Goal: Task Accomplishment & Management: Use online tool/utility

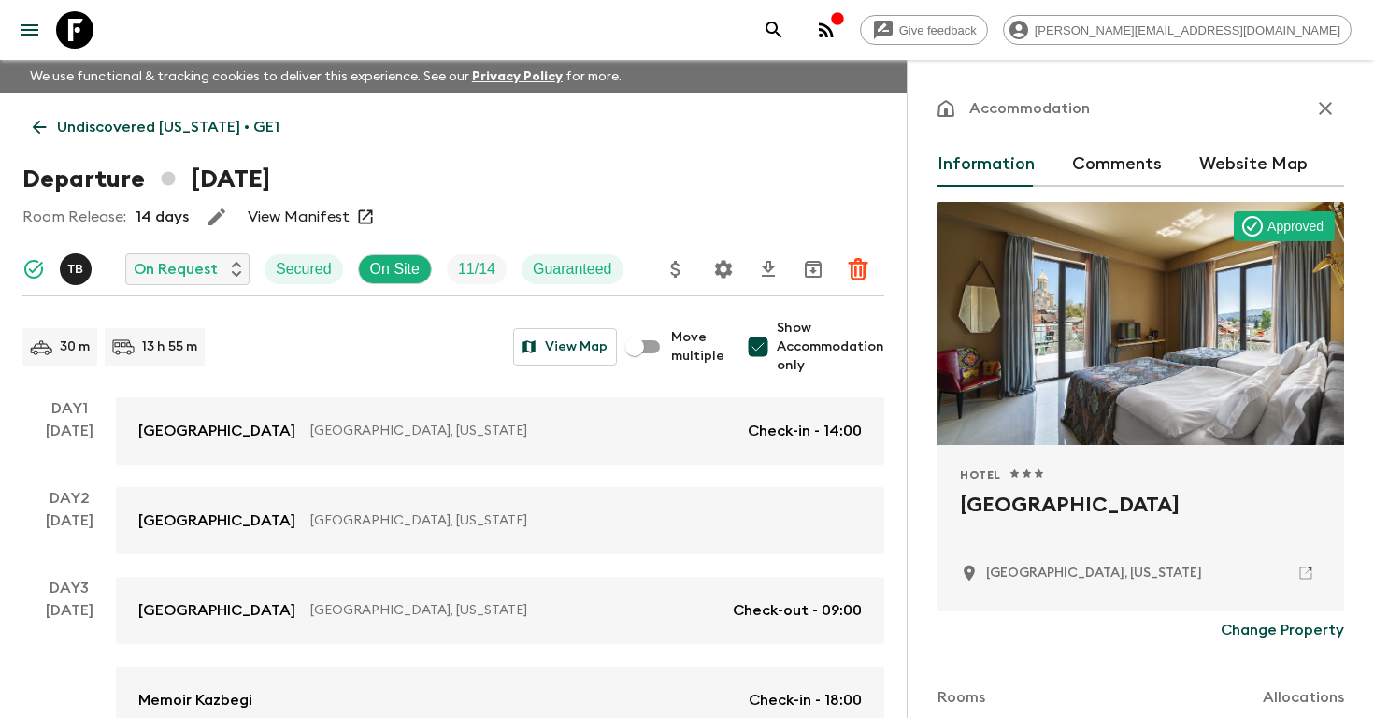
scroll to position [387, 0]
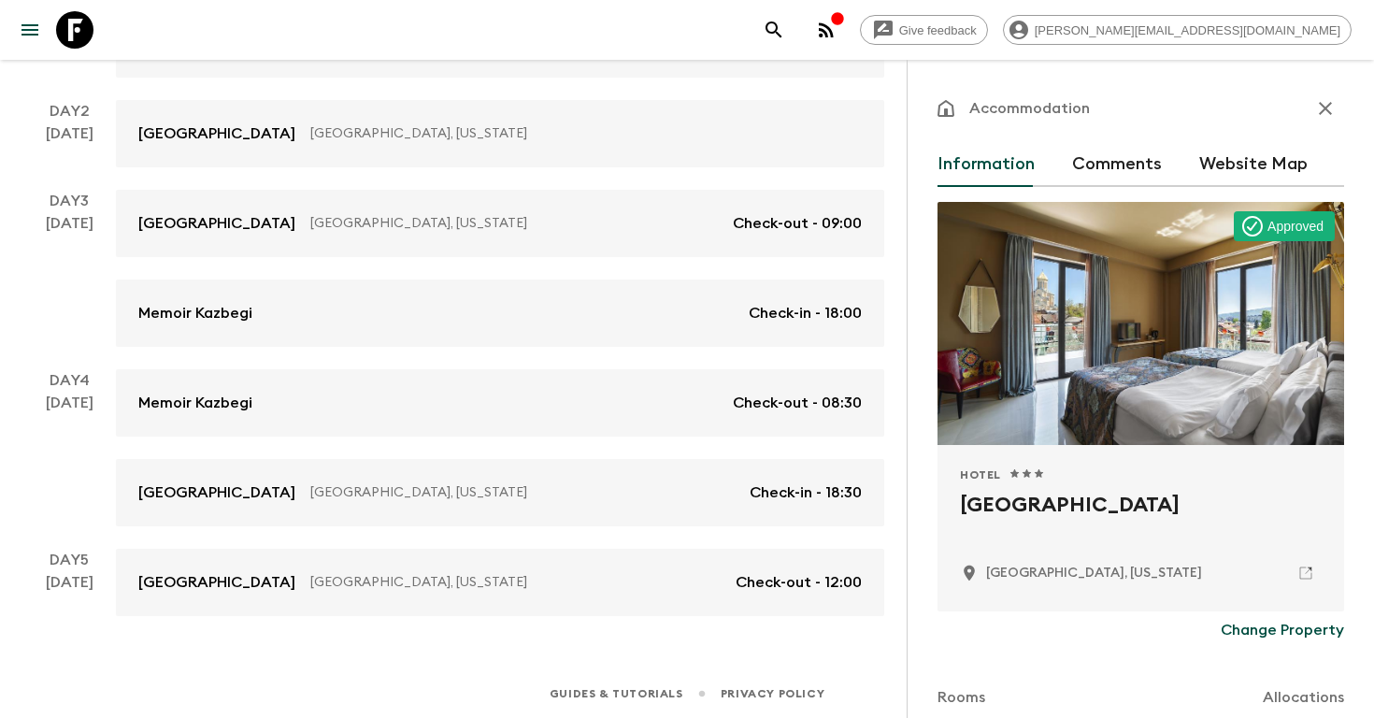
click at [781, 24] on icon "search adventures" at bounding box center [773, 29] width 16 height 16
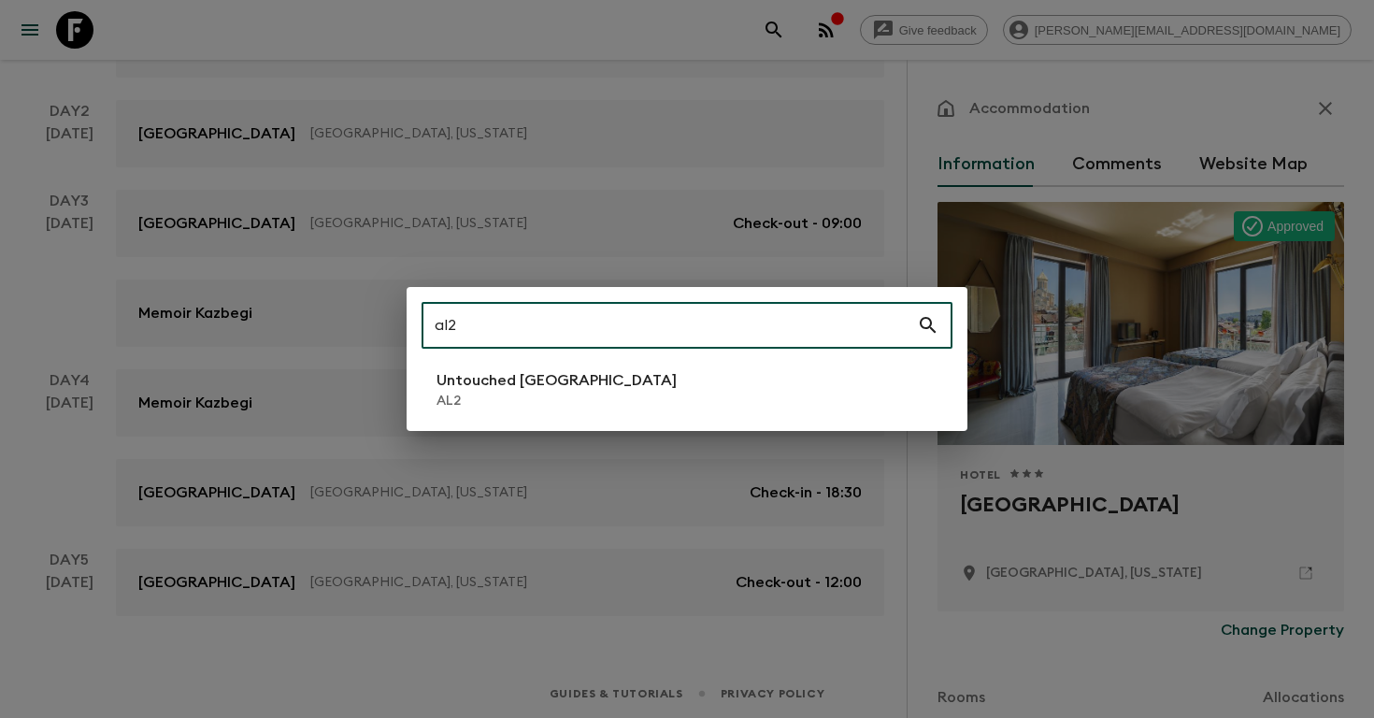
type input "al2"
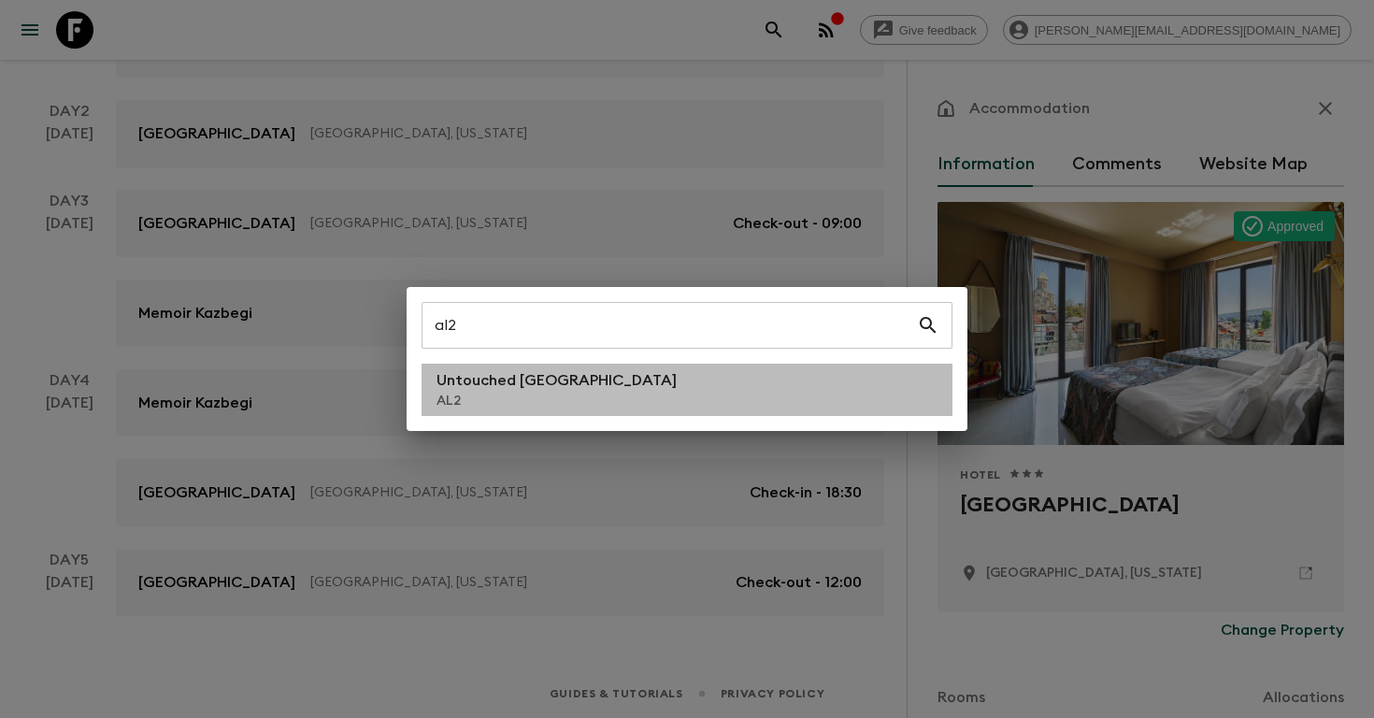
click at [619, 380] on li "Untouched [GEOGRAPHIC_DATA] AL2" at bounding box center [686, 390] width 531 height 52
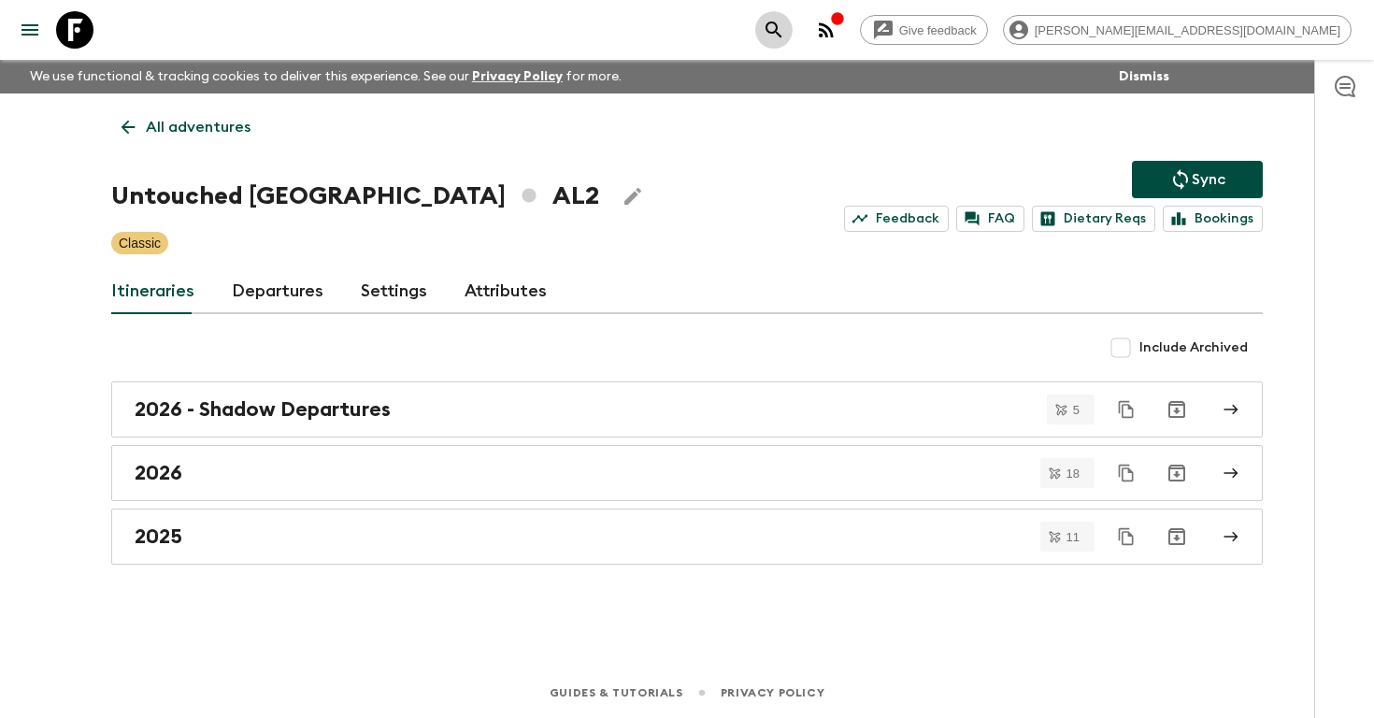
click at [785, 24] on icon "search adventures" at bounding box center [774, 30] width 22 height 22
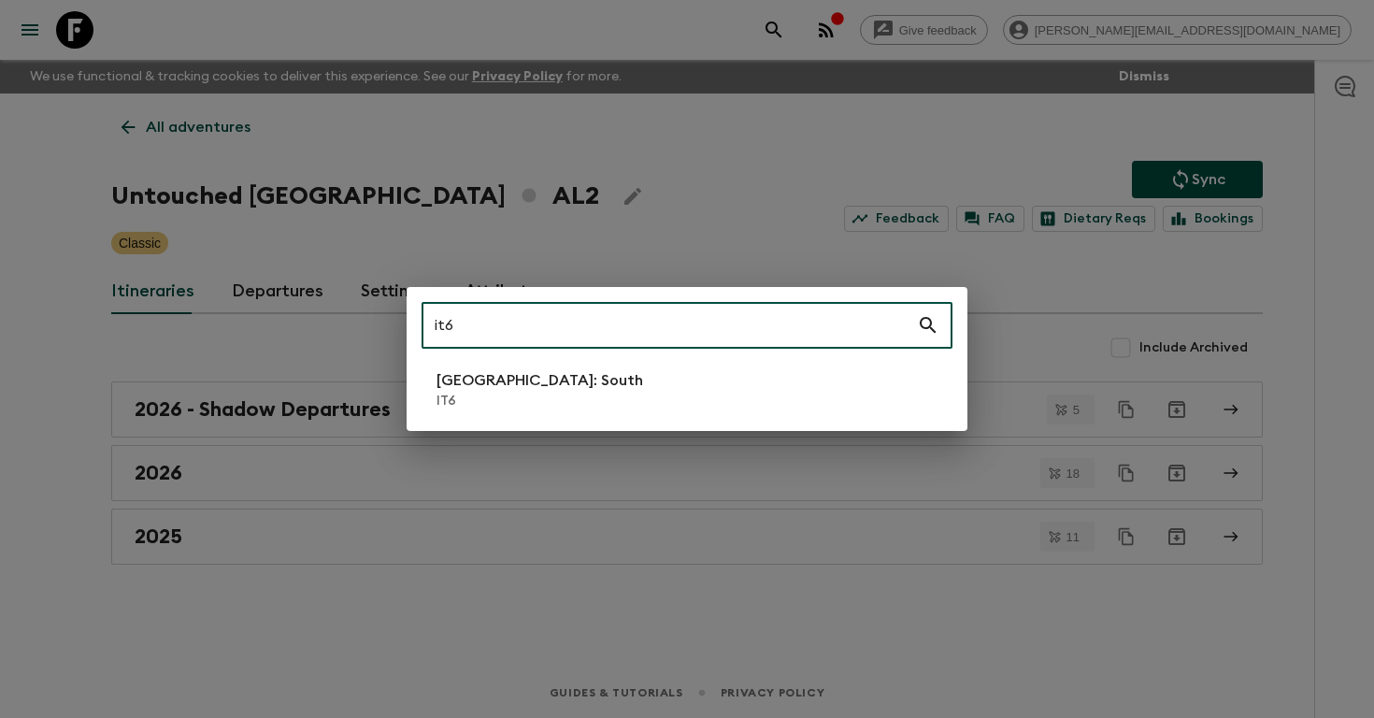
type input "it6"
click at [520, 394] on li "[GEOGRAPHIC_DATA]: South IT6" at bounding box center [686, 390] width 531 height 52
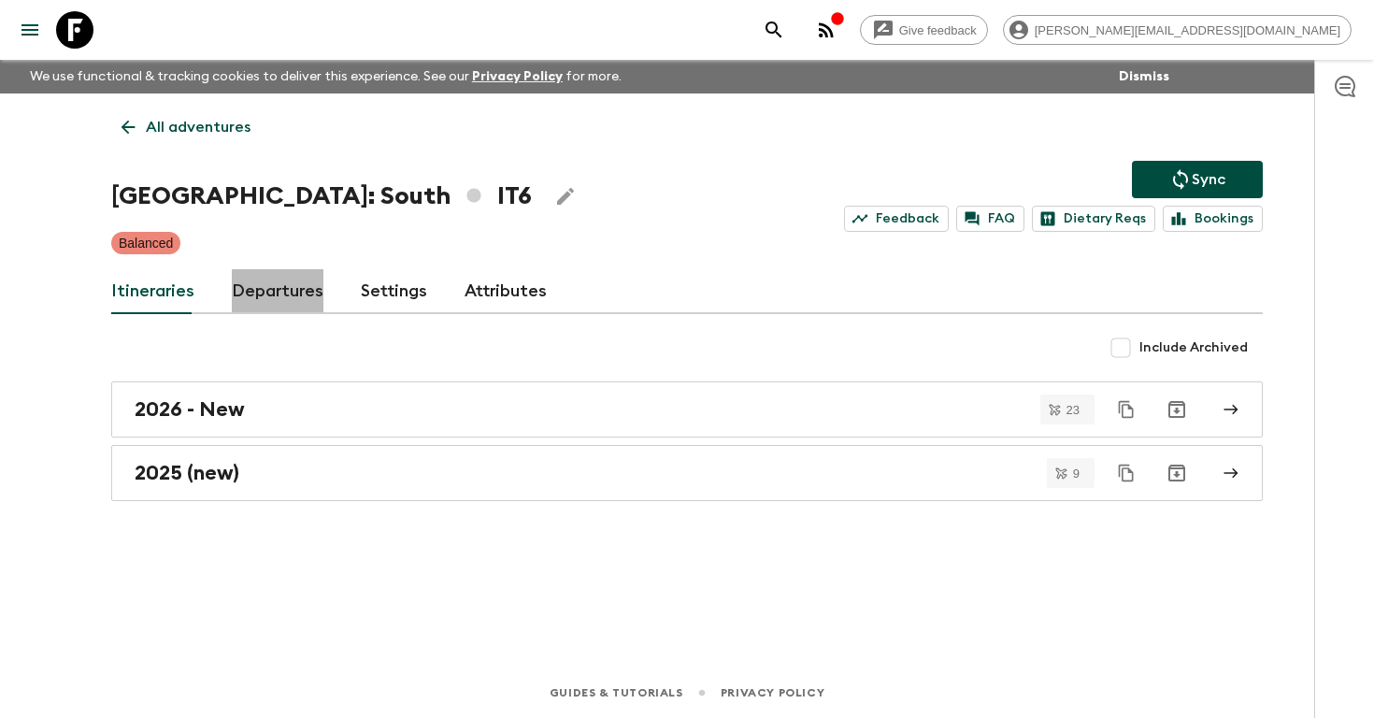
click at [281, 293] on link "Departures" at bounding box center [278, 291] width 92 height 45
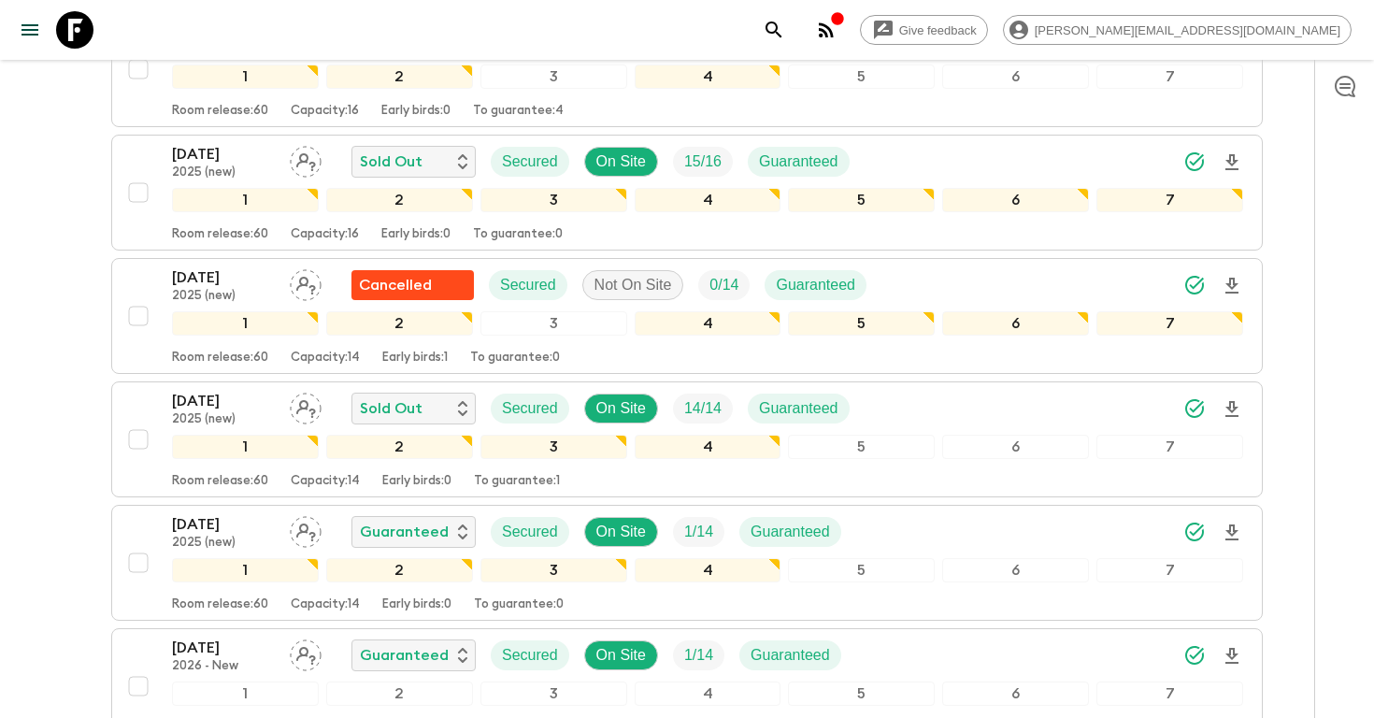
scroll to position [1056, 0]
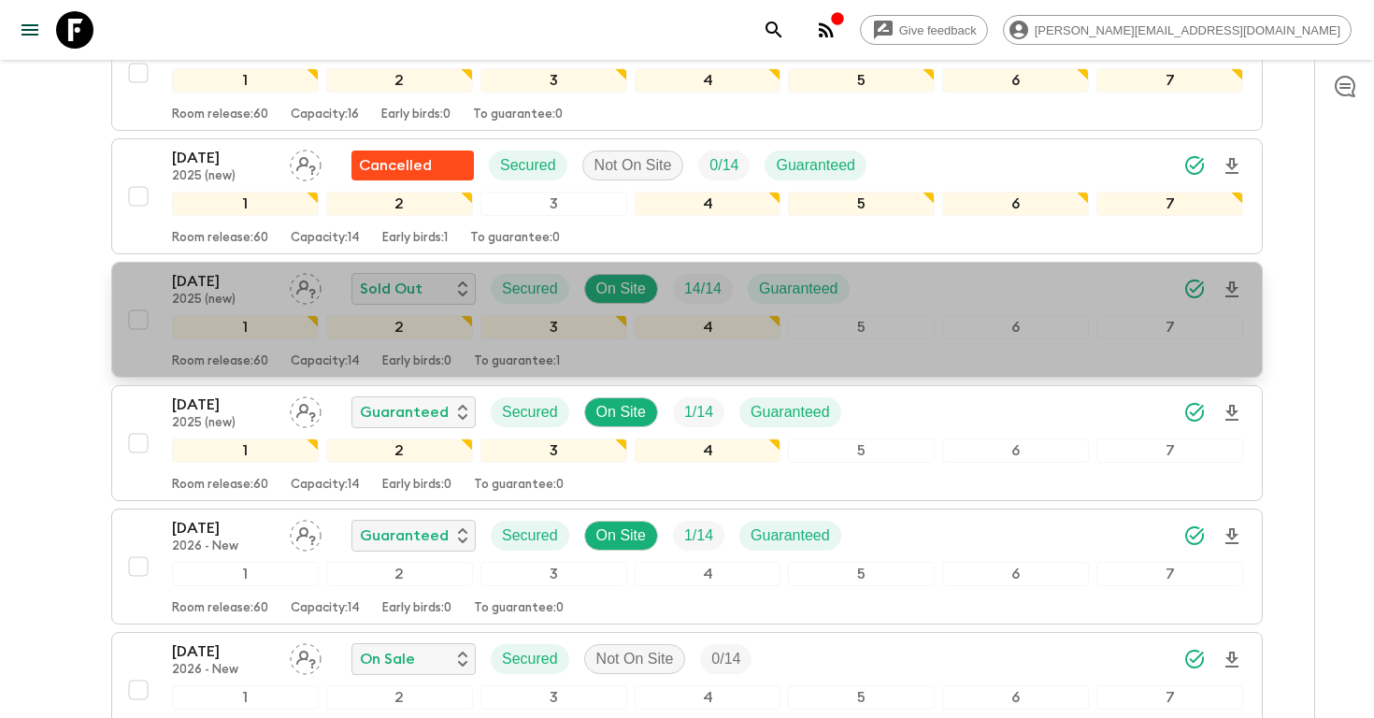
click at [204, 285] on p "[DATE]" at bounding box center [223, 281] width 103 height 22
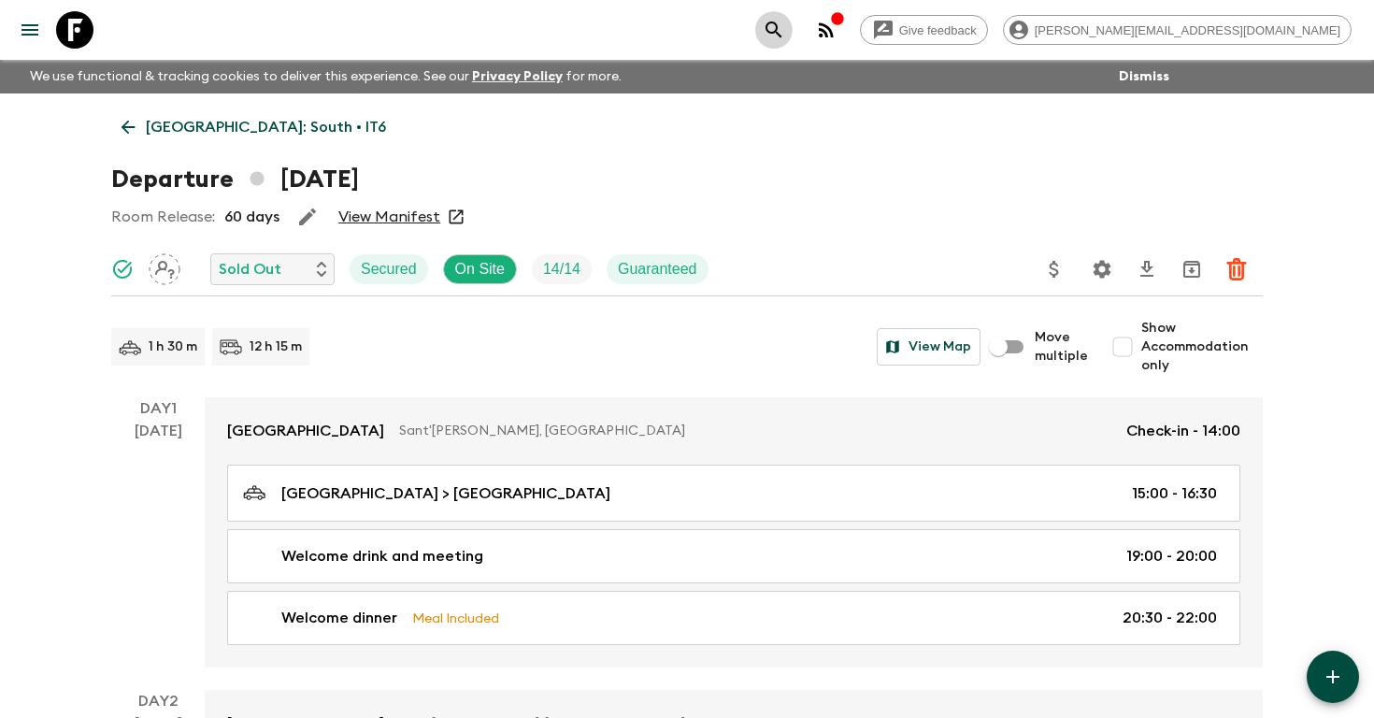
click at [793, 34] on button "search adventures" at bounding box center [773, 29] width 37 height 37
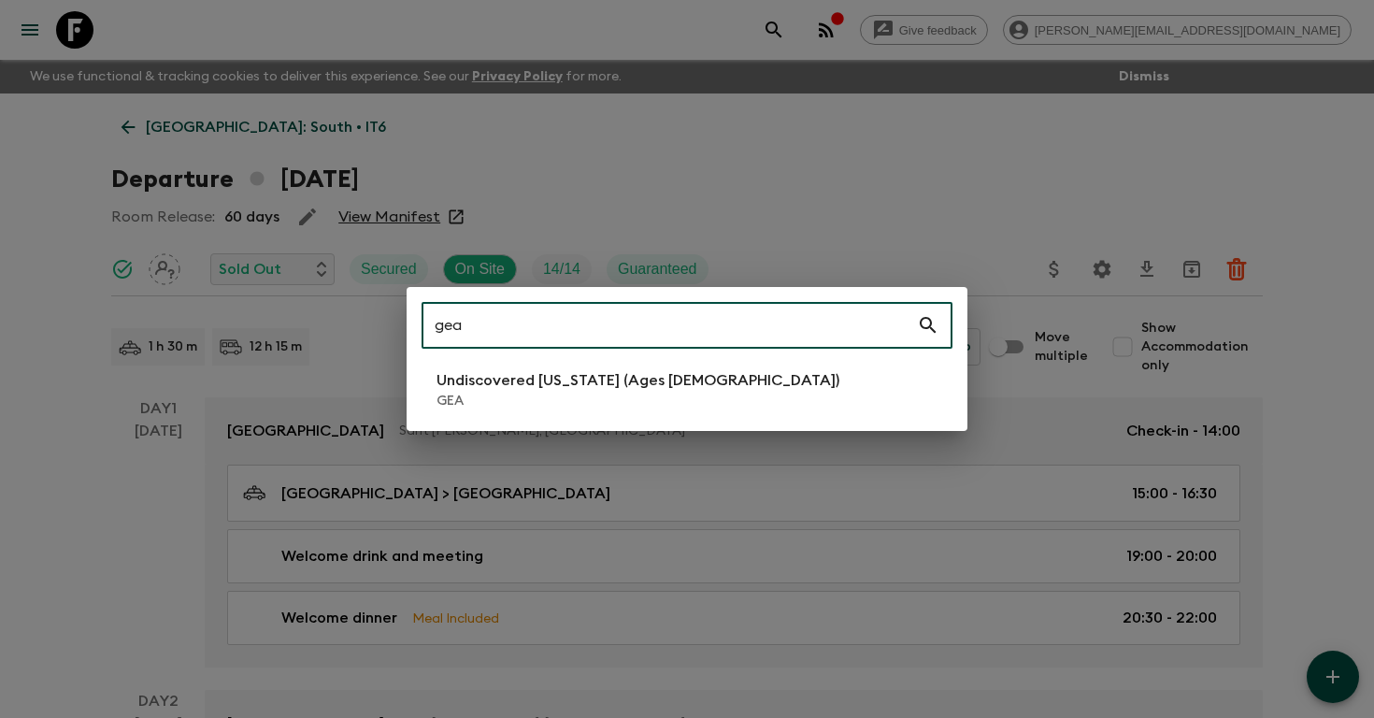
type input "gea"
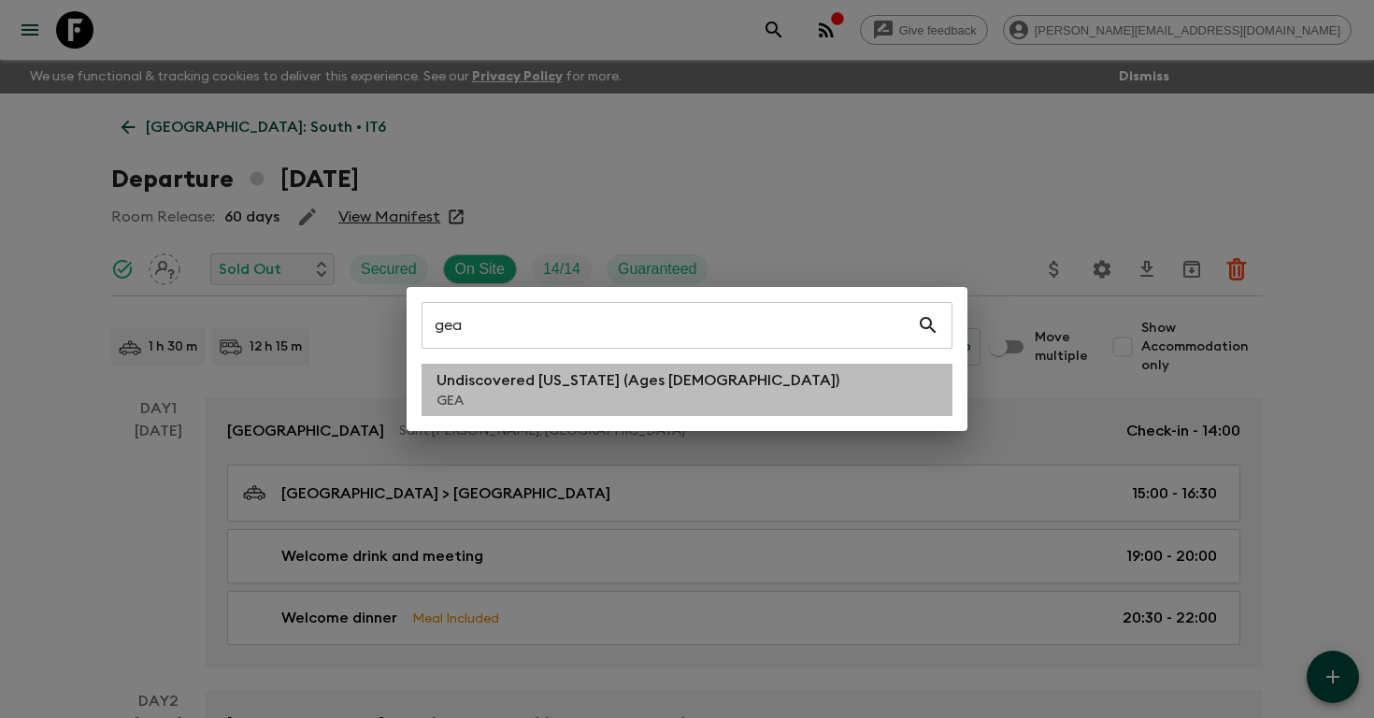
click at [533, 390] on p "Undiscovered [US_STATE] (Ages [DEMOGRAPHIC_DATA])" at bounding box center [637, 380] width 403 height 22
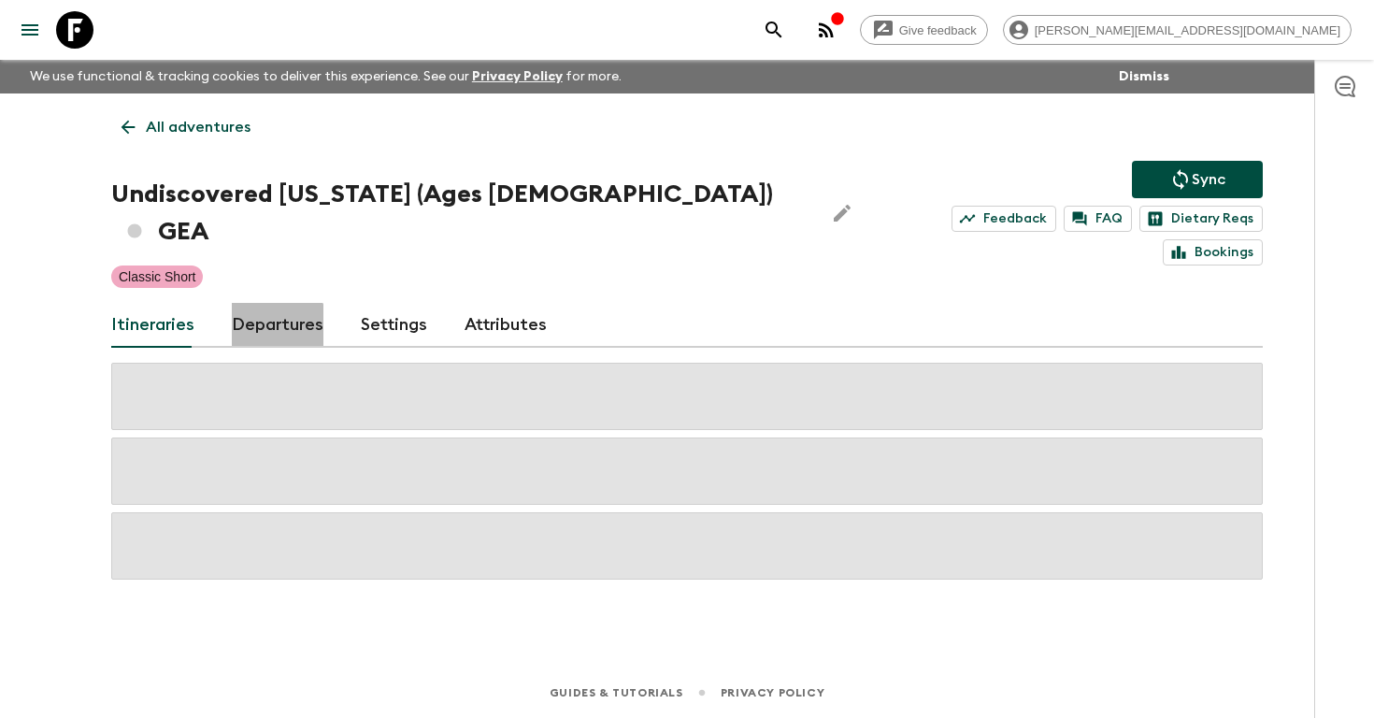
click at [264, 303] on link "Departures" at bounding box center [278, 325] width 92 height 45
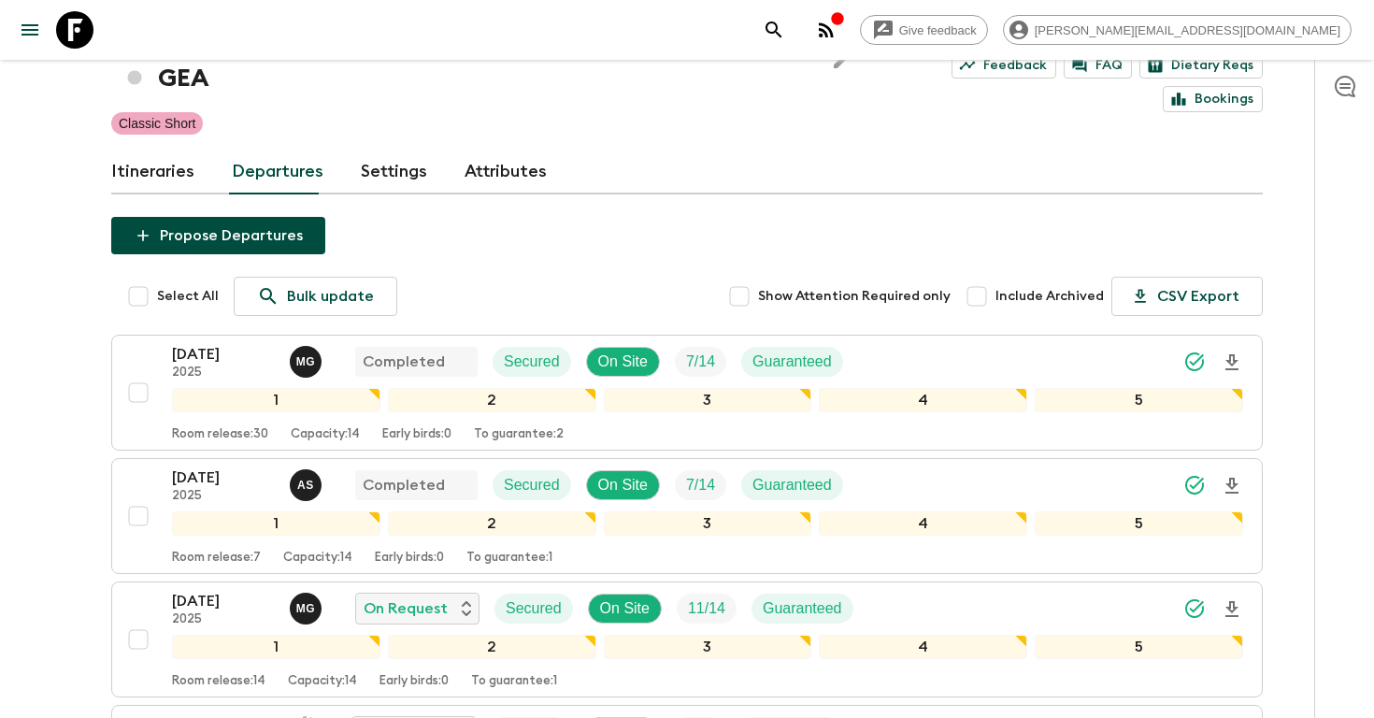
scroll to position [563, 0]
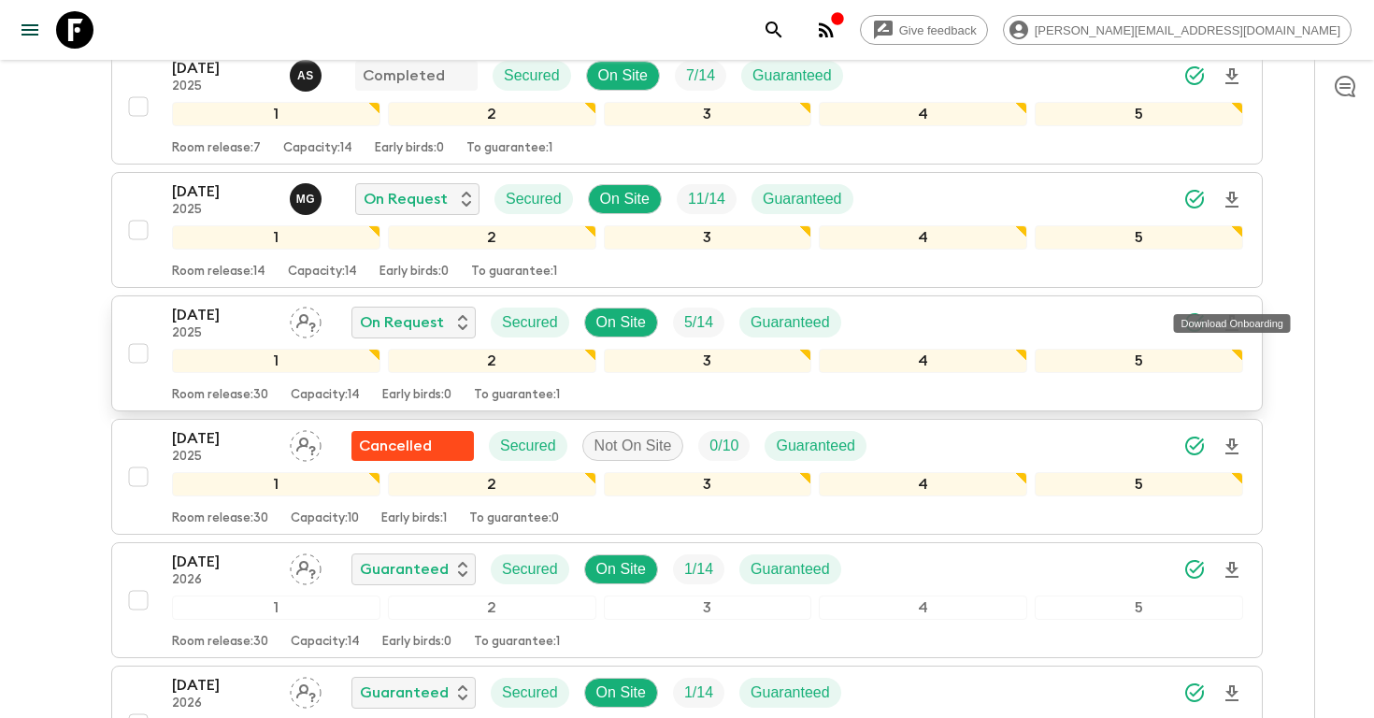
click at [1235, 312] on icon "Download Onboarding" at bounding box center [1232, 323] width 22 height 22
click at [208, 304] on p "[DATE]" at bounding box center [223, 315] width 103 height 22
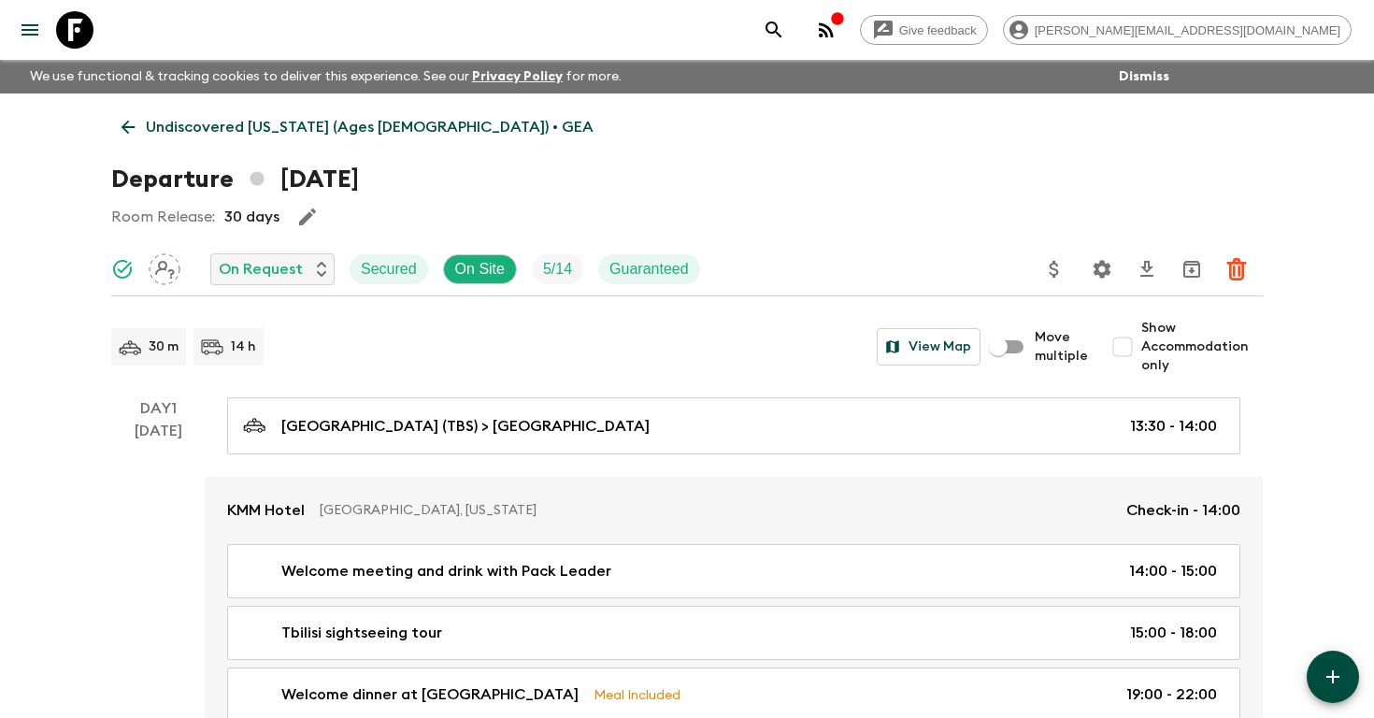
click at [1103, 265] on icon "Settings" at bounding box center [1102, 269] width 18 height 18
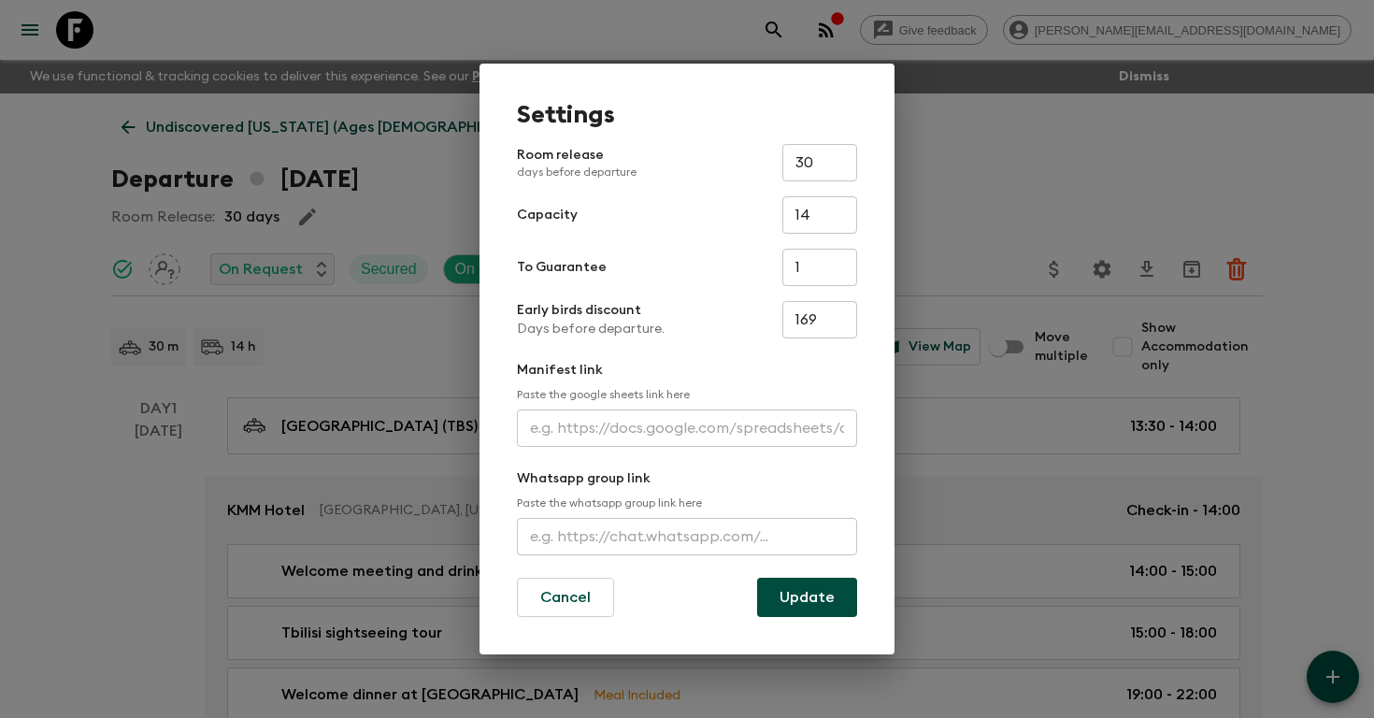
click at [638, 430] on input "text" at bounding box center [687, 427] width 340 height 37
paste input "[URL][DOMAIN_NAME]"
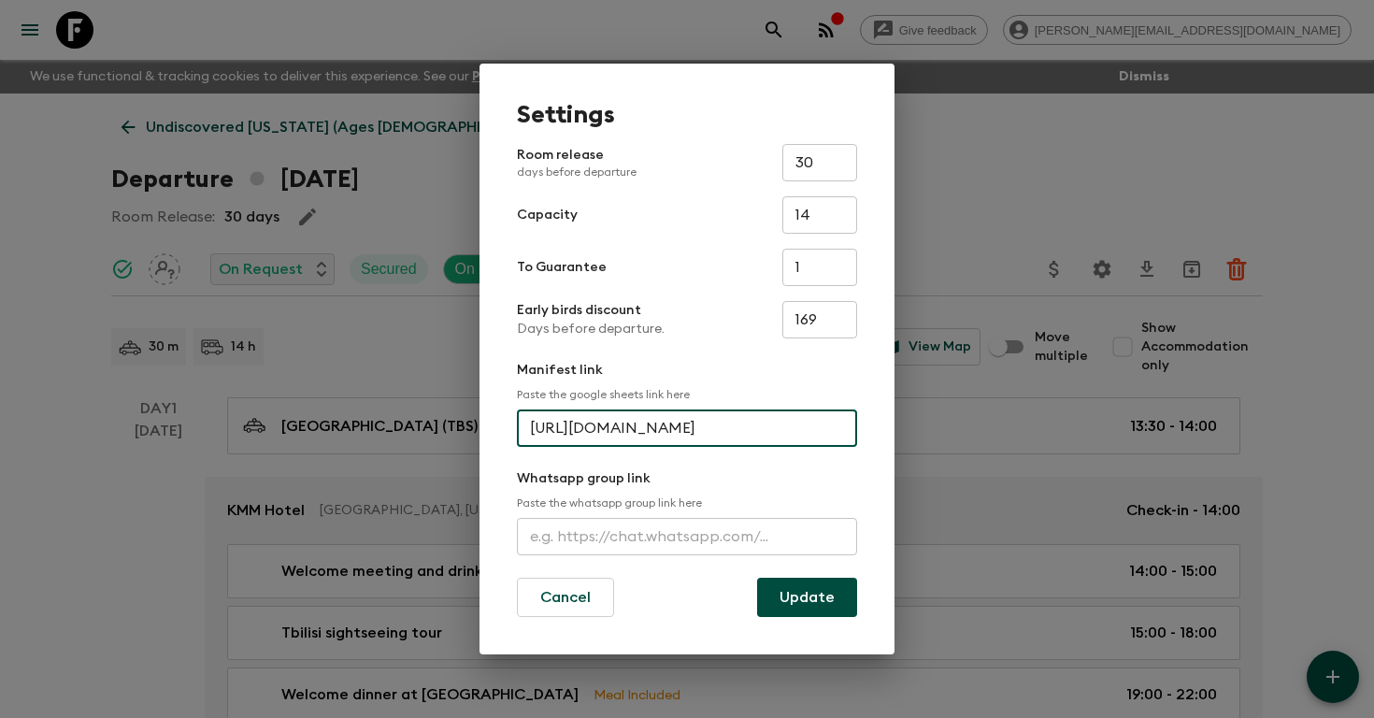
scroll to position [0, 480]
type input "[URL][DOMAIN_NAME]"
click at [804, 600] on button "Update" at bounding box center [807, 597] width 100 height 39
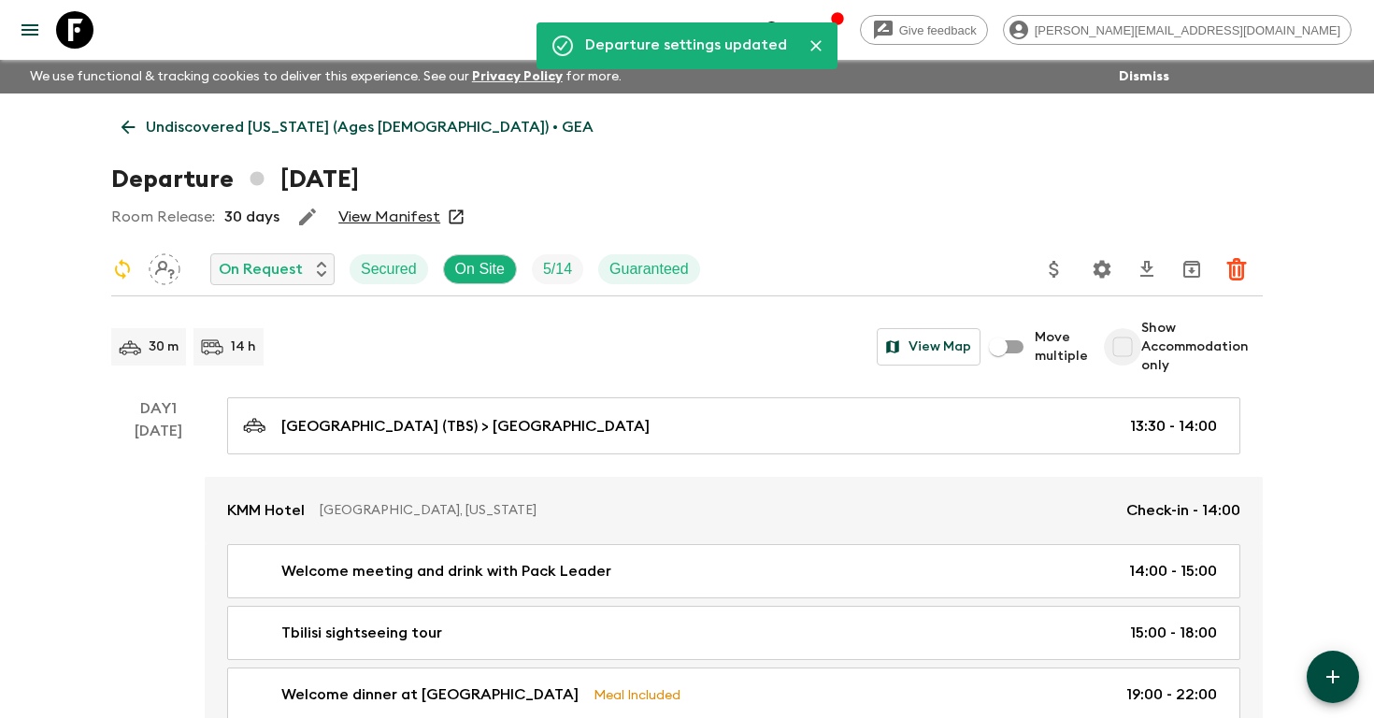
click at [1125, 344] on input "Show Accommodation only" at bounding box center [1122, 346] width 37 height 37
checkbox input "true"
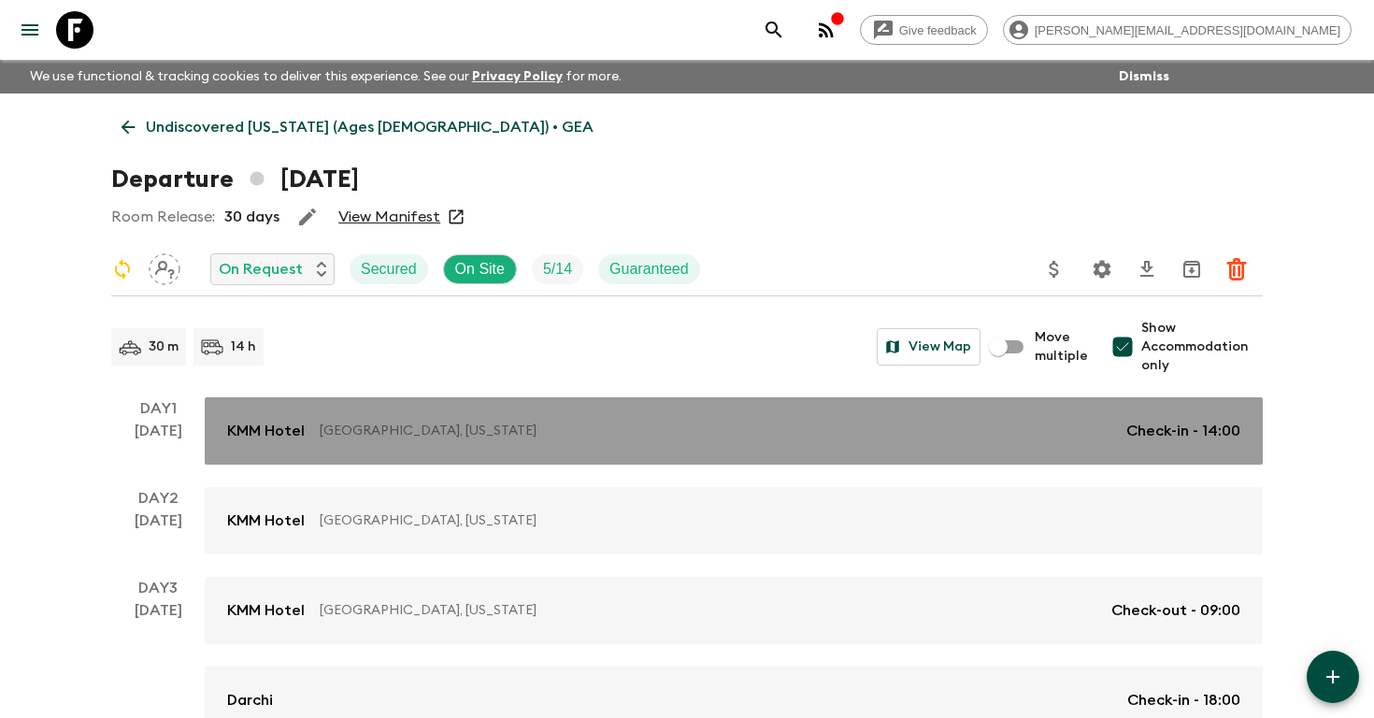
click at [1135, 429] on p "Check-in - 14:00" at bounding box center [1183, 431] width 114 height 22
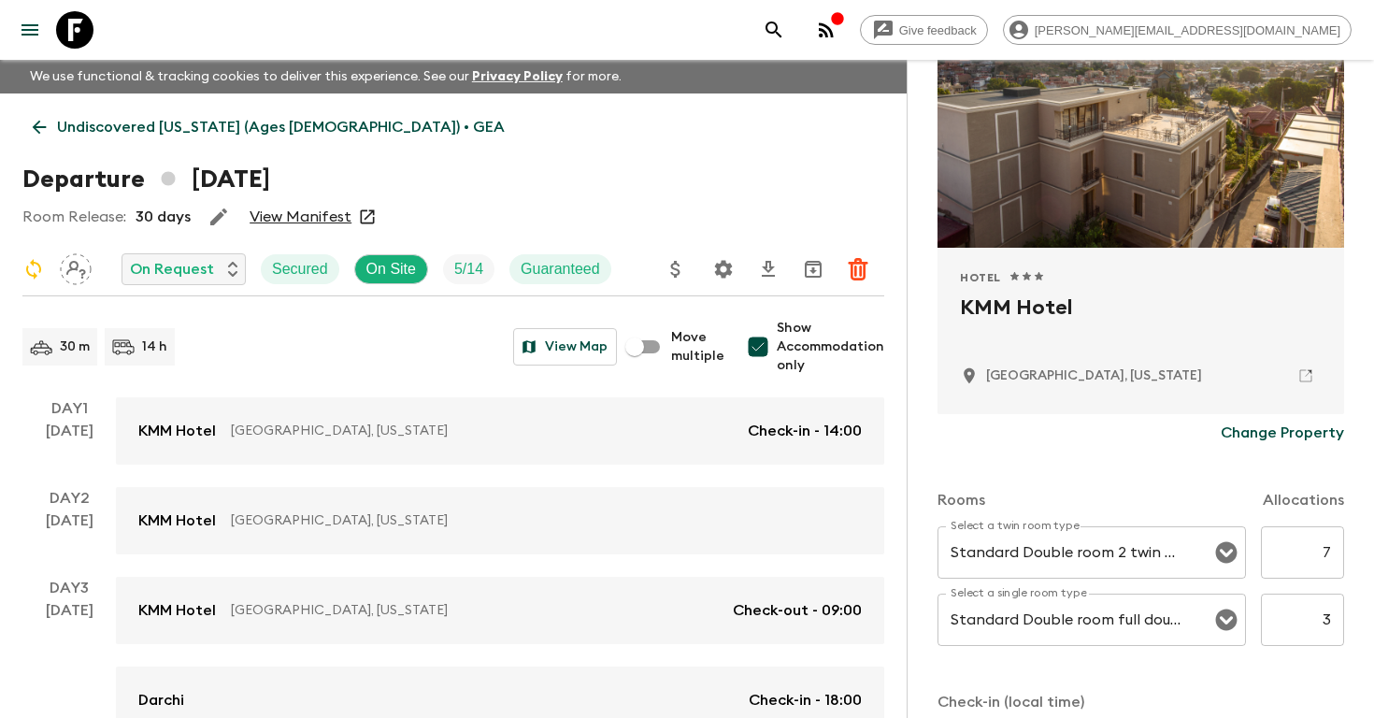
scroll to position [199, 0]
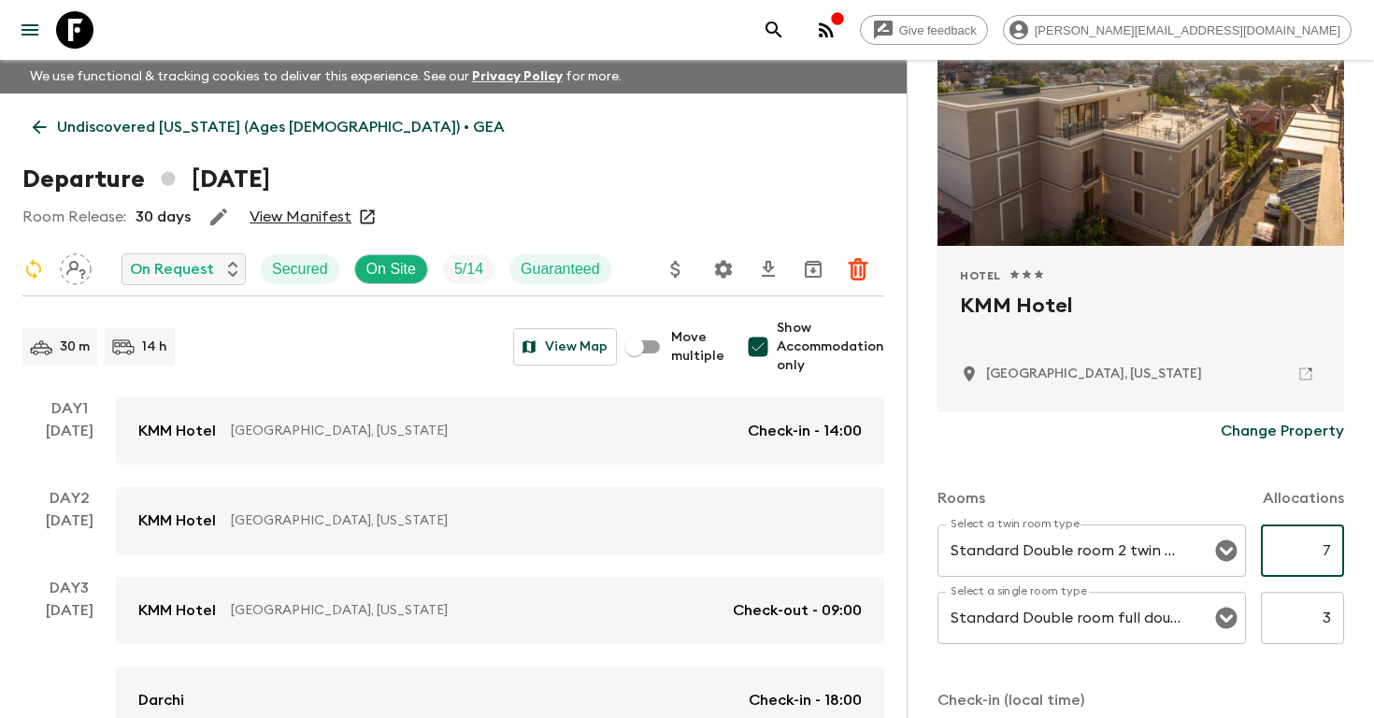
drag, startPoint x: 1316, startPoint y: 547, endPoint x: 1368, endPoint y: 547, distance: 52.3
click at [1371, 547] on div "Accommodation Information Comments Website Map Approved Hotel 1 Star 2 Stars 3 …" at bounding box center [1140, 419] width 467 height 718
type input "3"
drag, startPoint x: 1315, startPoint y: 620, endPoint x: 1373, endPoint y: 626, distance: 58.3
click at [1373, 626] on div "Accommodation Information Comments Website Map Approved Hotel 1 Star 2 Stars 3 …" at bounding box center [1140, 419] width 467 height 718
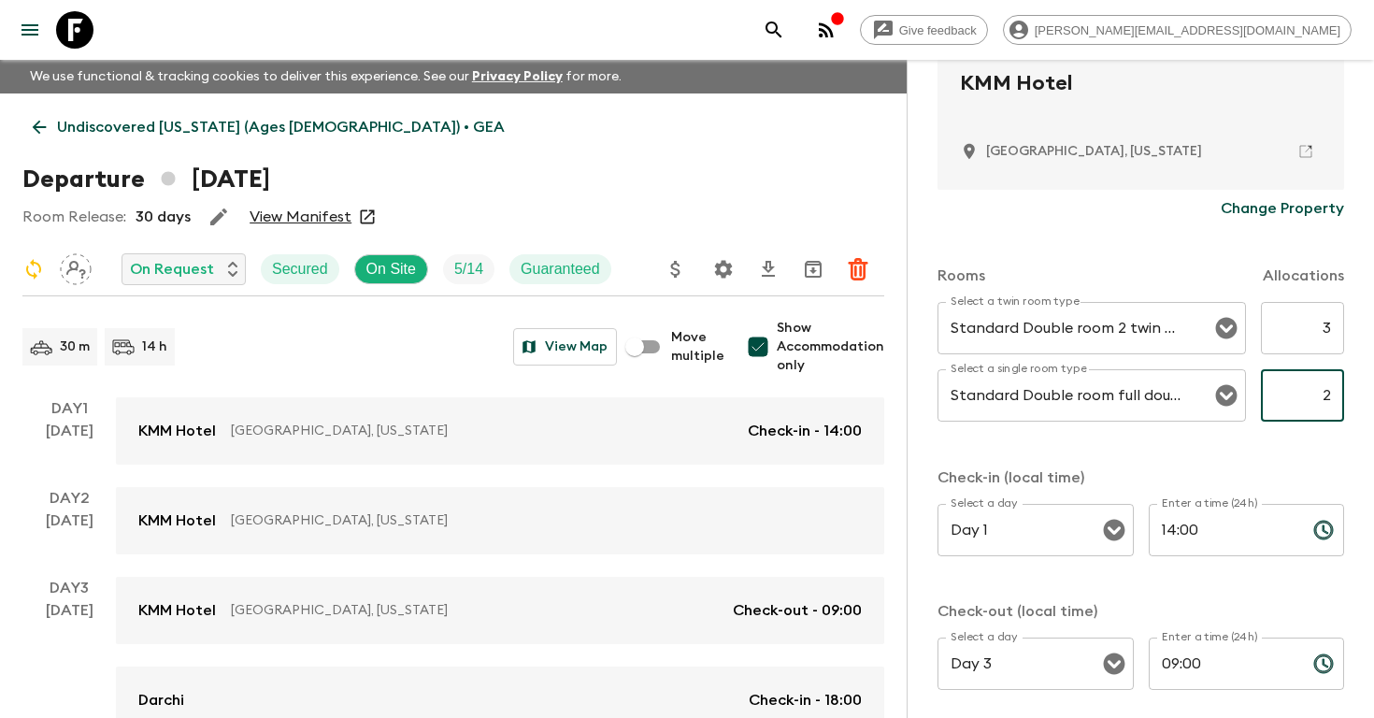
scroll to position [688, 0]
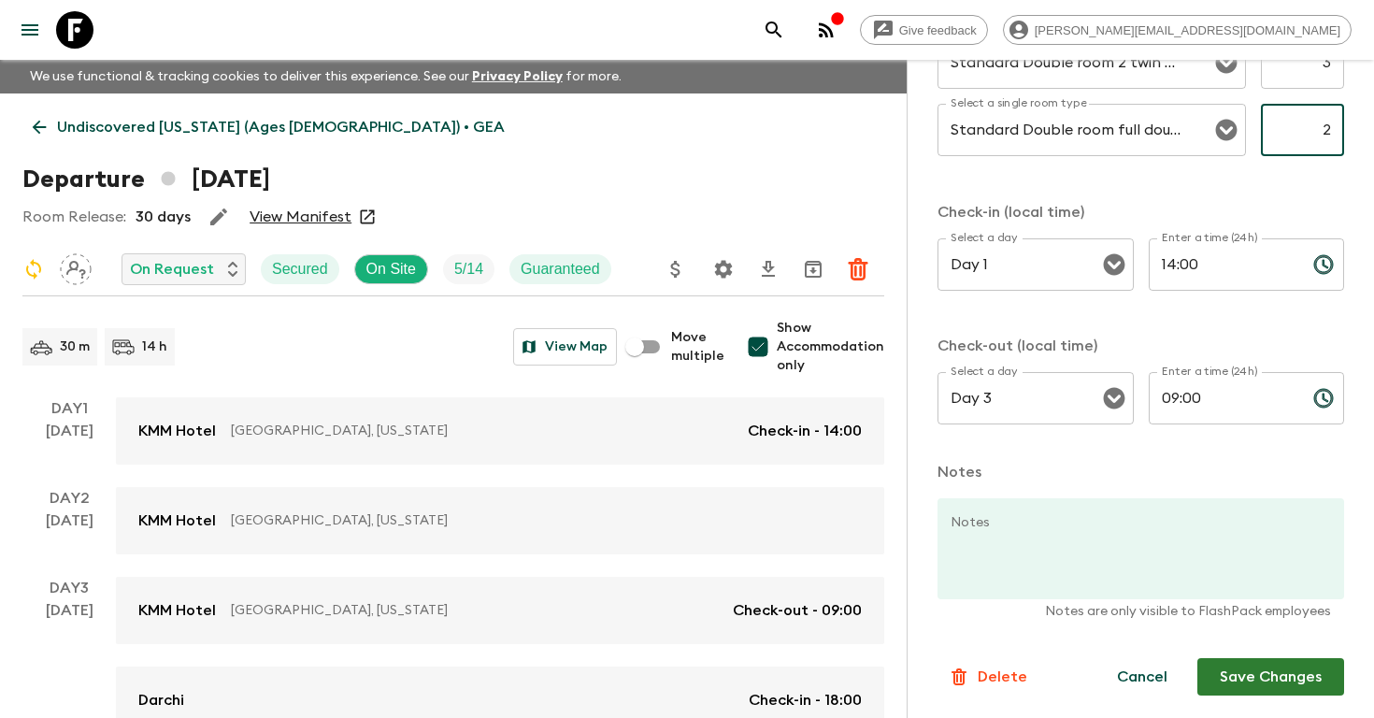
type input "2"
click at [1238, 678] on button "Save Changes" at bounding box center [1270, 676] width 147 height 37
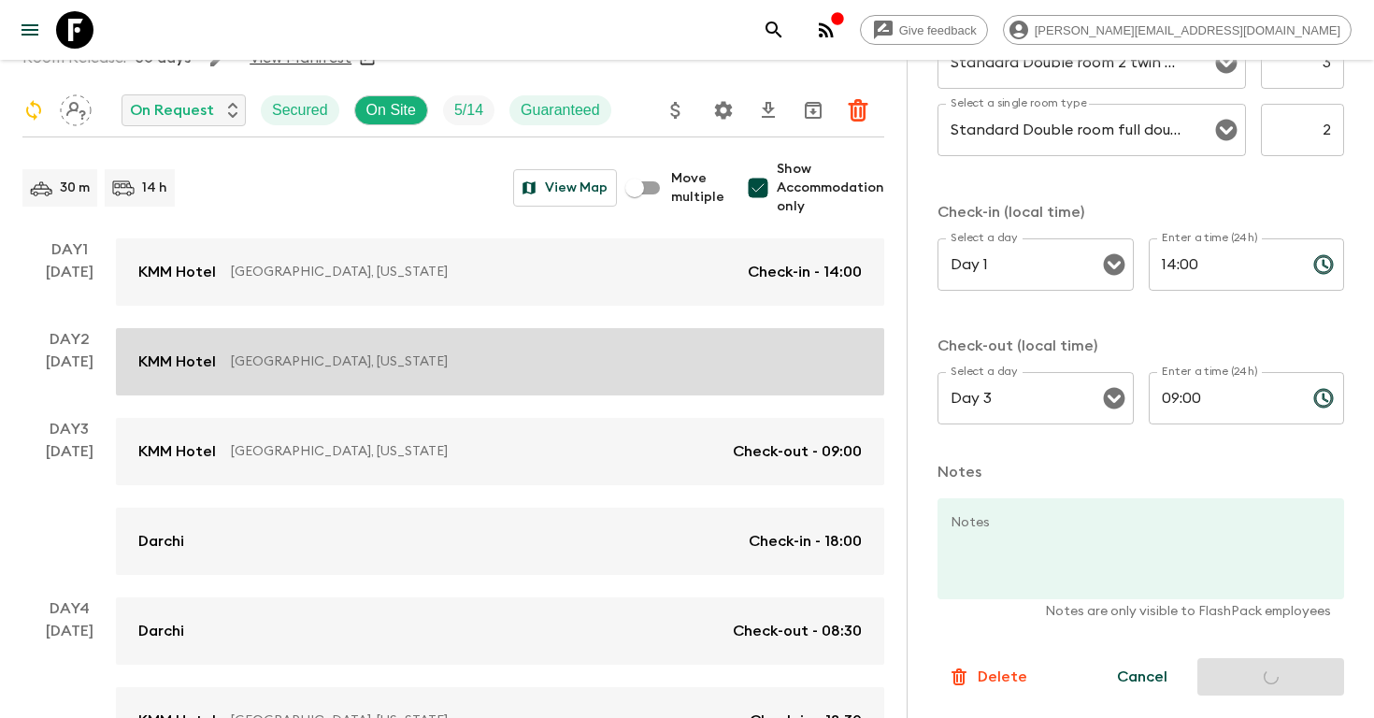
scroll to position [255, 0]
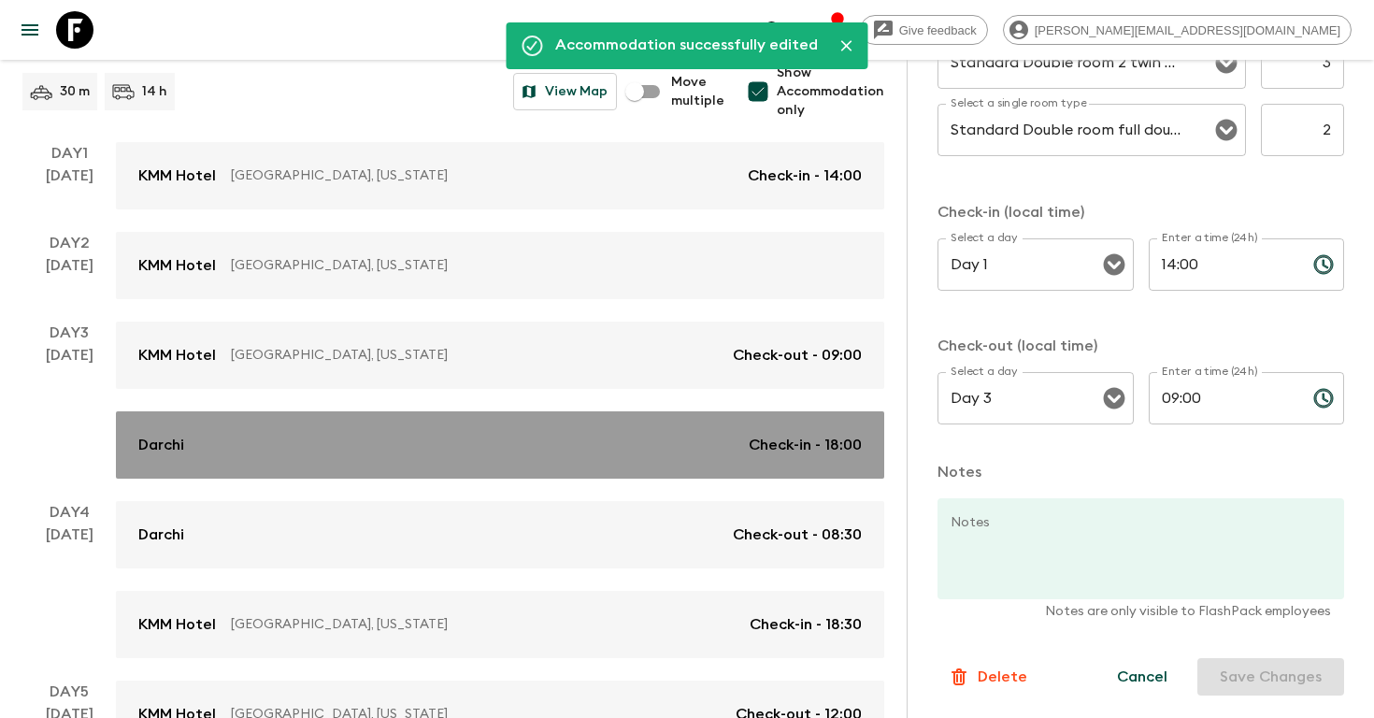
click at [572, 430] on link "Darchi Check-in - 18:00" at bounding box center [500, 444] width 768 height 67
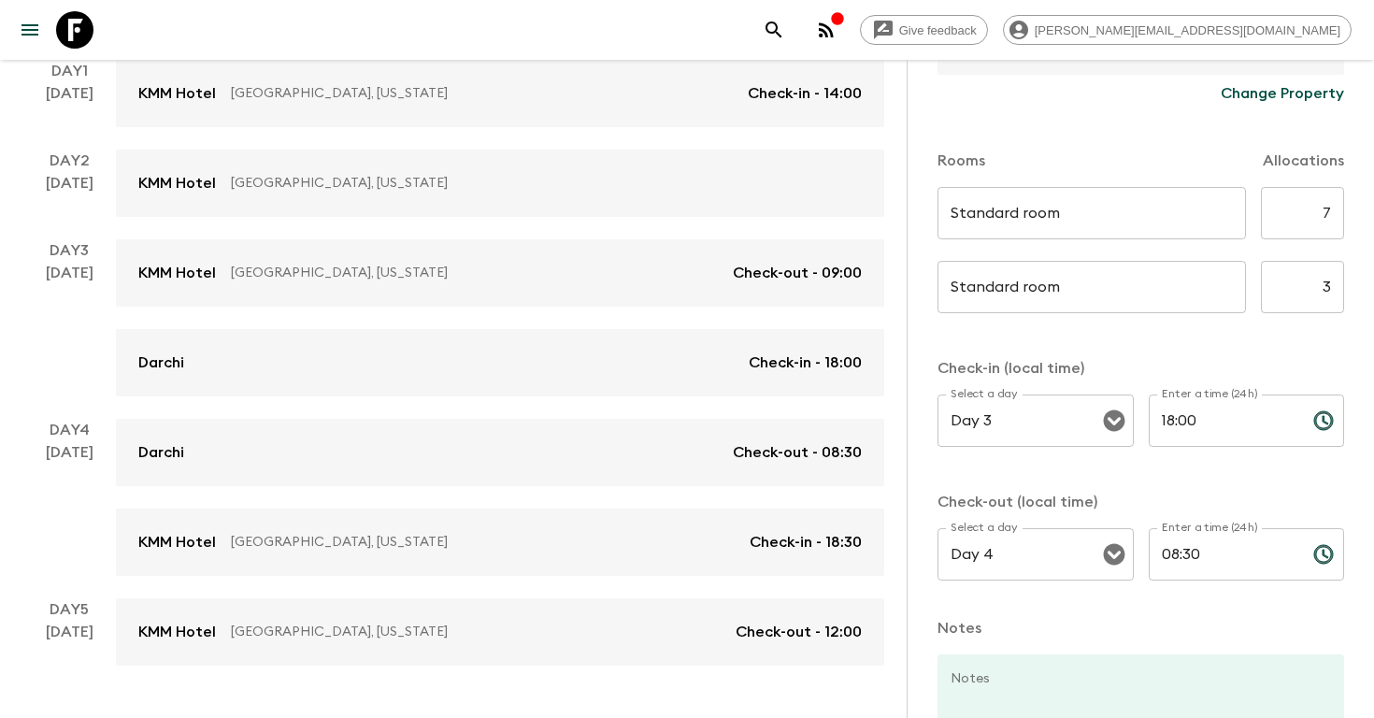
scroll to position [335, 0]
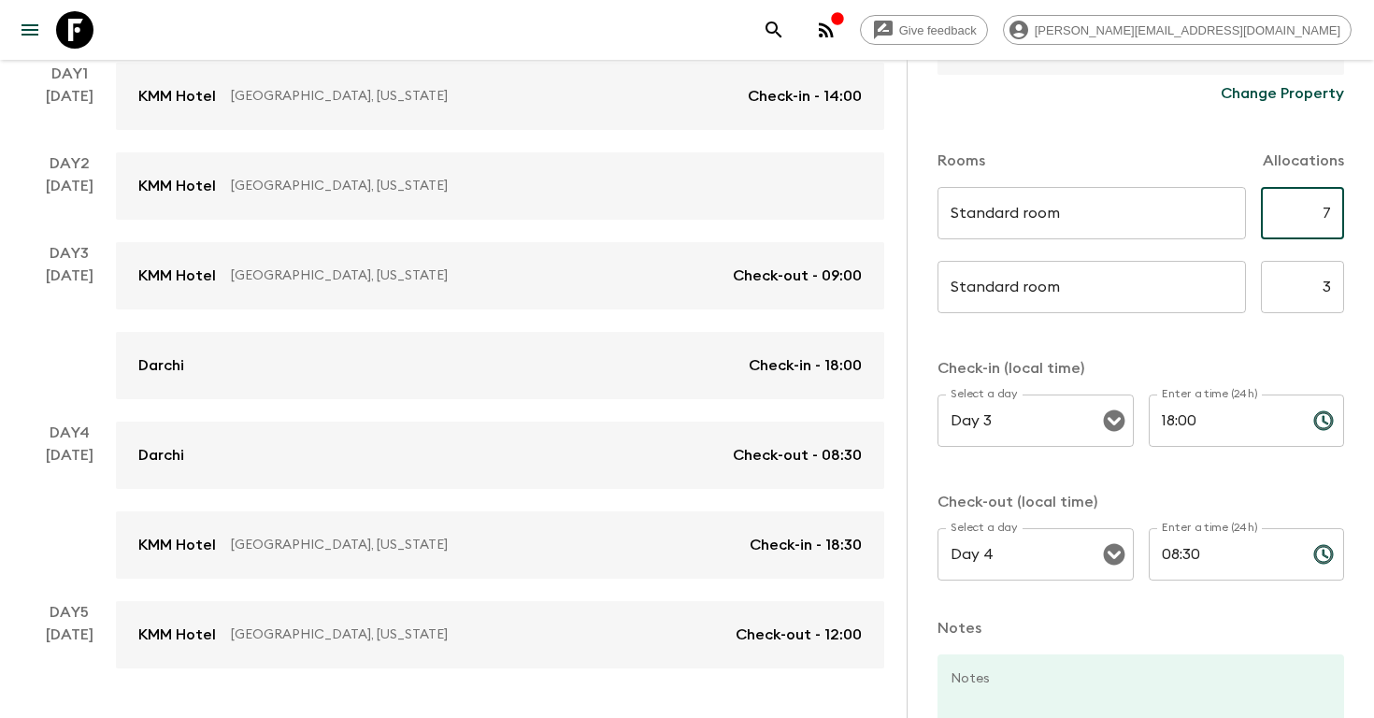
drag, startPoint x: 1313, startPoint y: 218, endPoint x: 1373, endPoint y: 218, distance: 59.8
click at [1373, 218] on html "Give feedback [PERSON_NAME][EMAIL_ADDRESS][DOMAIN_NAME] We use functional & tra…" at bounding box center [687, 218] width 1374 height 1106
drag, startPoint x: 1309, startPoint y: 212, endPoint x: 1373, endPoint y: 212, distance: 63.5
click at [1373, 212] on div "Accommodation Information Comments Website Map Darchi Change Property Rooms All…" at bounding box center [1140, 419] width 467 height 718
type input "3"
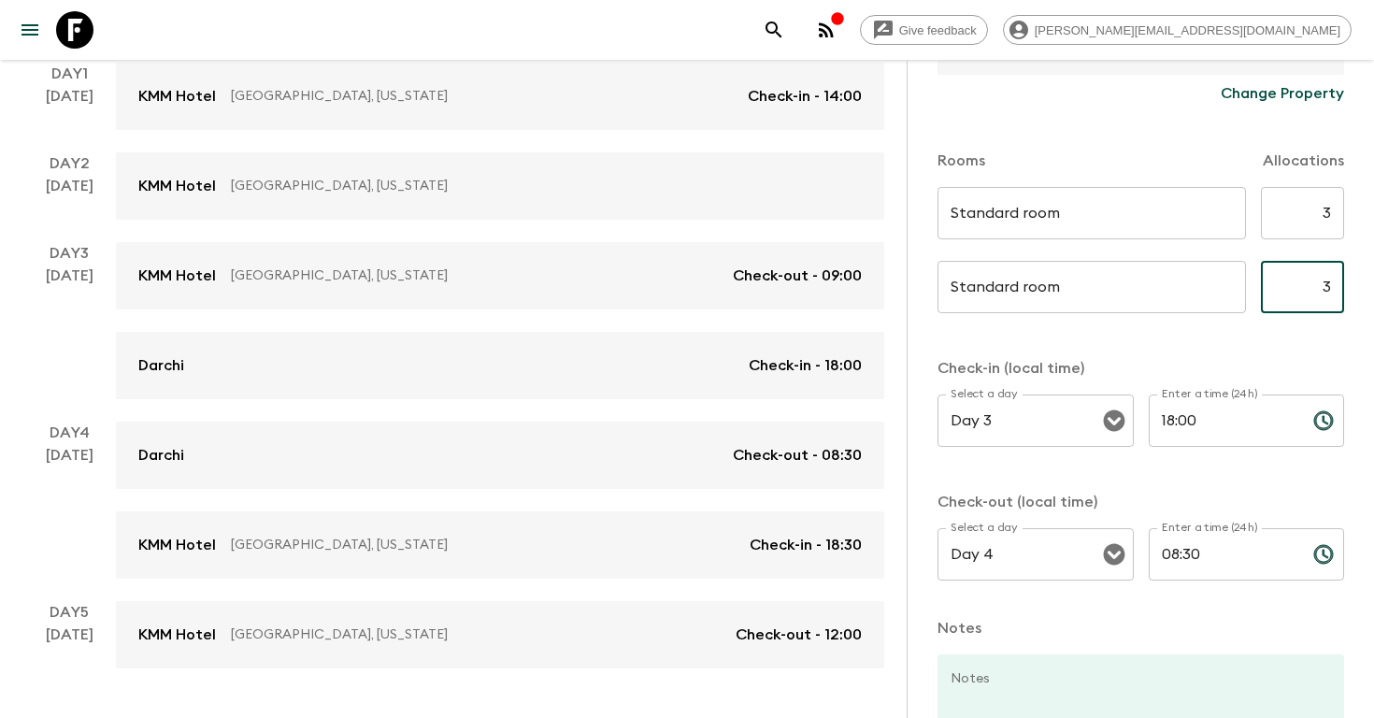
drag, startPoint x: 1318, startPoint y: 287, endPoint x: 1373, endPoint y: 288, distance: 55.1
click at [1373, 287] on div "Accommodation Information Comments Website Map Darchi Change Property Rooms All…" at bounding box center [1140, 419] width 467 height 718
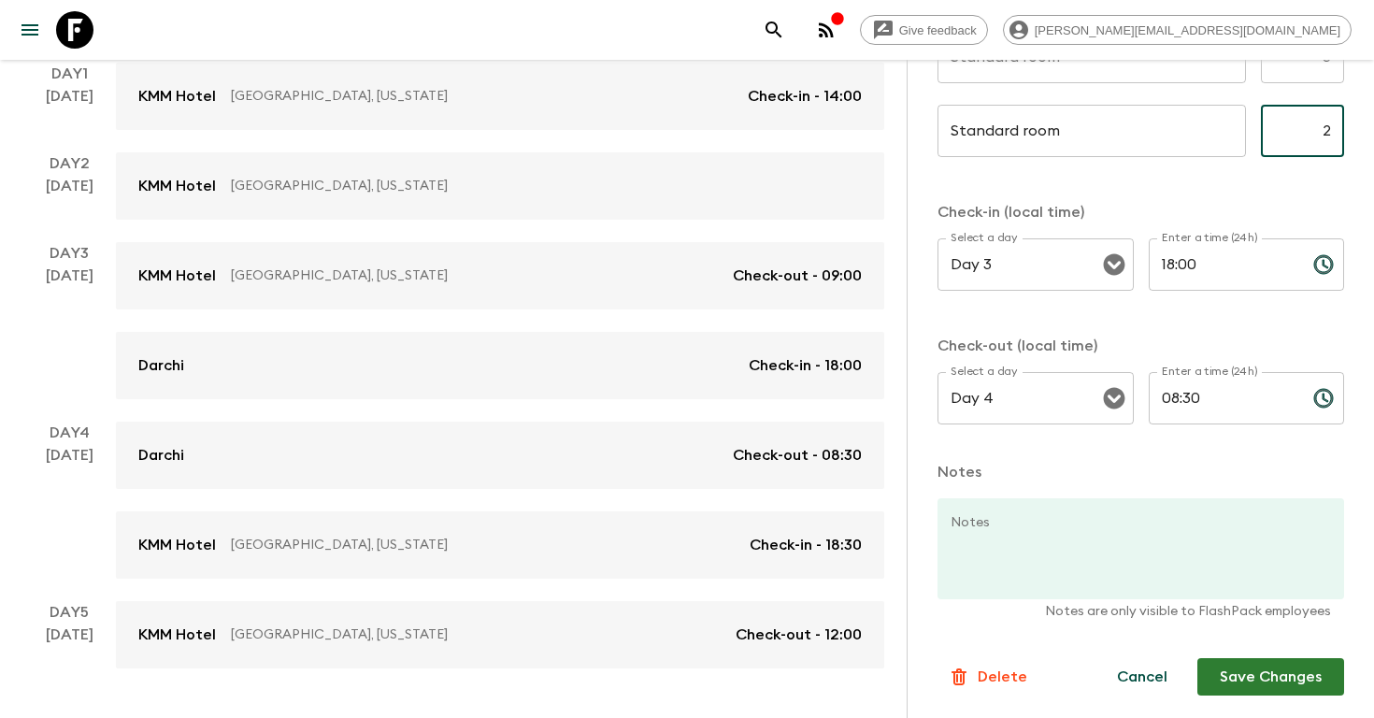
type input "2"
click at [1255, 673] on button "Save Changes" at bounding box center [1270, 676] width 147 height 37
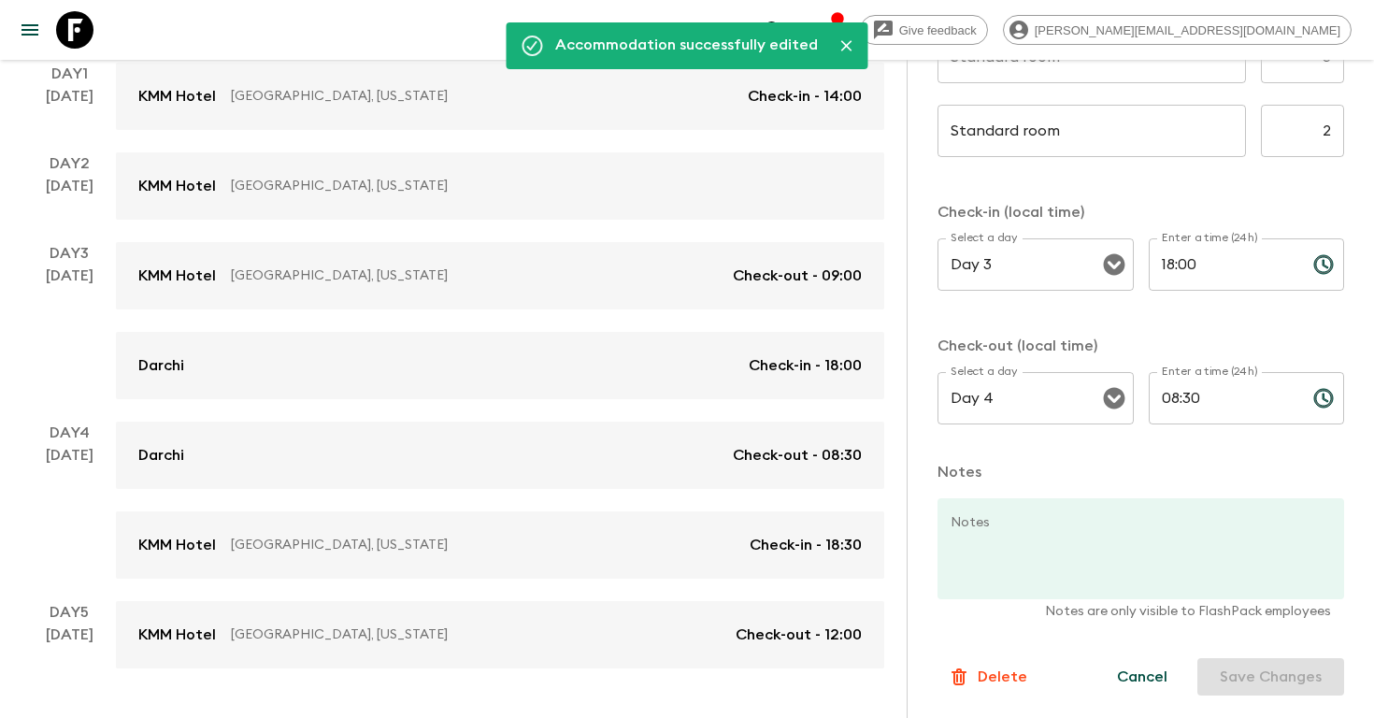
scroll to position [388, 0]
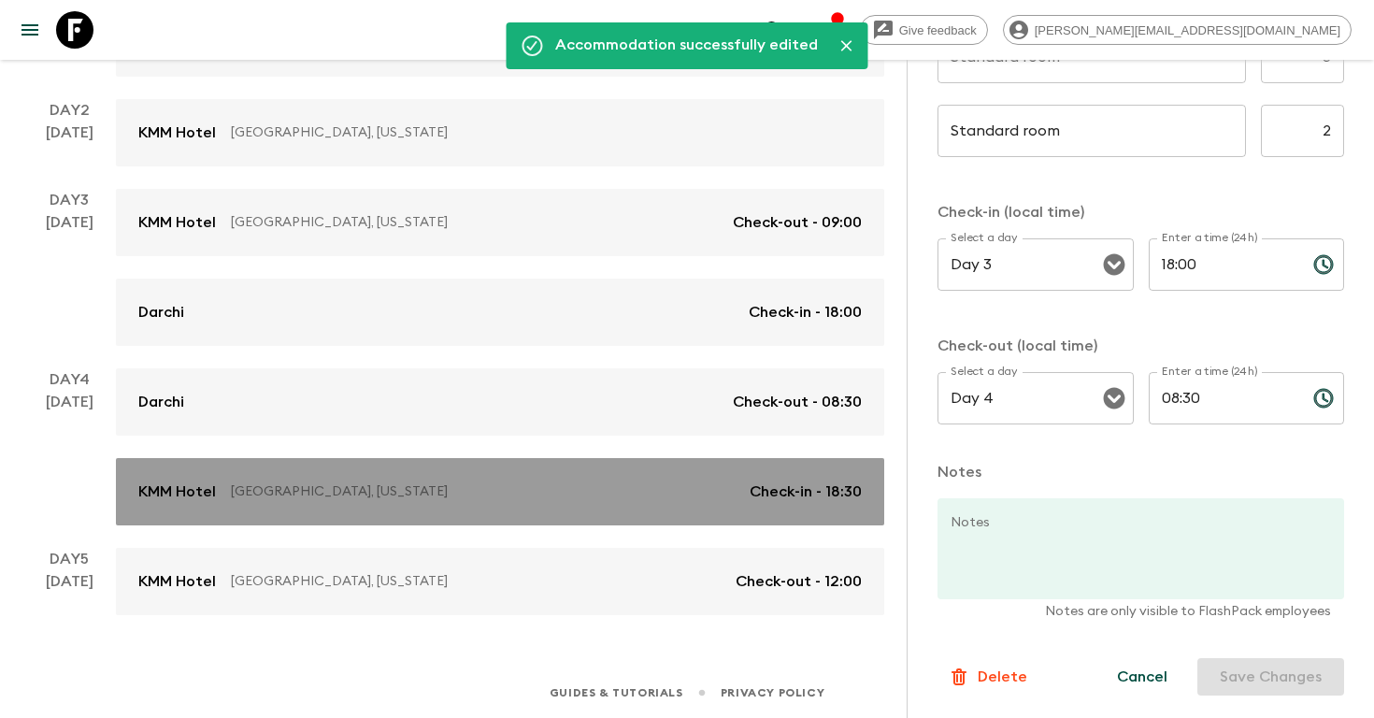
click at [670, 482] on p "[GEOGRAPHIC_DATA], [US_STATE]" at bounding box center [483, 491] width 504 height 19
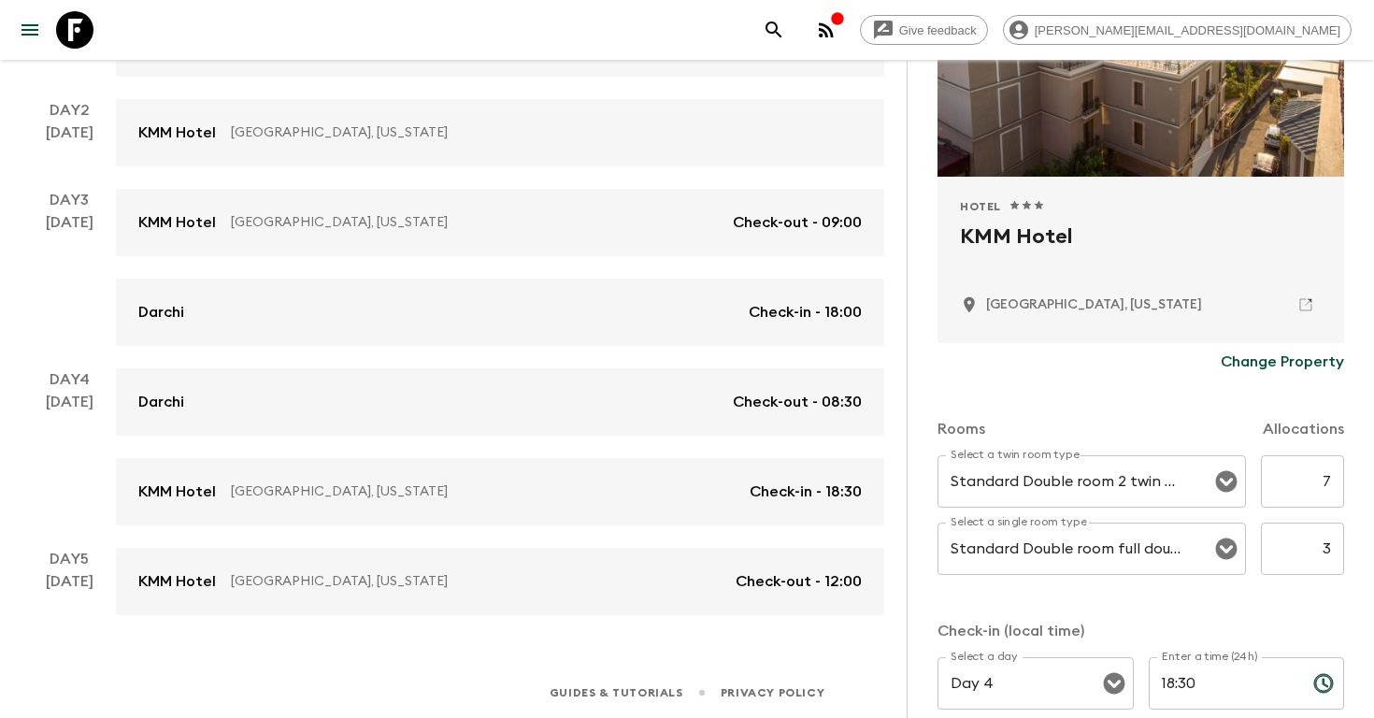
scroll to position [303, 0]
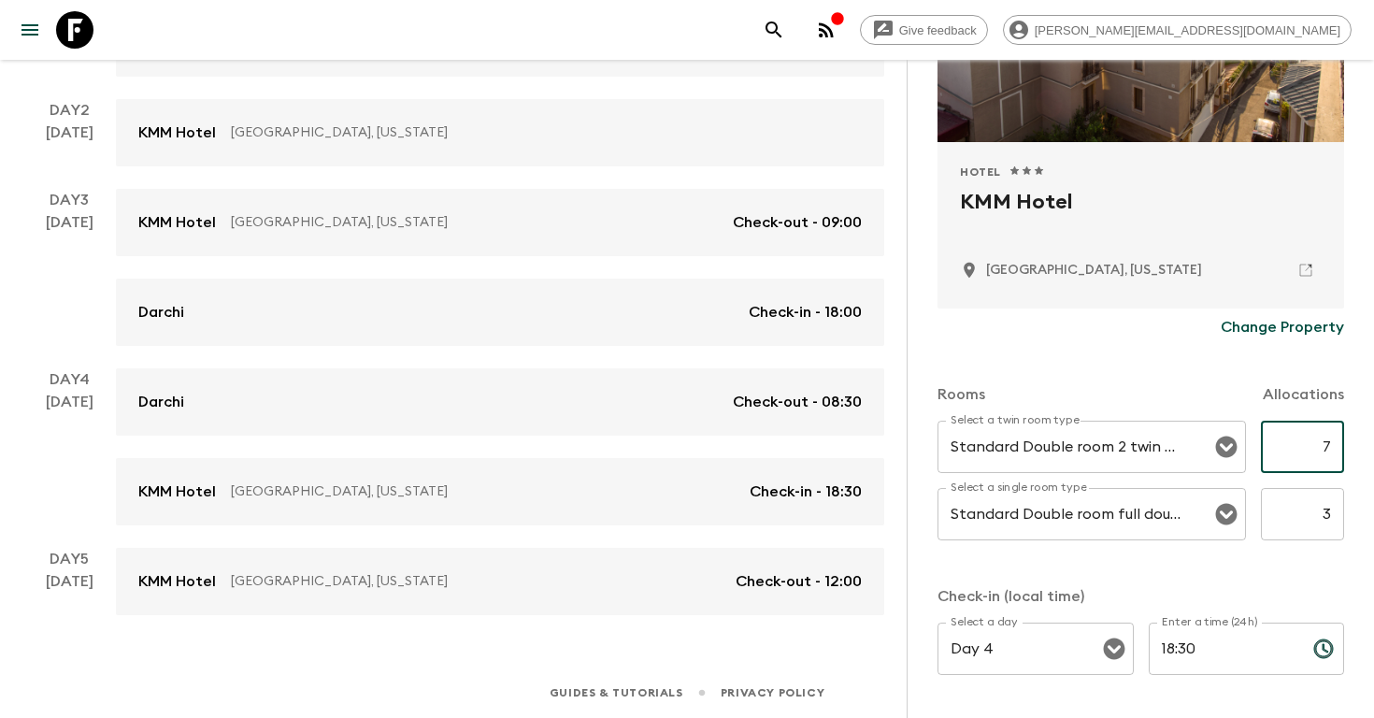
drag, startPoint x: 1315, startPoint y: 456, endPoint x: 1373, endPoint y: 456, distance: 57.9
click at [1373, 456] on div "Accommodation Information Comments Website Map Approved Hotel 1 Star 2 Stars 3 …" at bounding box center [1140, 419] width 467 height 718
type input "3"
drag, startPoint x: 1307, startPoint y: 517, endPoint x: 1373, endPoint y: 531, distance: 66.9
click at [1373, 529] on div "Accommodation Information Comments Website Map Approved Hotel 1 Star 2 Stars 3 …" at bounding box center [1140, 419] width 467 height 718
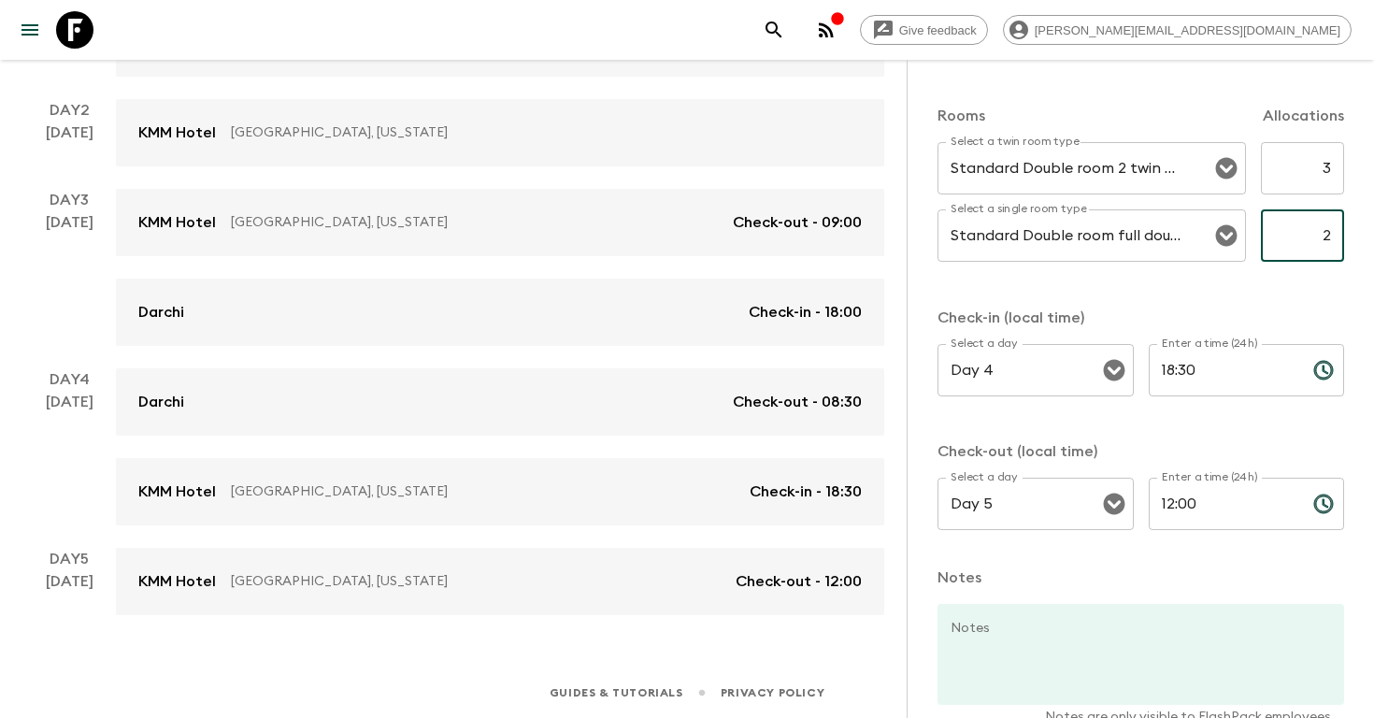
scroll to position [688, 0]
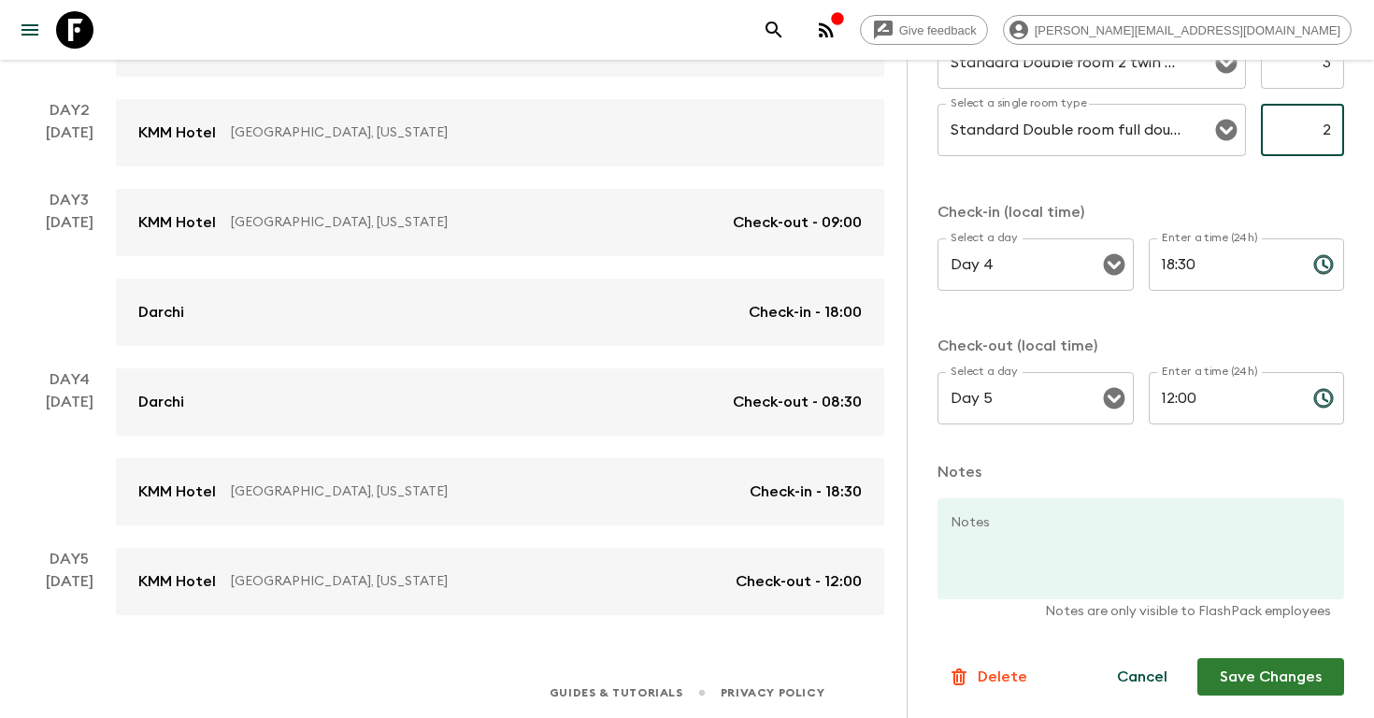
type input "2"
click at [1255, 680] on button "Save Changes" at bounding box center [1270, 676] width 147 height 37
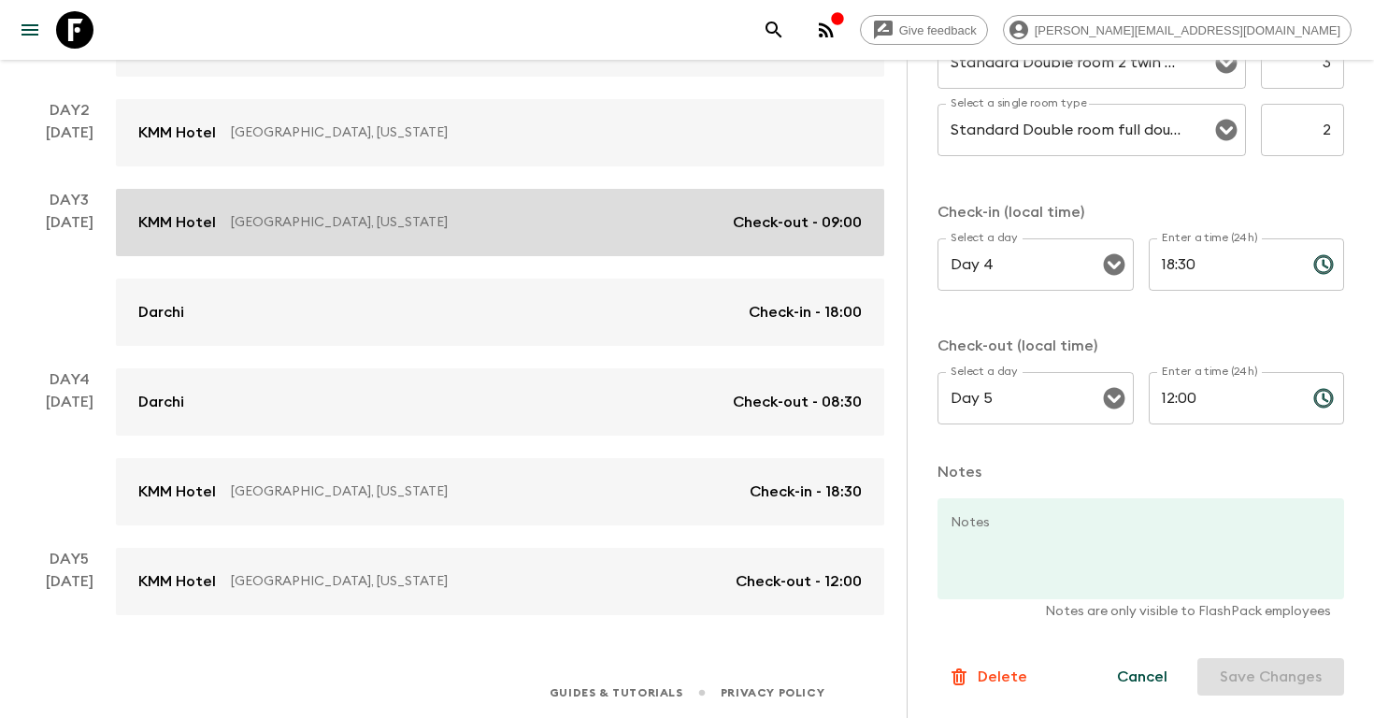
scroll to position [0, 0]
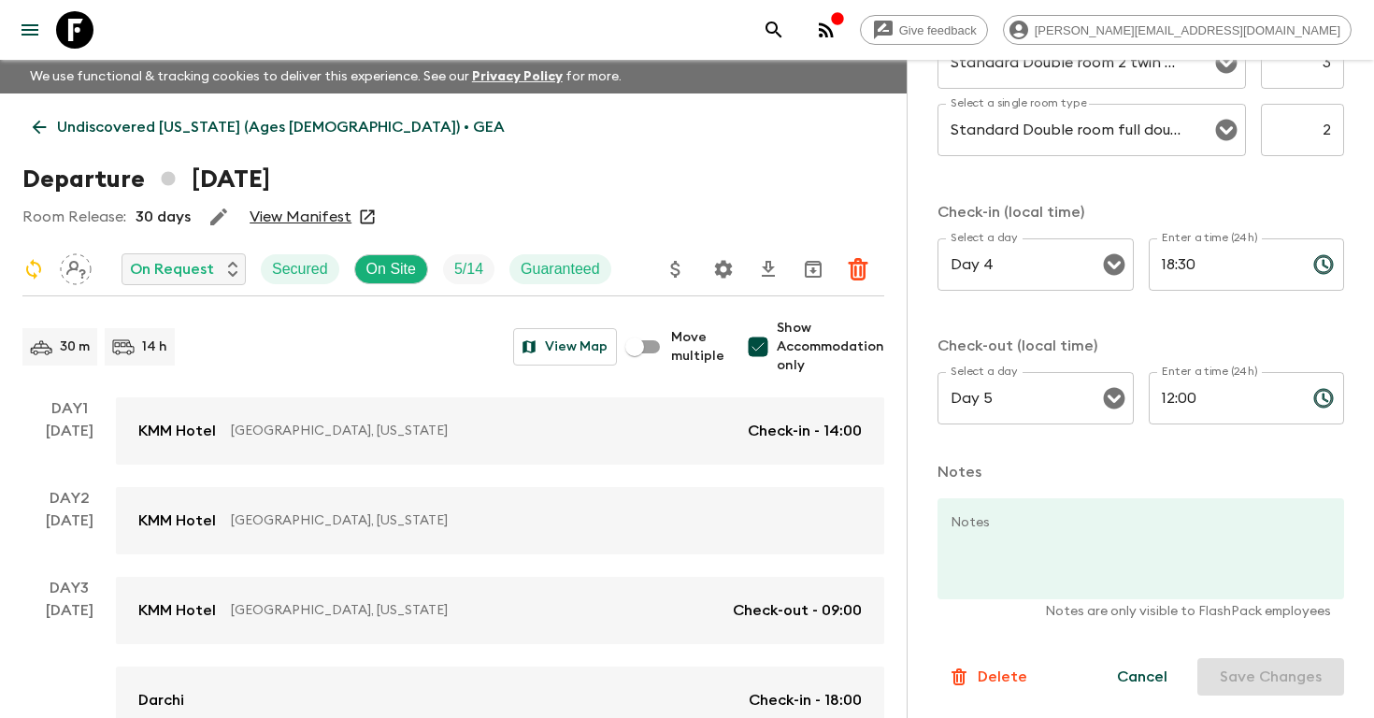
click at [216, 217] on icon "button" at bounding box center [218, 216] width 17 height 17
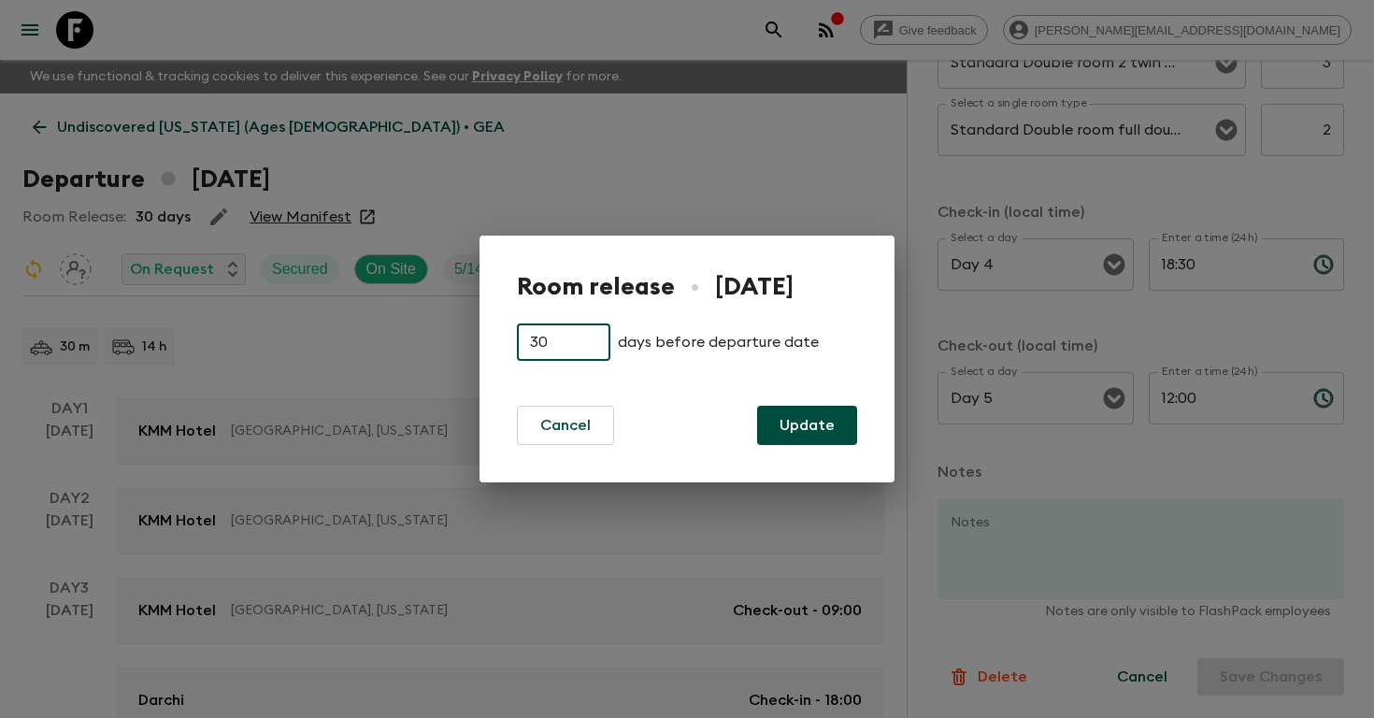
drag, startPoint x: 581, startPoint y: 337, endPoint x: 449, endPoint y: 337, distance: 132.7
click at [451, 337] on div "Room release • [DATE] 30 ​ days before departure date Cancel Update" at bounding box center [687, 359] width 1374 height 718
type input "14"
click at [797, 424] on button "Update" at bounding box center [807, 425] width 100 height 39
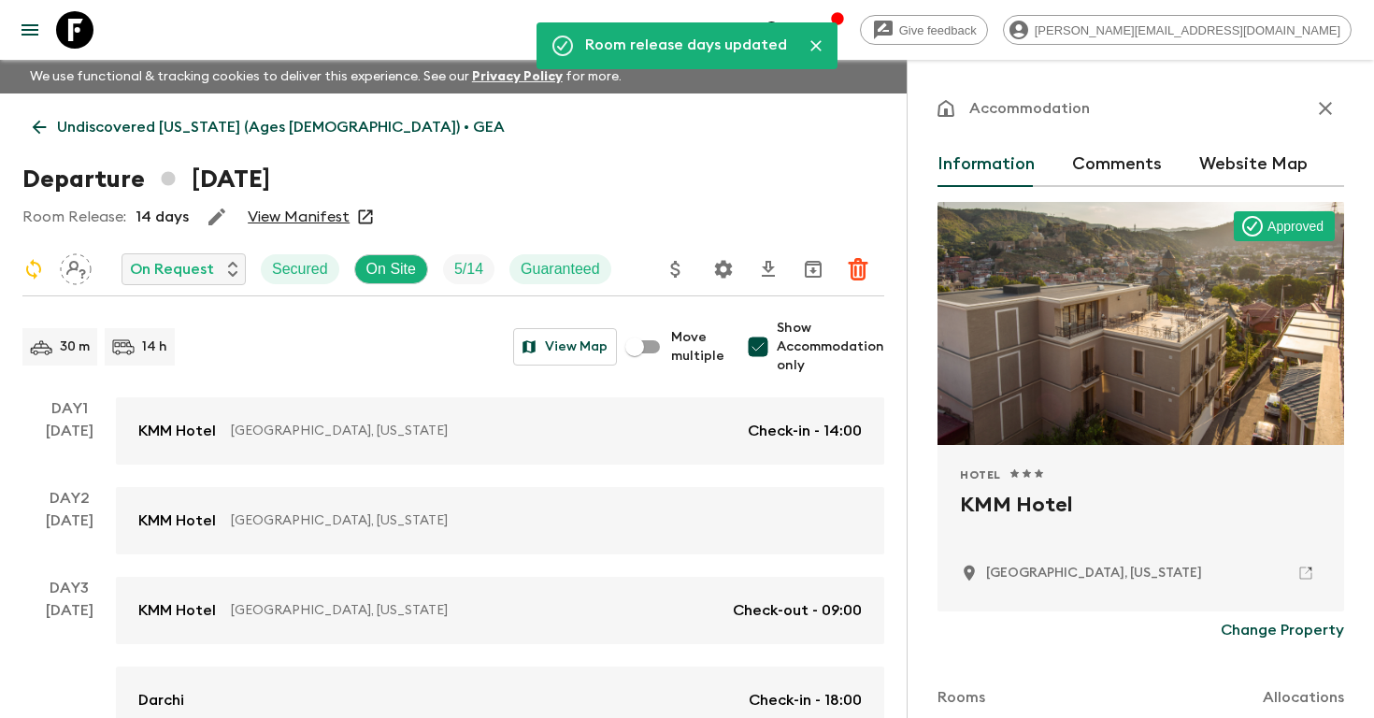
click at [1324, 99] on icon "button" at bounding box center [1325, 108] width 22 height 22
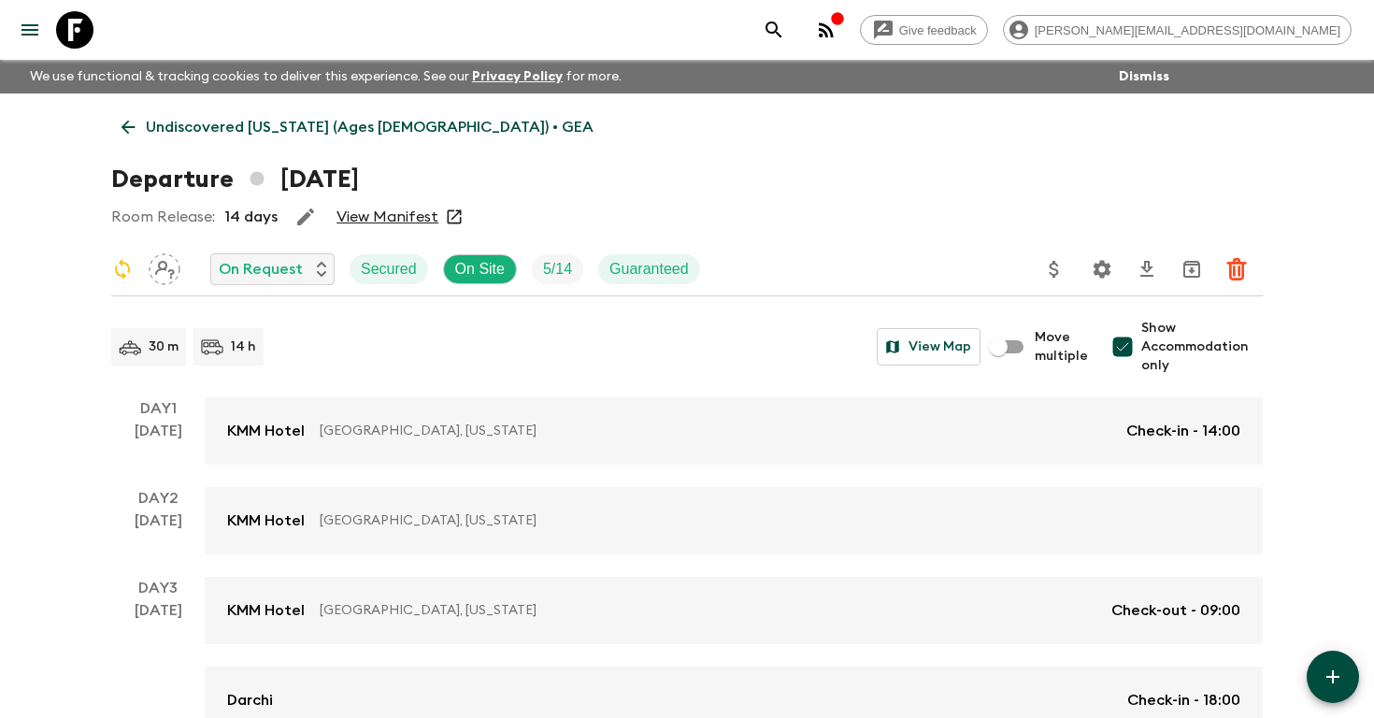
click at [239, 130] on p "Undiscovered [US_STATE] (Ages [DEMOGRAPHIC_DATA]) • GEA" at bounding box center [370, 127] width 448 height 22
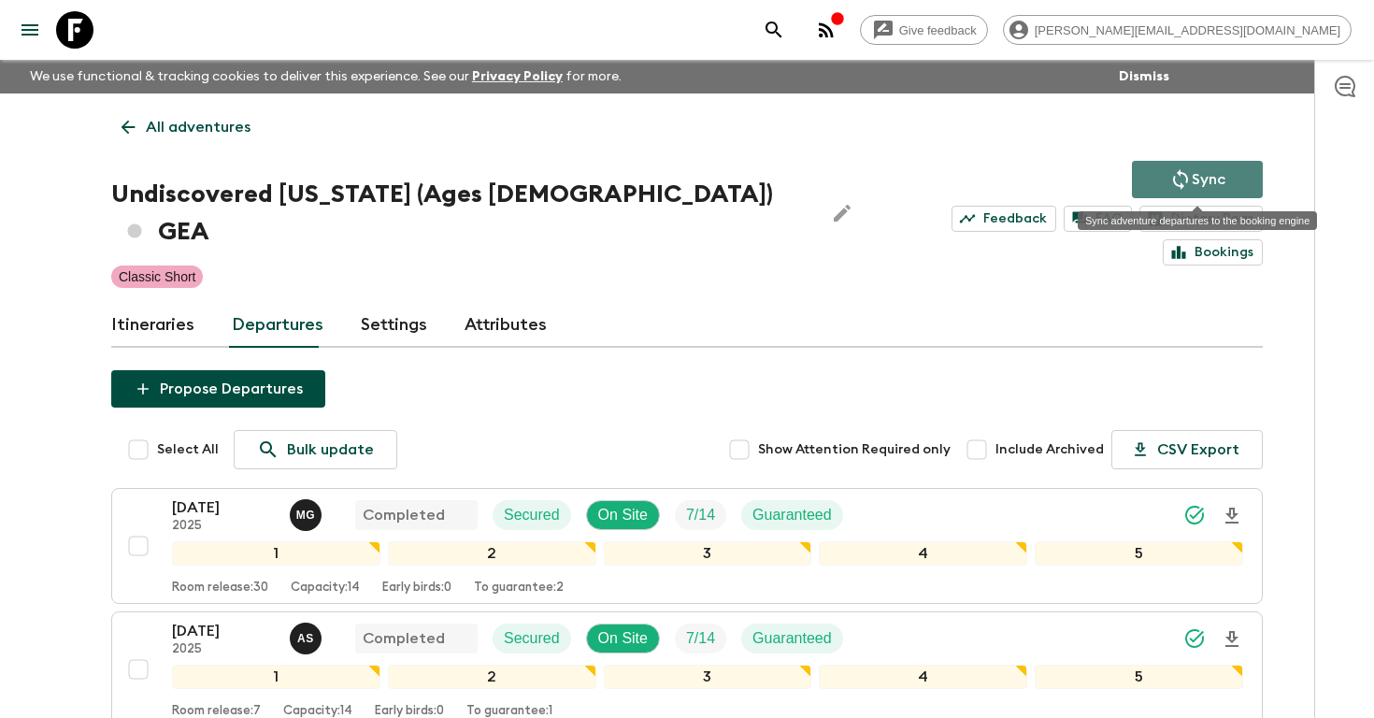
click at [1185, 179] on icon "Sync adventure departures to the booking engine" at bounding box center [1180, 179] width 22 height 22
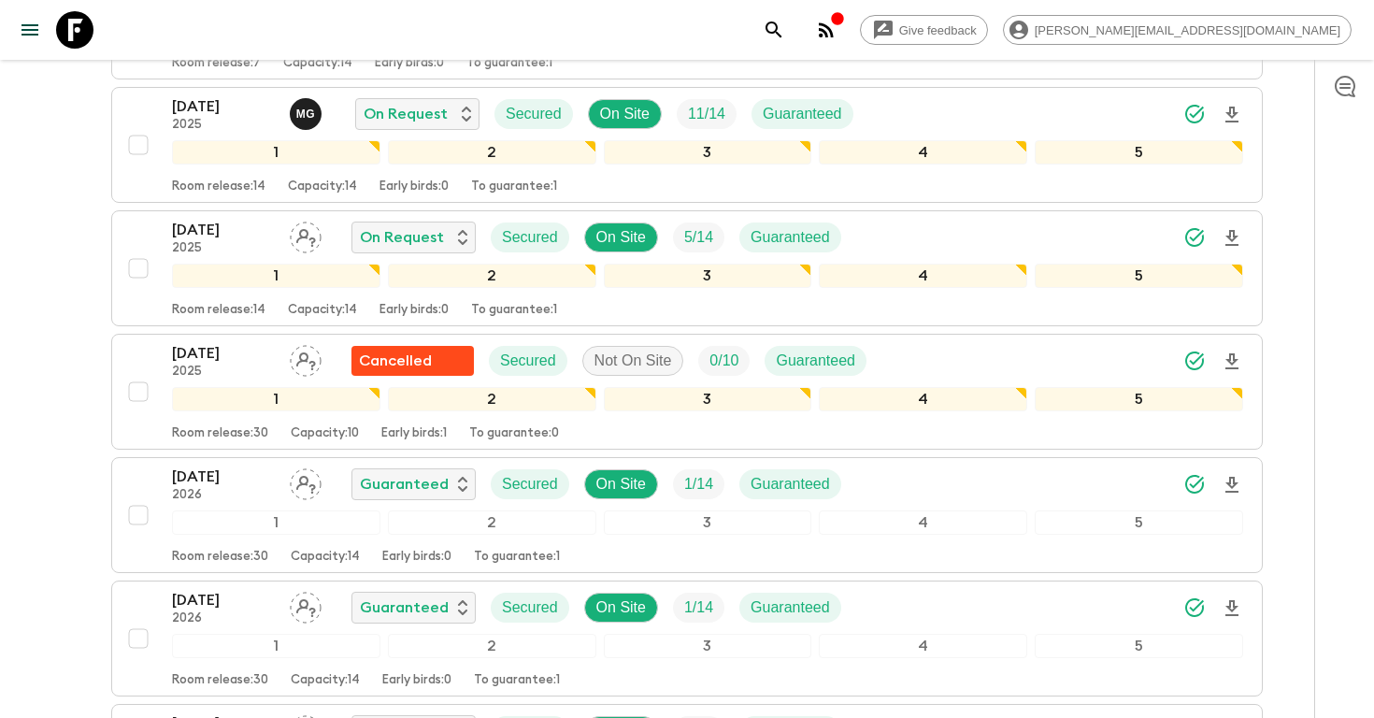
scroll to position [650, 0]
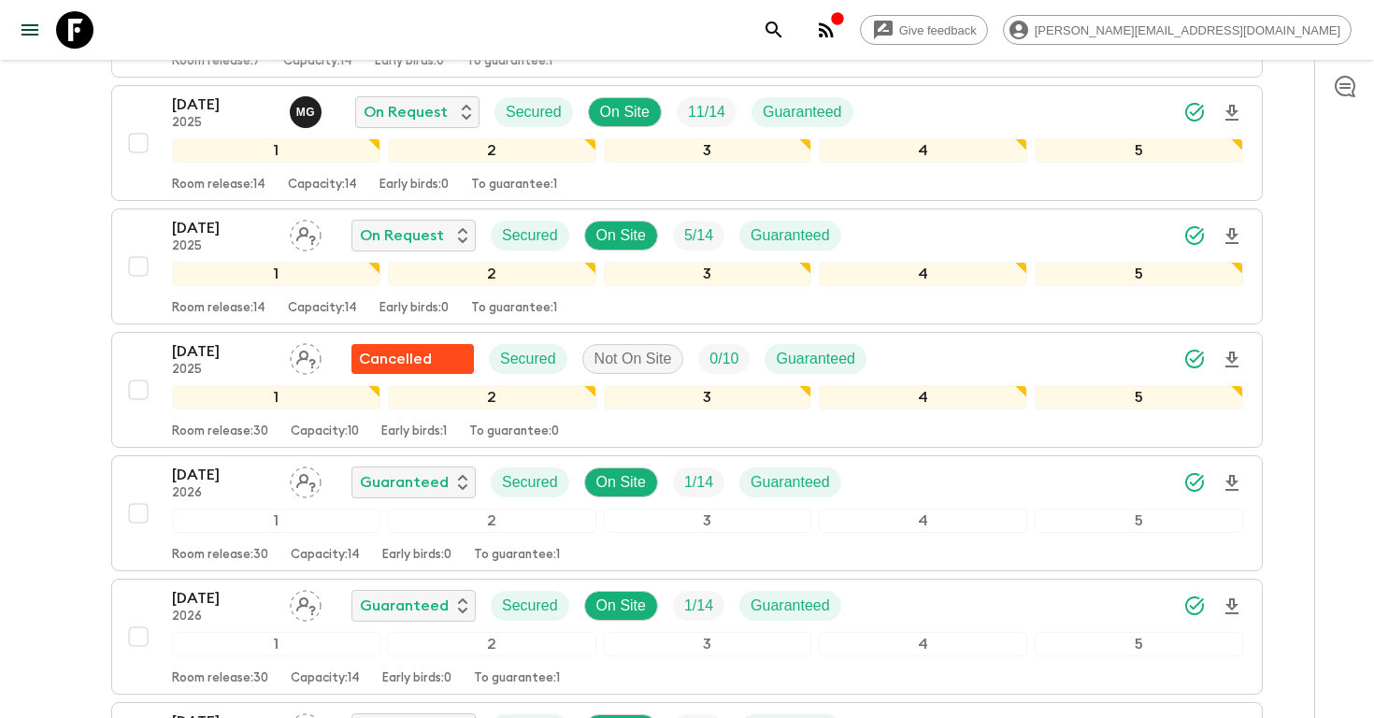
click at [785, 33] on icon "search adventures" at bounding box center [774, 30] width 22 height 22
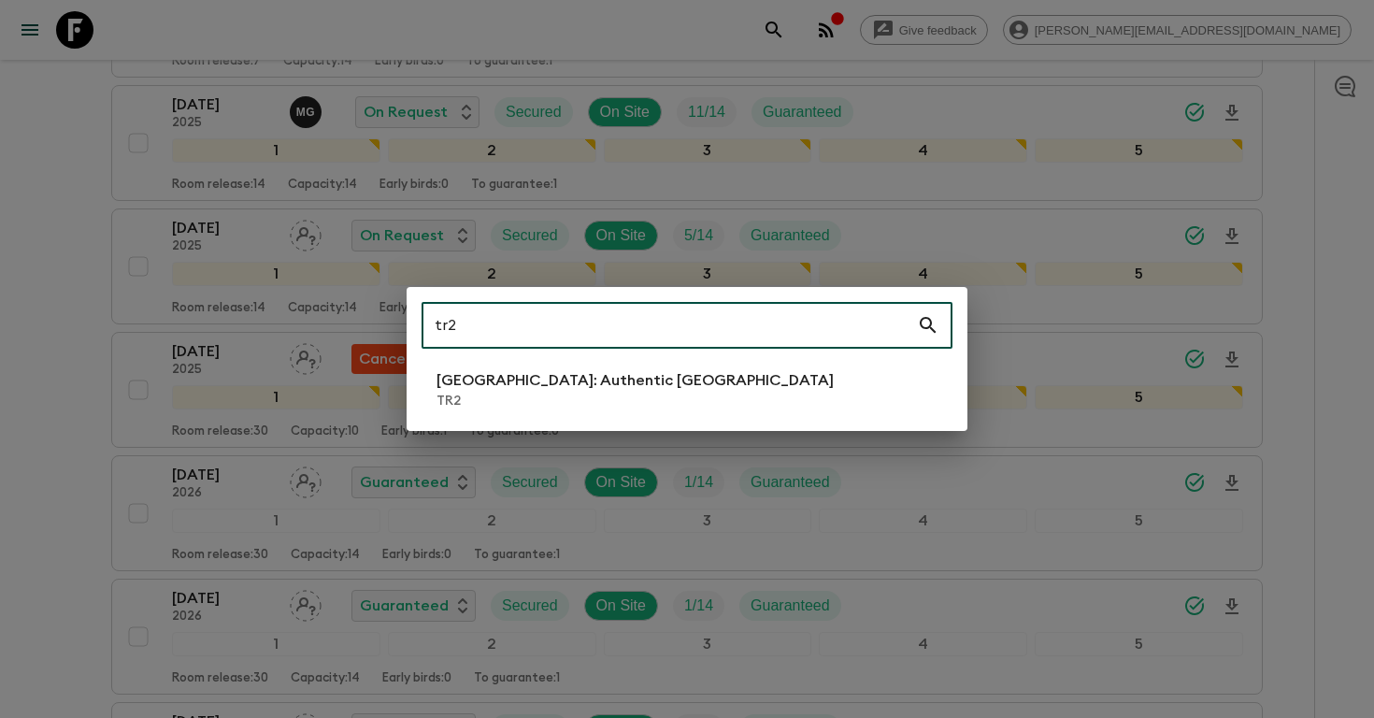
type input "tr2"
click at [670, 381] on li "[GEOGRAPHIC_DATA]: Authentic [GEOGRAPHIC_DATA] TR2" at bounding box center [686, 390] width 531 height 52
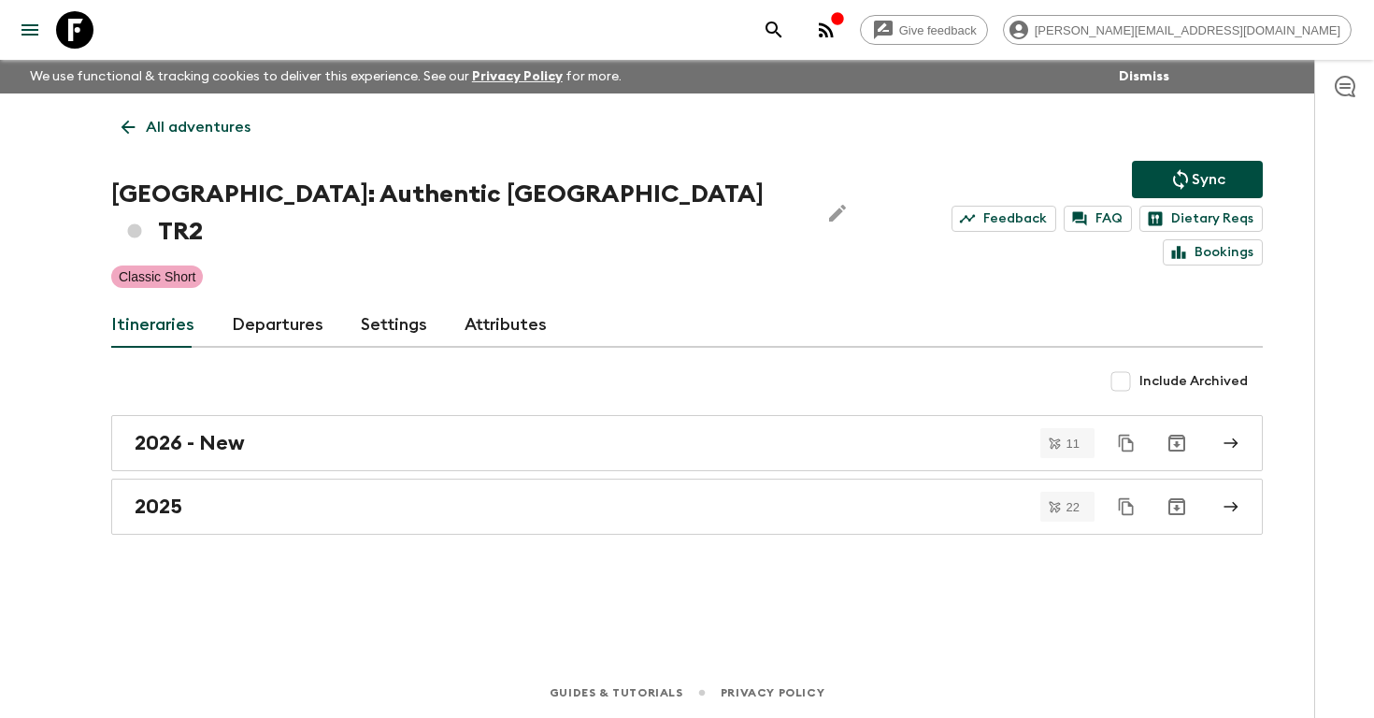
click at [278, 303] on link "Departures" at bounding box center [278, 325] width 92 height 45
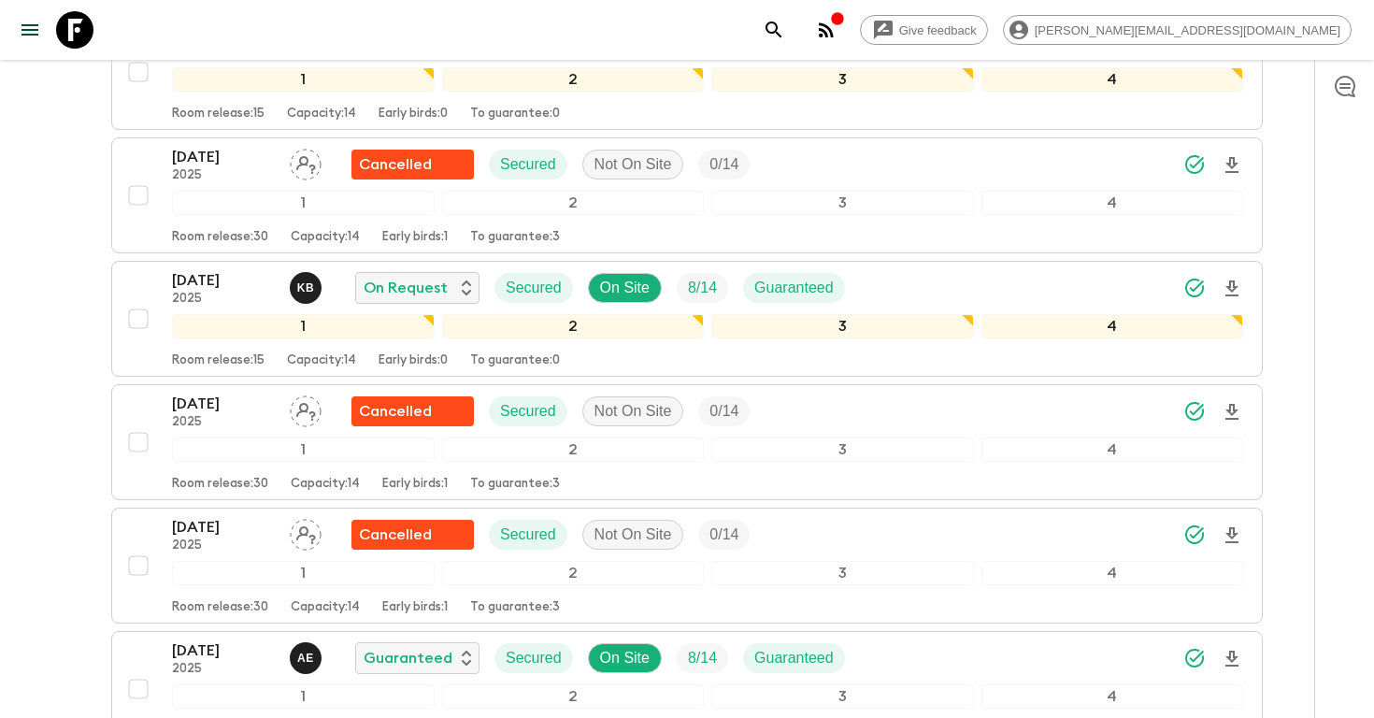
scroll to position [2693, 0]
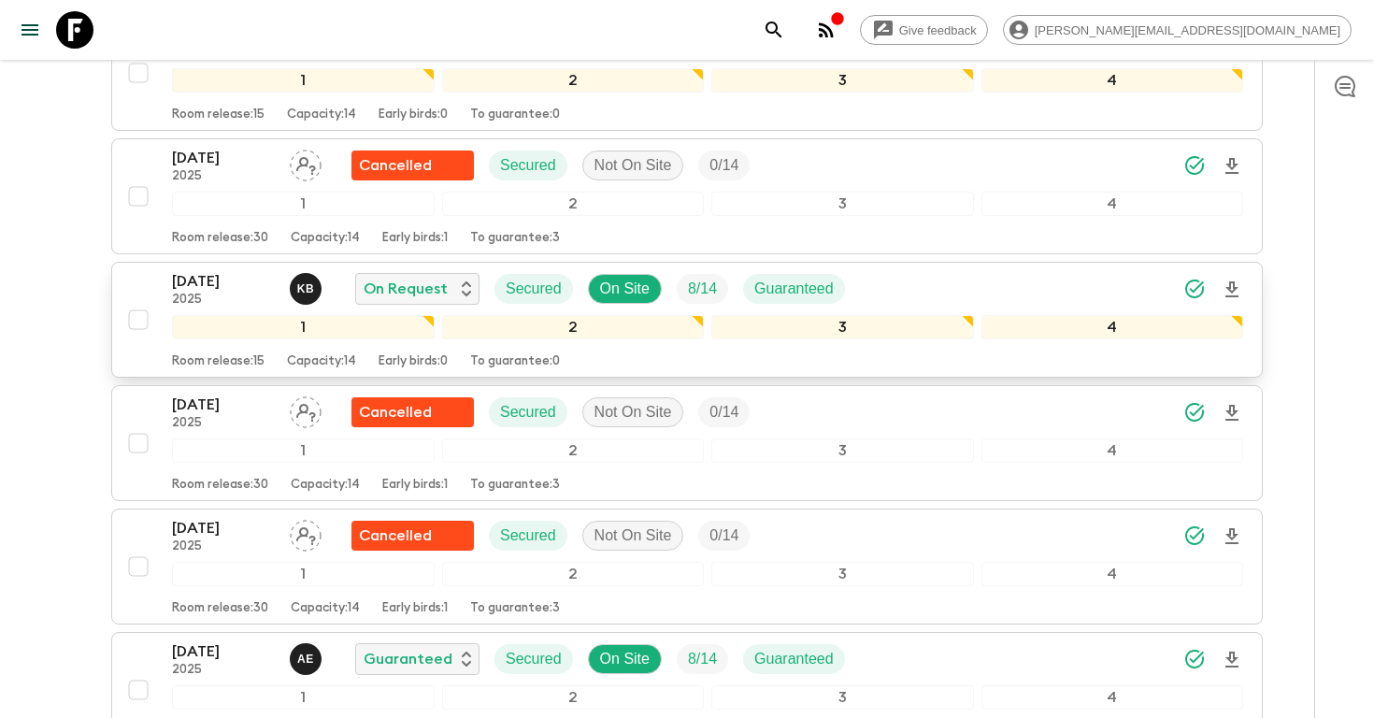
click at [1235, 278] on icon "Download Onboarding" at bounding box center [1232, 289] width 22 height 22
click at [785, 34] on icon "search adventures" at bounding box center [774, 30] width 22 height 22
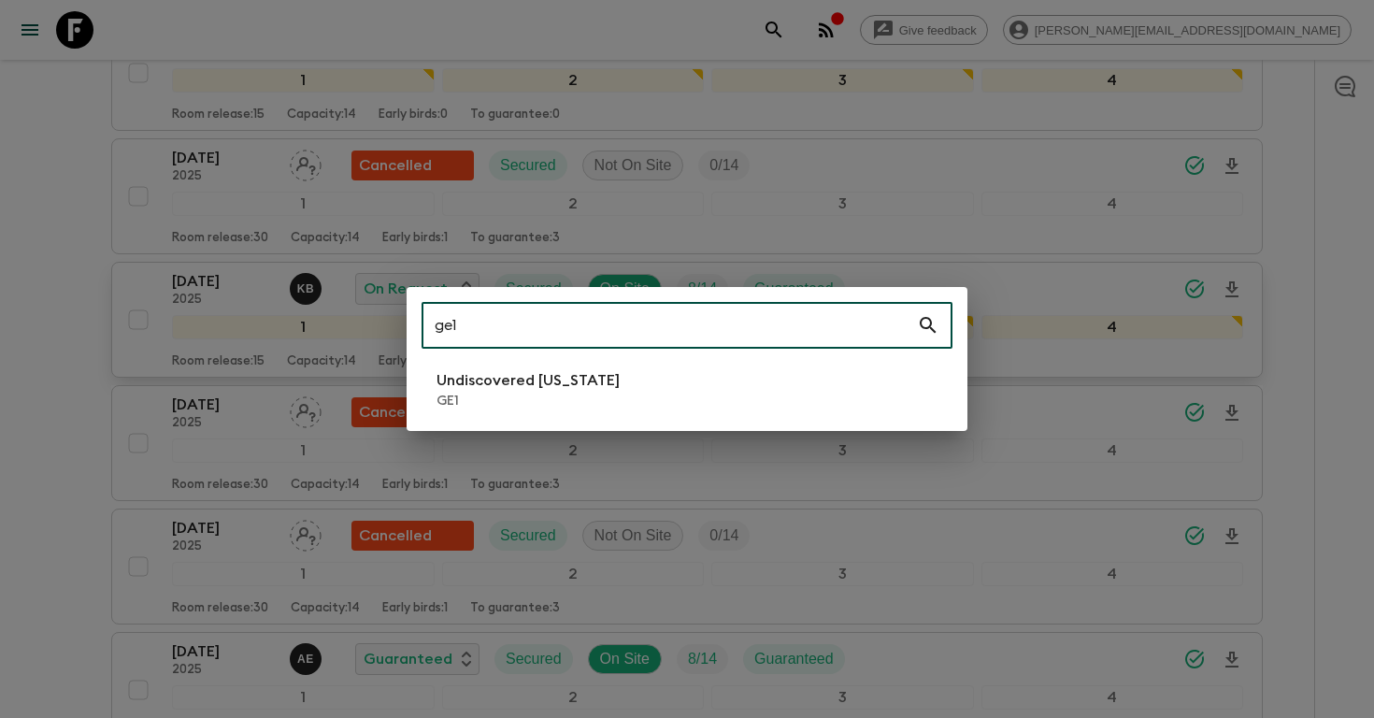
type input "ge1"
click at [582, 385] on p "Undiscovered [US_STATE]" at bounding box center [527, 380] width 183 height 22
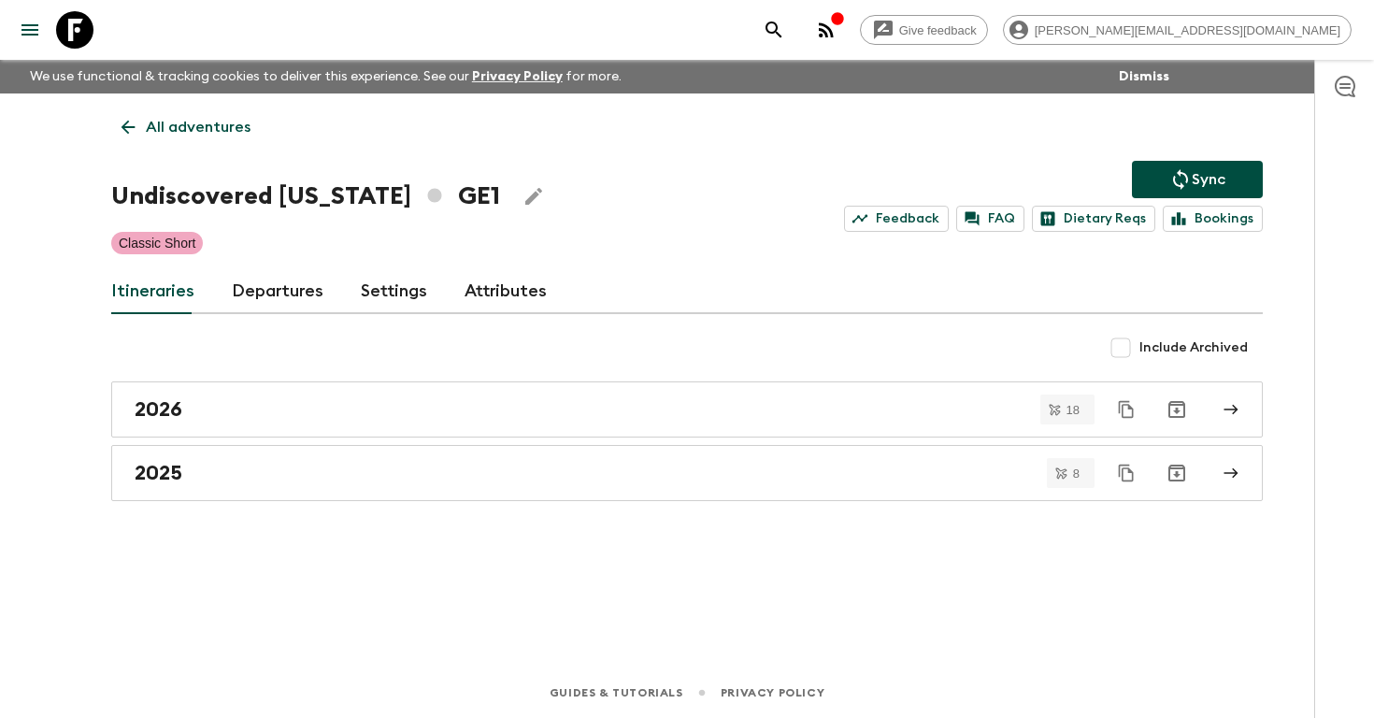
click at [284, 302] on link "Departures" at bounding box center [278, 291] width 92 height 45
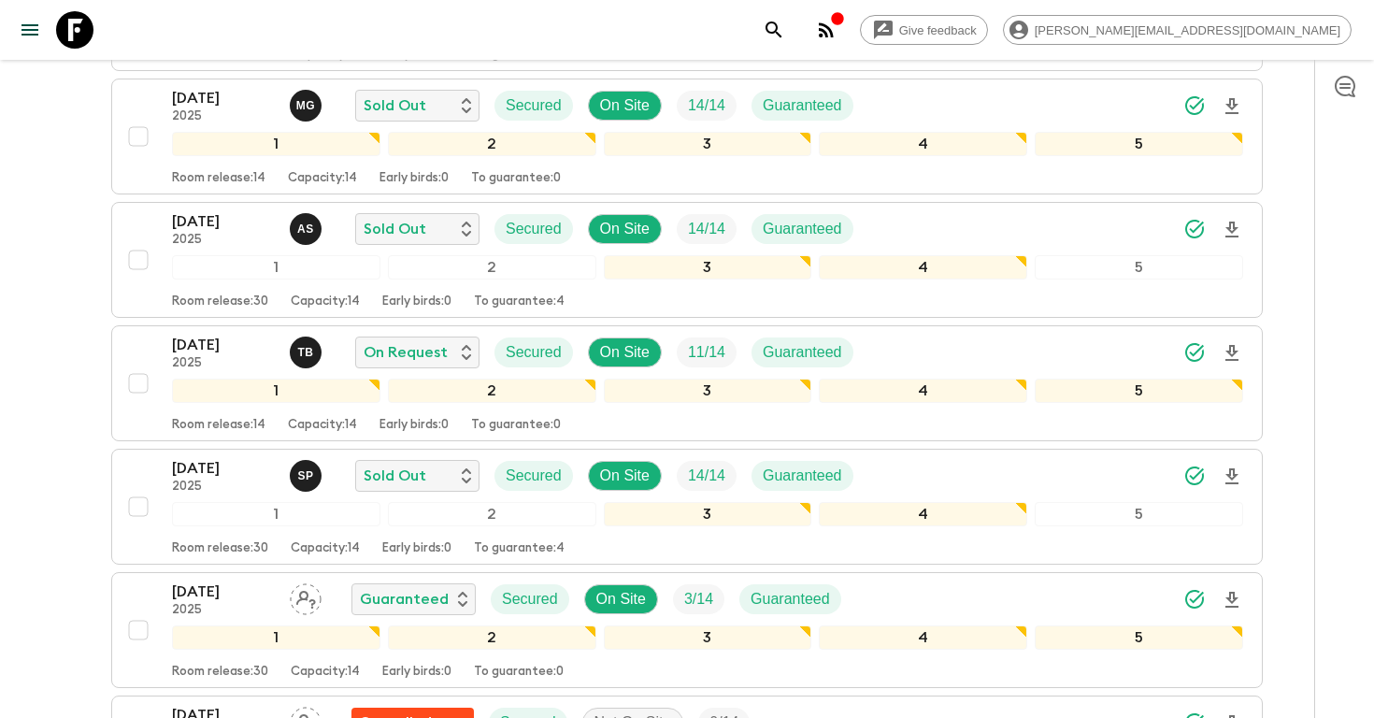
scroll to position [1069, 0]
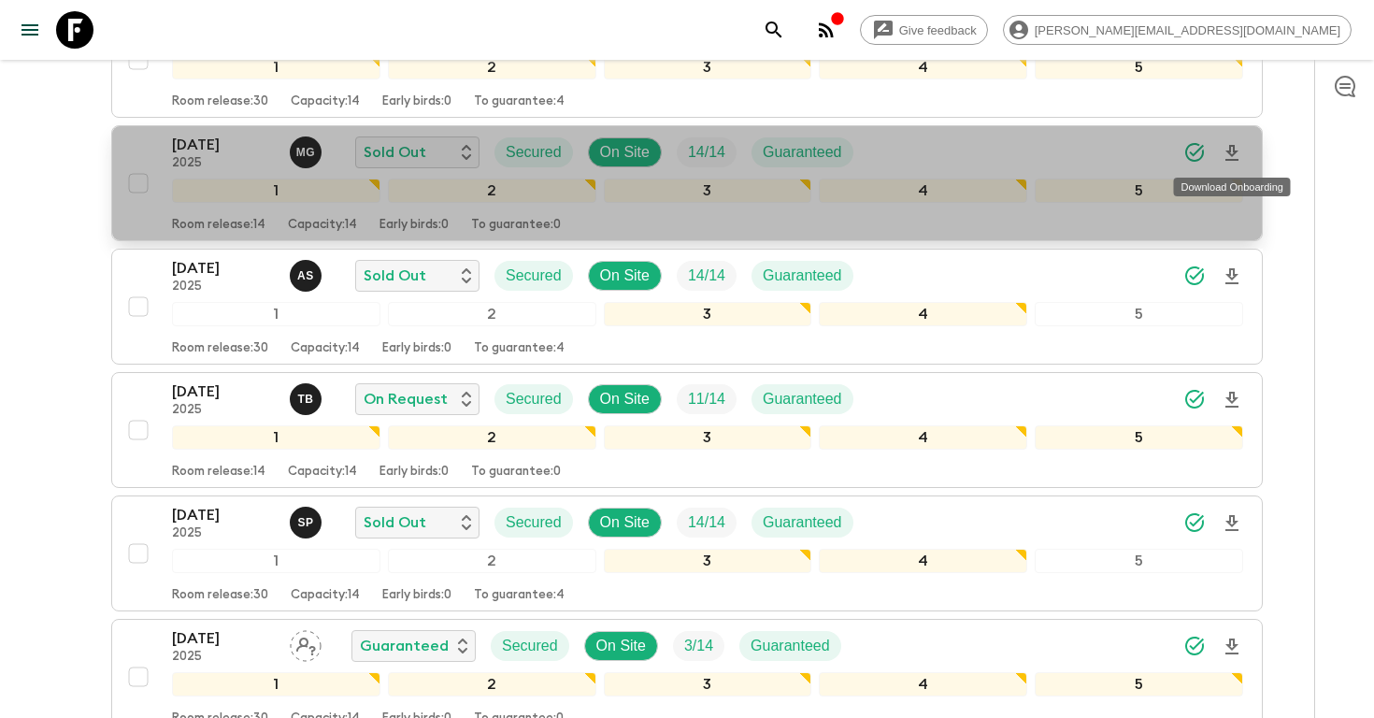
click at [1232, 152] on icon "Download Onboarding" at bounding box center [1232, 153] width 22 height 22
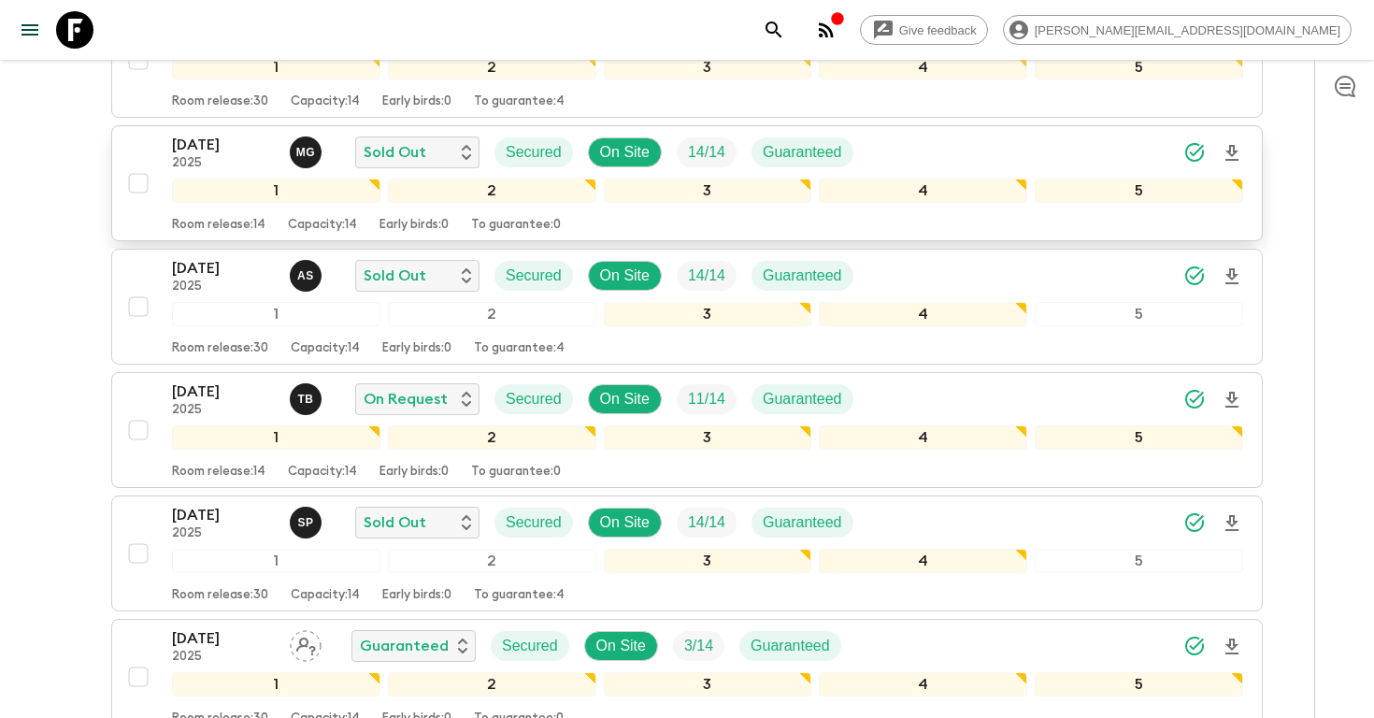
click at [785, 31] on icon "search adventures" at bounding box center [774, 30] width 22 height 22
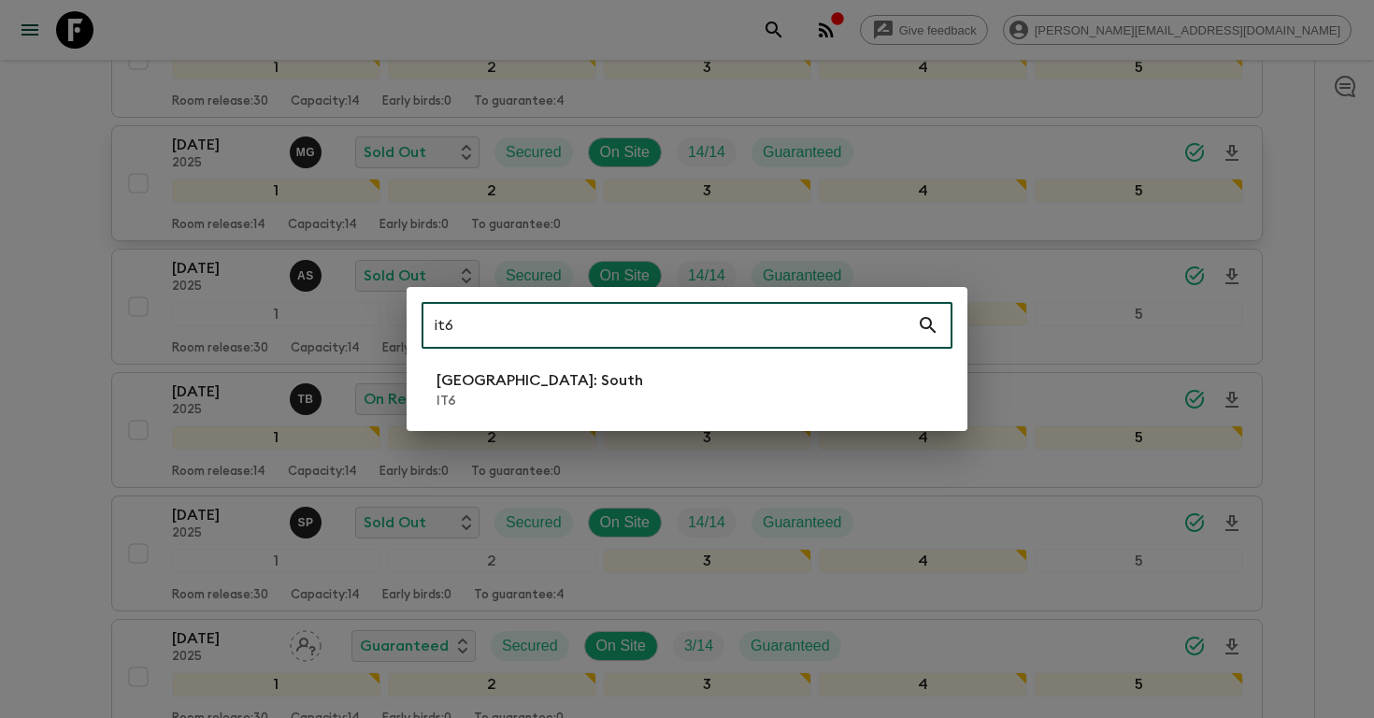
type input "it6"
click at [506, 394] on p "IT6" at bounding box center [539, 401] width 207 height 19
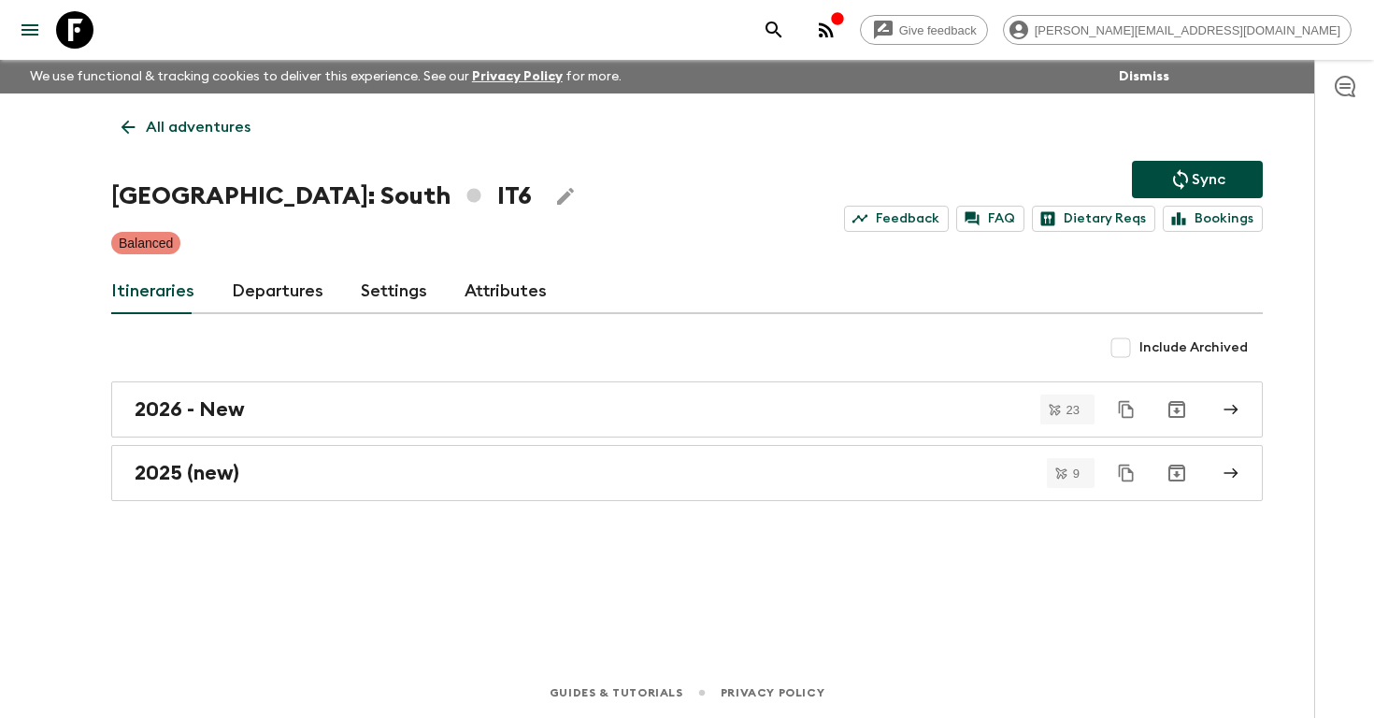
click at [275, 295] on link "Departures" at bounding box center [278, 291] width 92 height 45
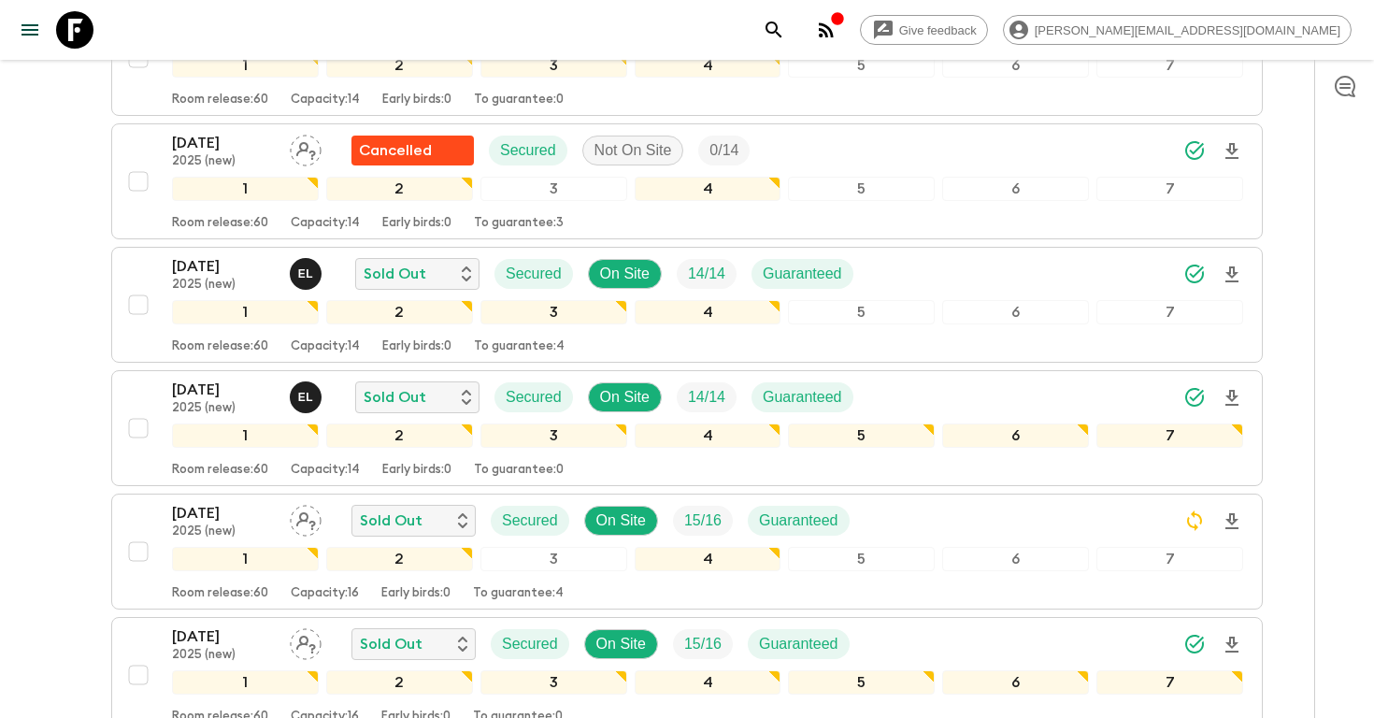
scroll to position [458, 0]
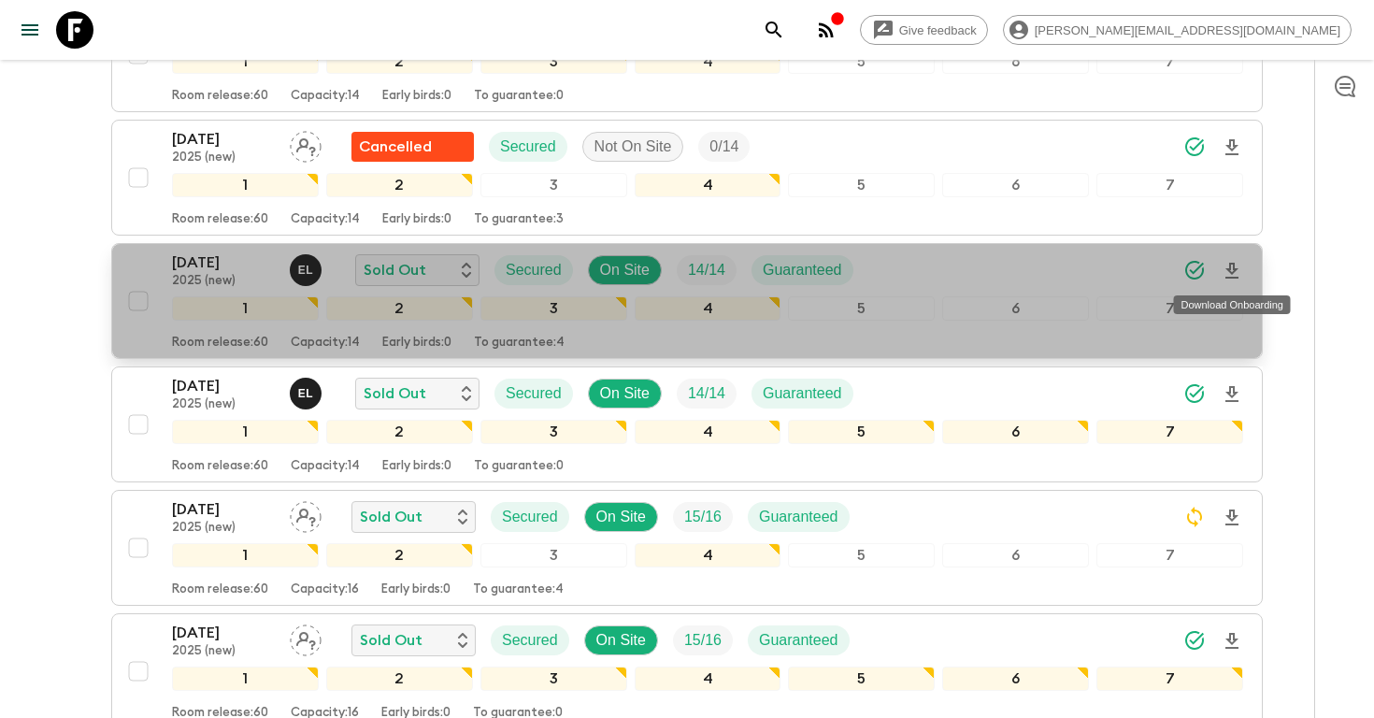
click at [1230, 273] on icon "Download Onboarding" at bounding box center [1232, 271] width 22 height 22
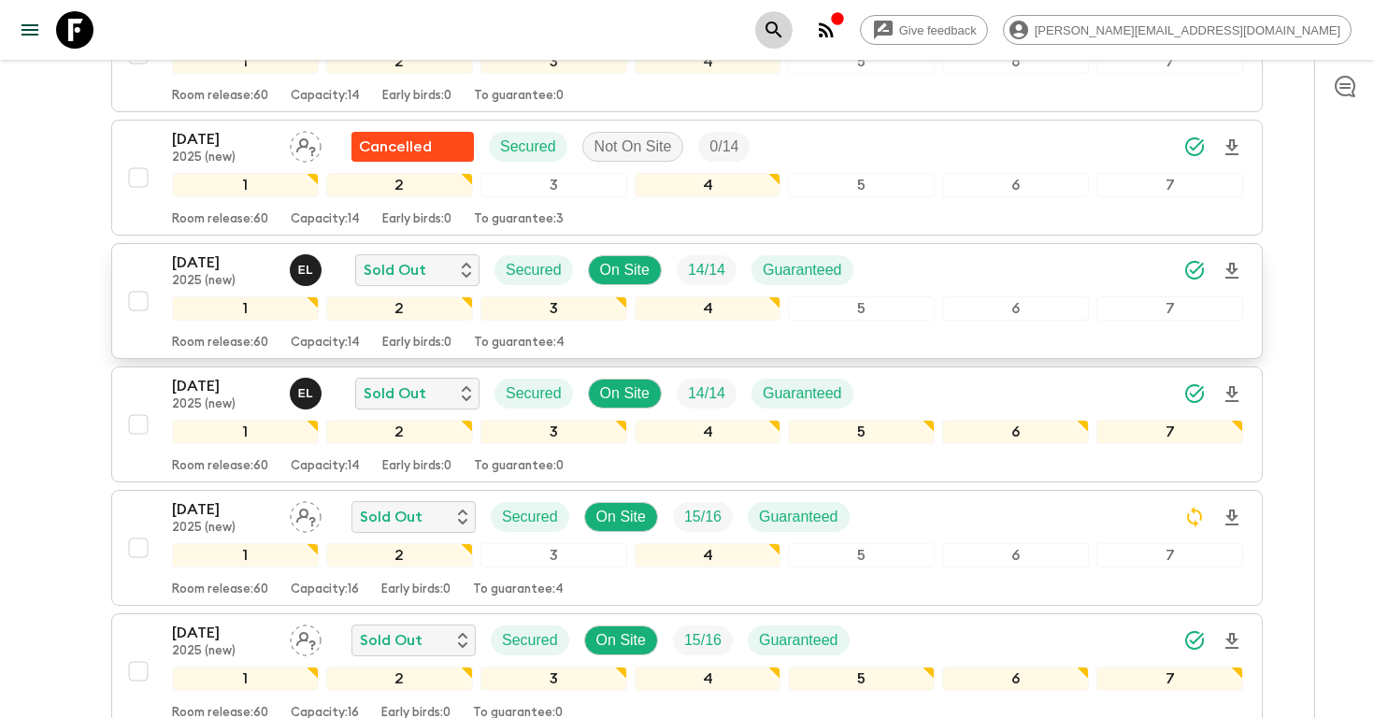
click at [785, 21] on icon "search adventures" at bounding box center [774, 30] width 22 height 22
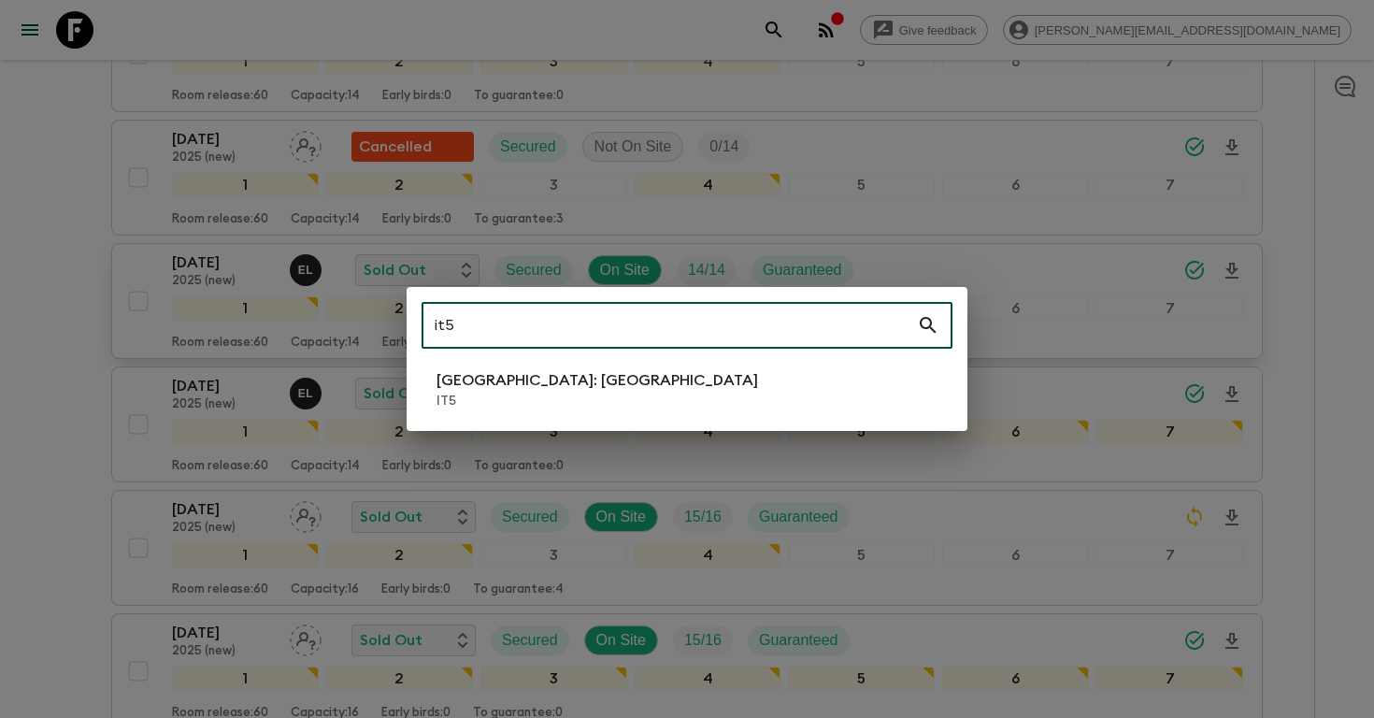
type input "it5"
click at [654, 393] on li "[GEOGRAPHIC_DATA]: [GEOGRAPHIC_DATA] IT5" at bounding box center [686, 390] width 531 height 52
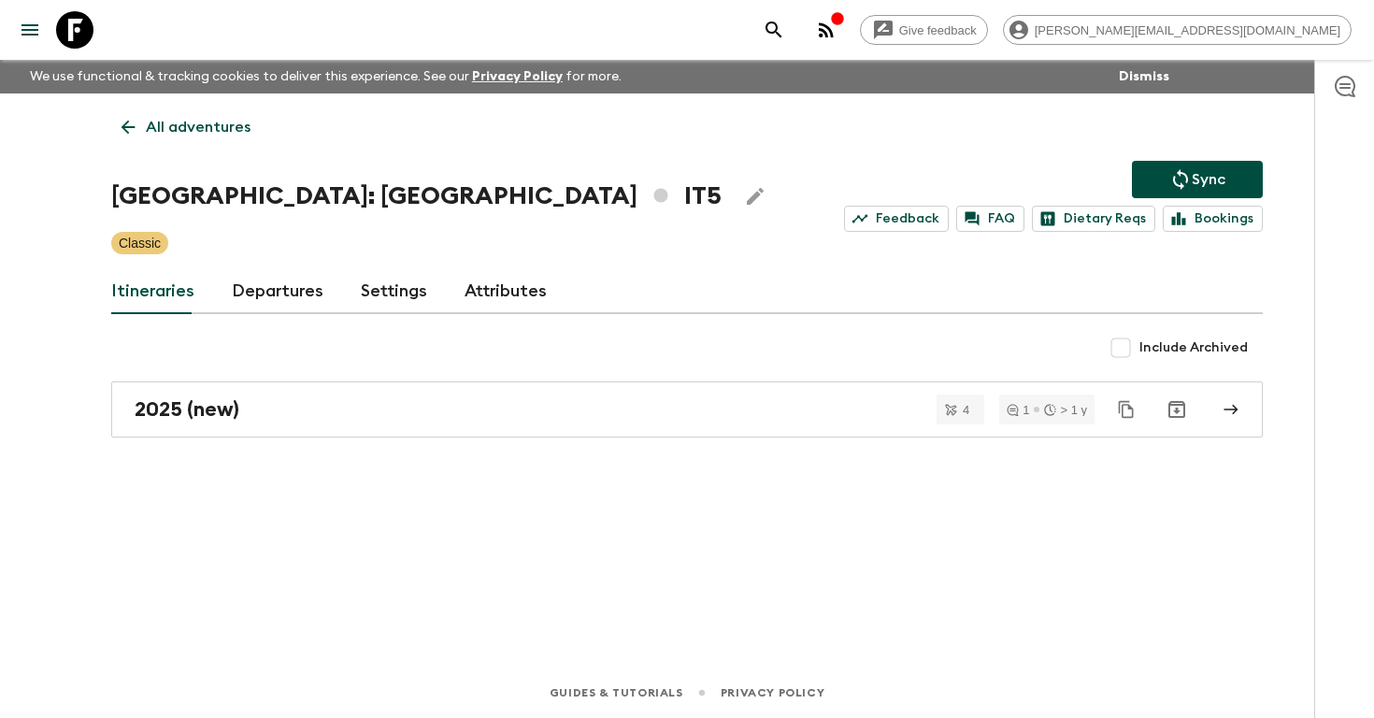
click at [291, 303] on link "Departures" at bounding box center [278, 291] width 92 height 45
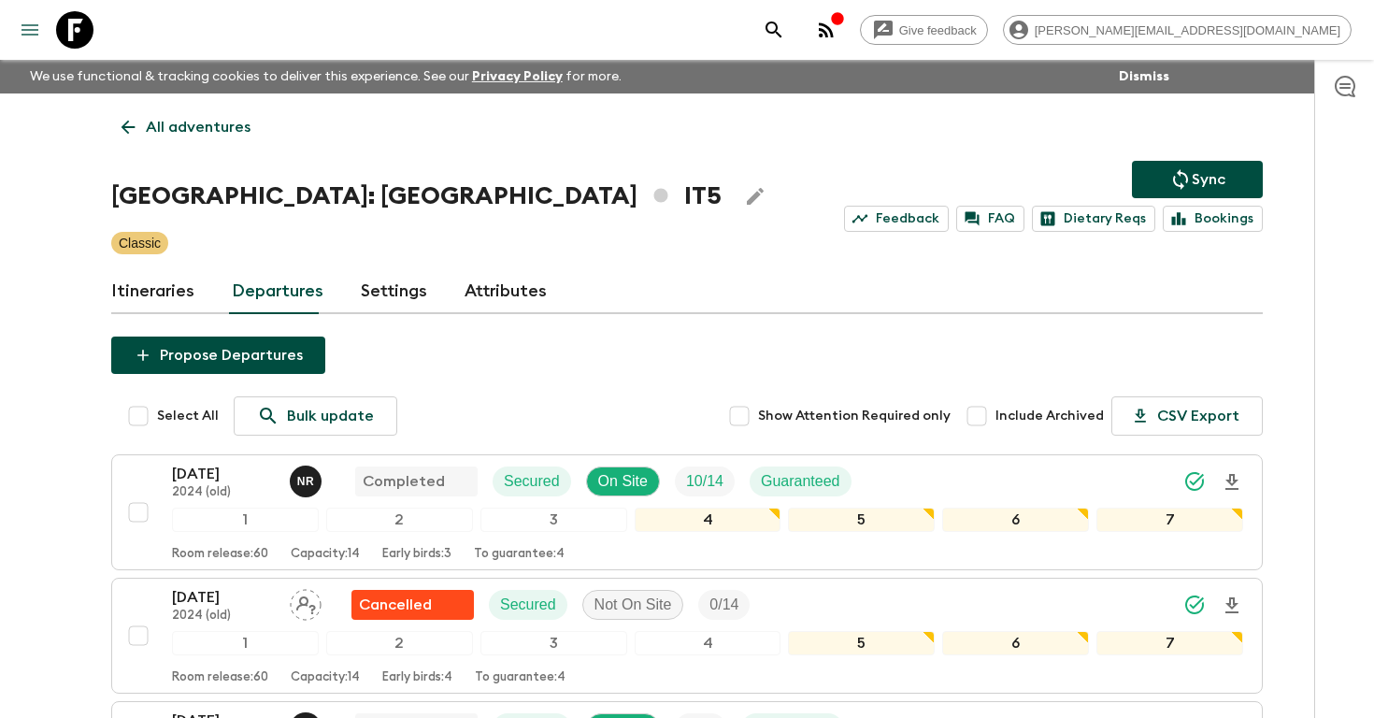
click at [34, 25] on icon "menu" at bounding box center [30, 30] width 22 height 22
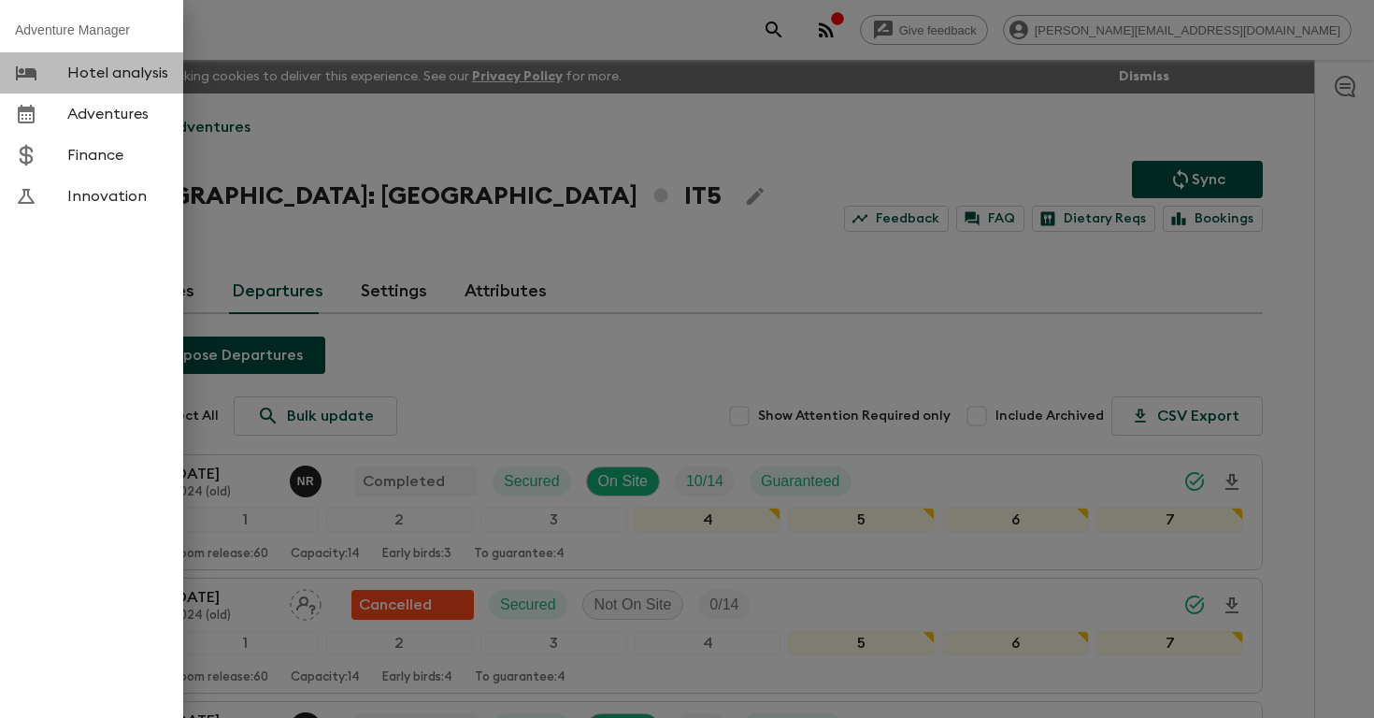
click at [108, 81] on span "Hotel analysis" at bounding box center [117, 73] width 101 height 19
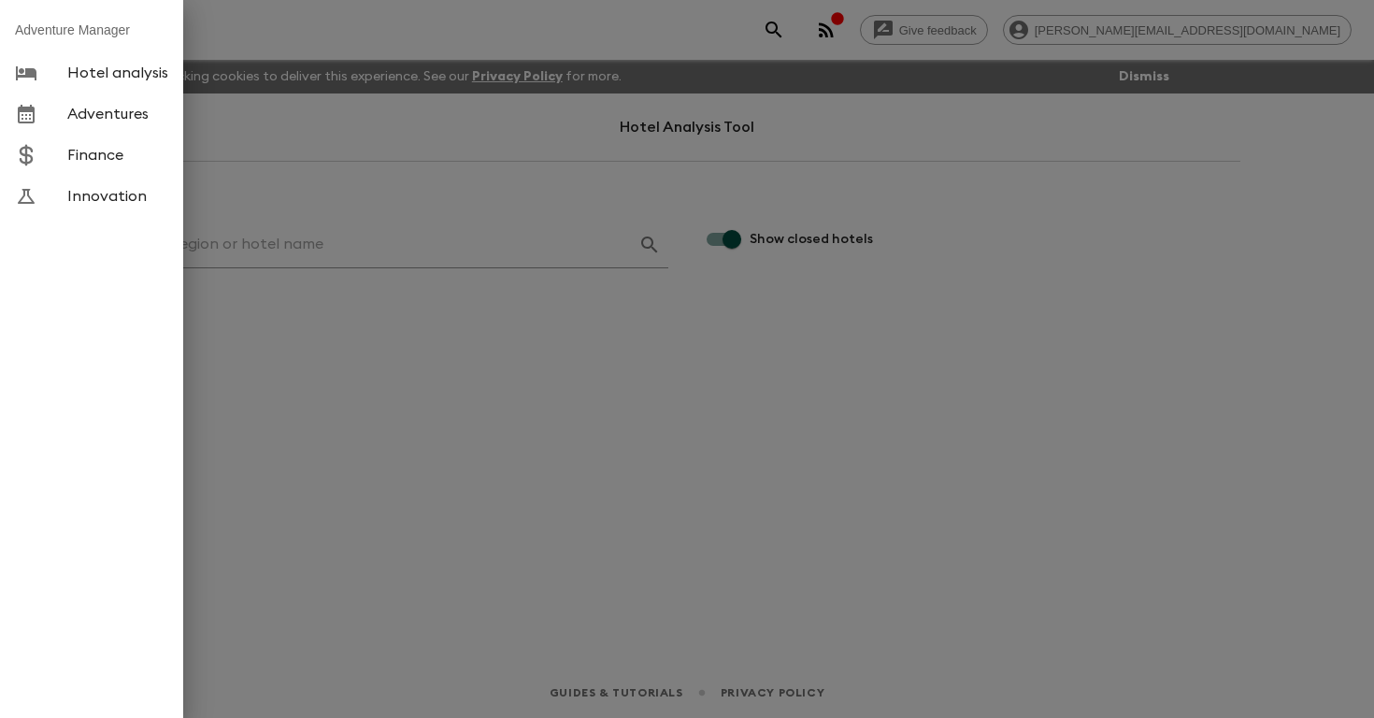
click at [305, 207] on div at bounding box center [687, 359] width 1374 height 718
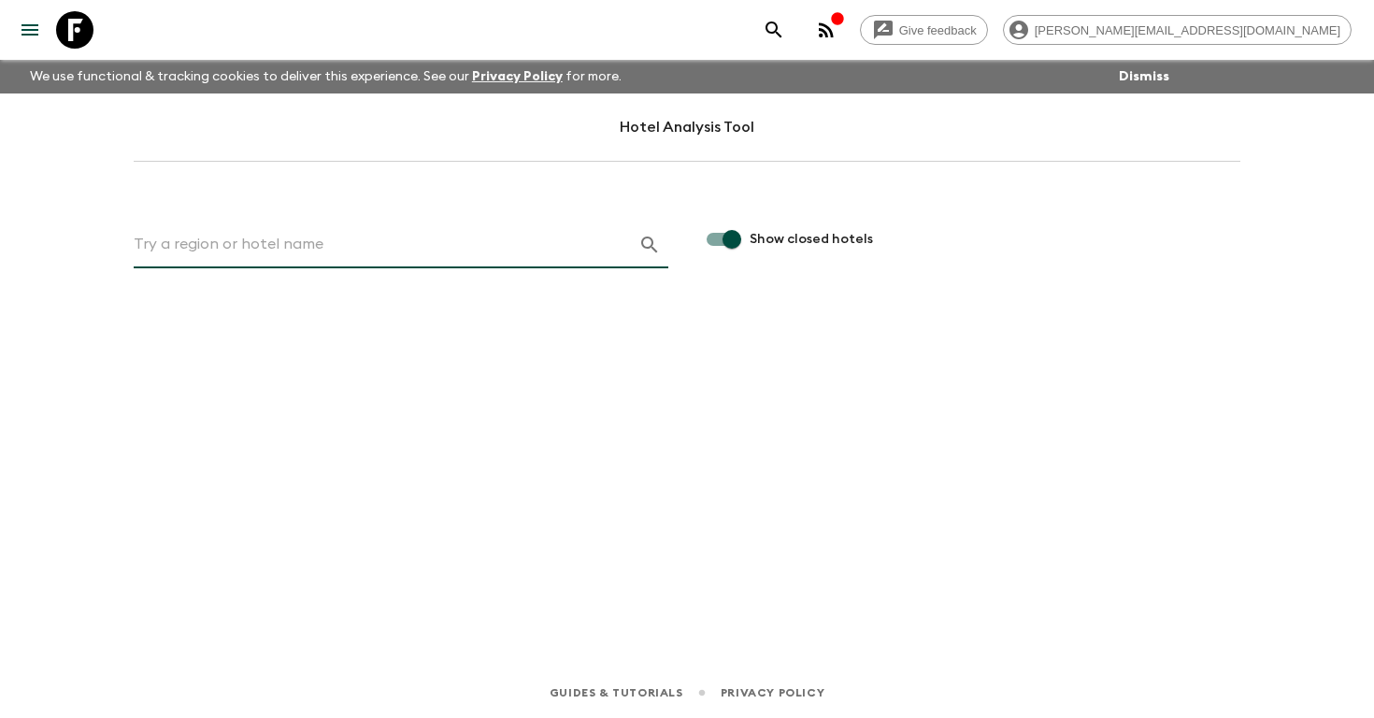
click at [262, 241] on input "text" at bounding box center [379, 245] width 490 height 30
paste input "[GEOGRAPHIC_DATA]"
type input "[GEOGRAPHIC_DATA]"
click at [638, 242] on icon "button" at bounding box center [649, 245] width 22 height 22
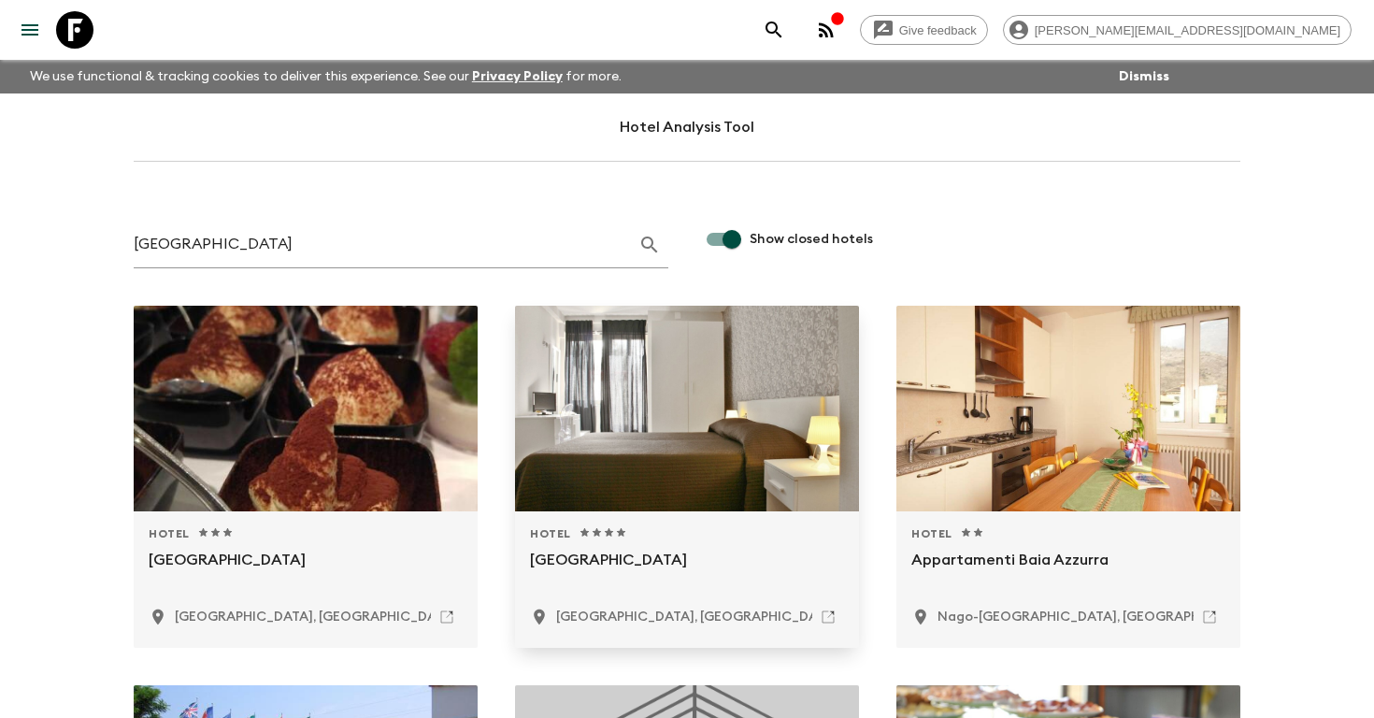
click at [706, 417] on div at bounding box center [687, 409] width 344 height 206
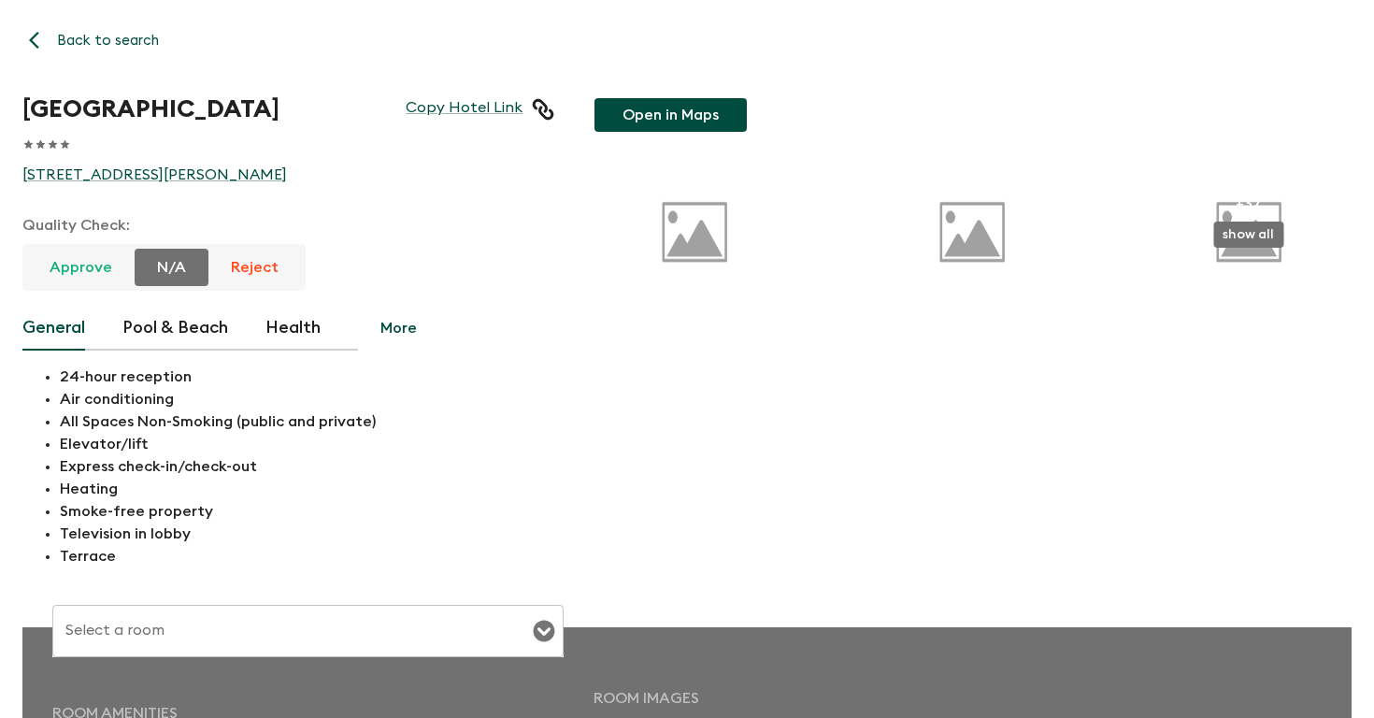
type input "Economy Double room 2 twin beds"
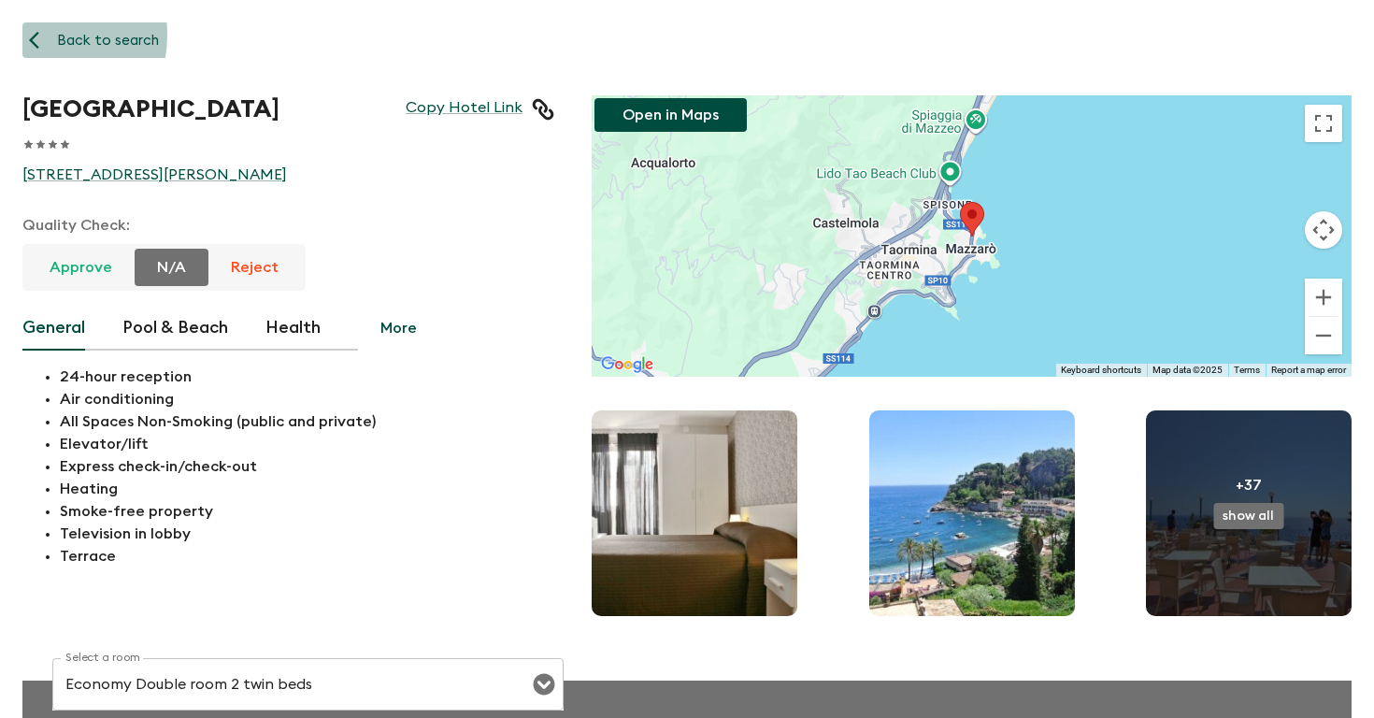
click at [26, 35] on button "Back to search" at bounding box center [95, 40] width 147 height 36
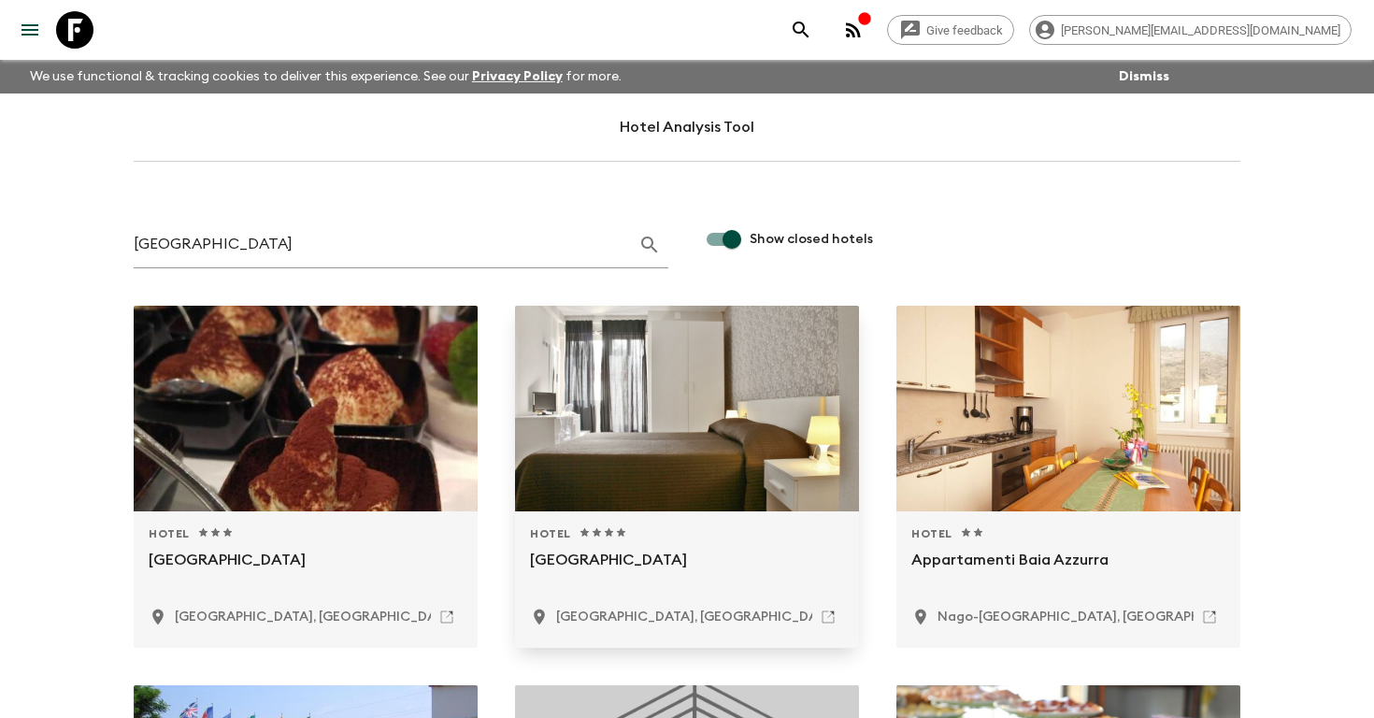
click at [694, 439] on div at bounding box center [687, 409] width 344 height 206
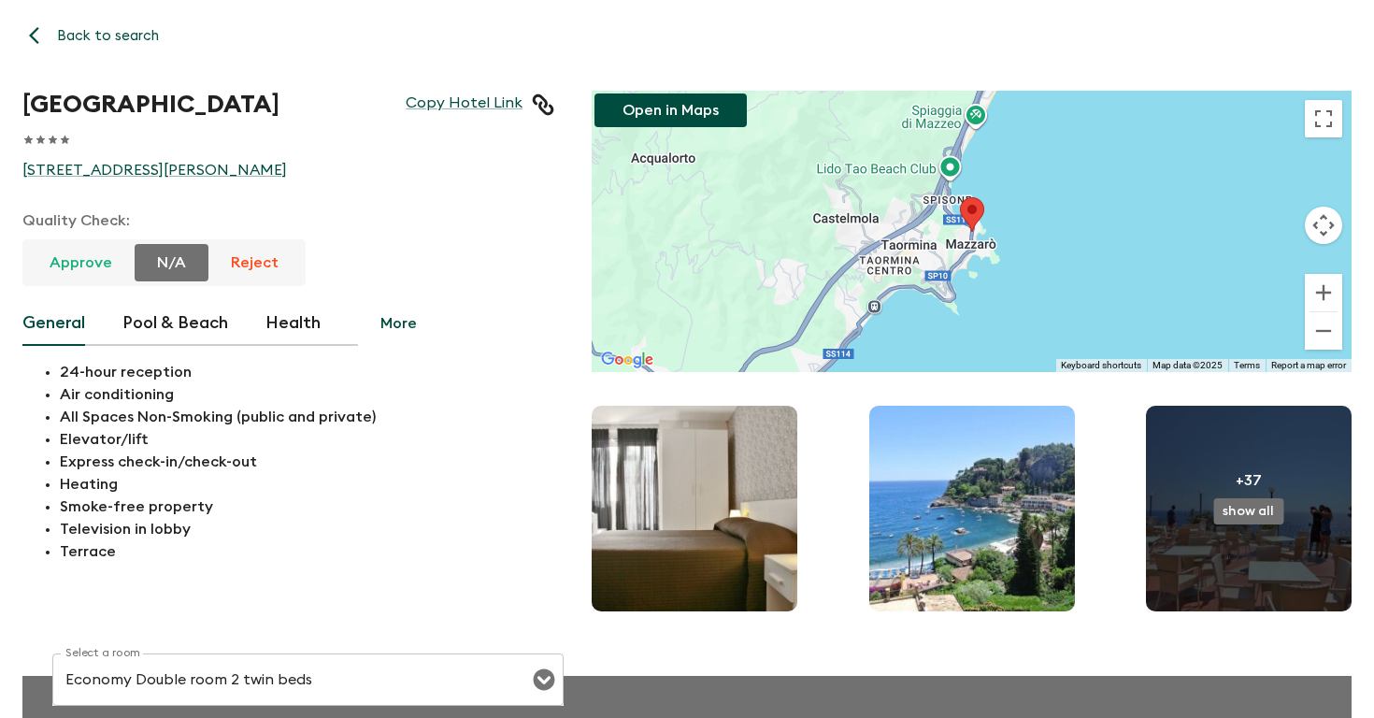
scroll to position [1, 0]
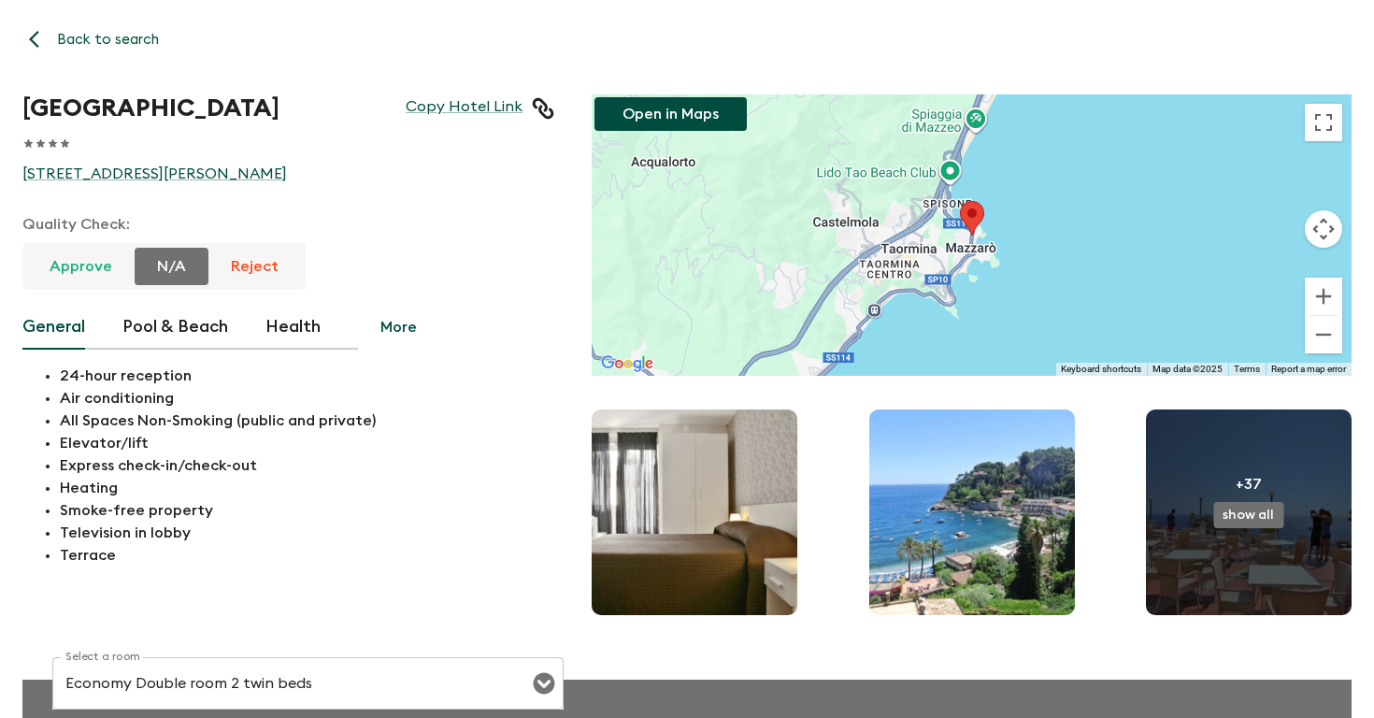
drag, startPoint x: 272, startPoint y: 111, endPoint x: 8, endPoint y: 111, distance: 263.5
click at [7, 110] on div "Hotel Baia Azzurra Copy Hotel Link 1 Star 2 Stars 3 Stars 4 Stars 5 Stars [STRE…" at bounding box center [269, 338] width 569 height 563
copy h1 "[GEOGRAPHIC_DATA]"
click at [43, 34] on icon "button" at bounding box center [39, 39] width 21 height 21
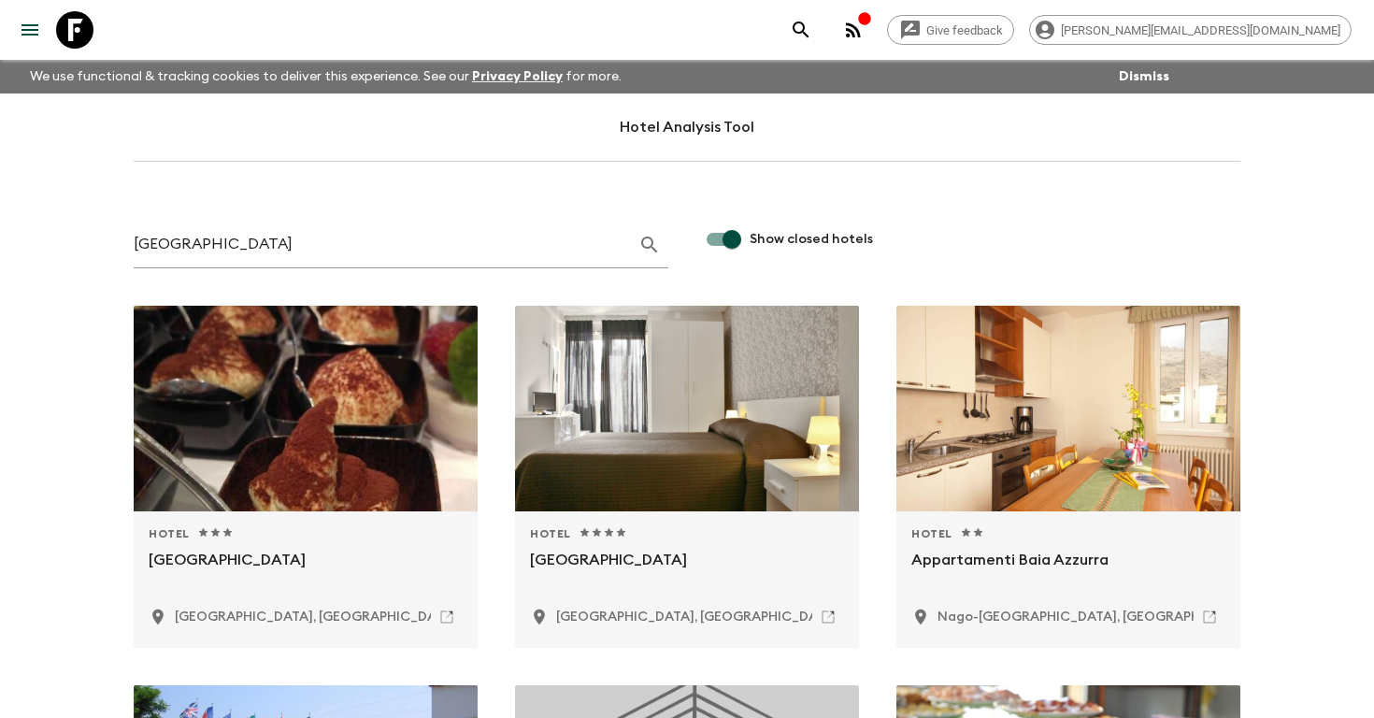
click at [808, 28] on icon "search adventures" at bounding box center [801, 29] width 16 height 16
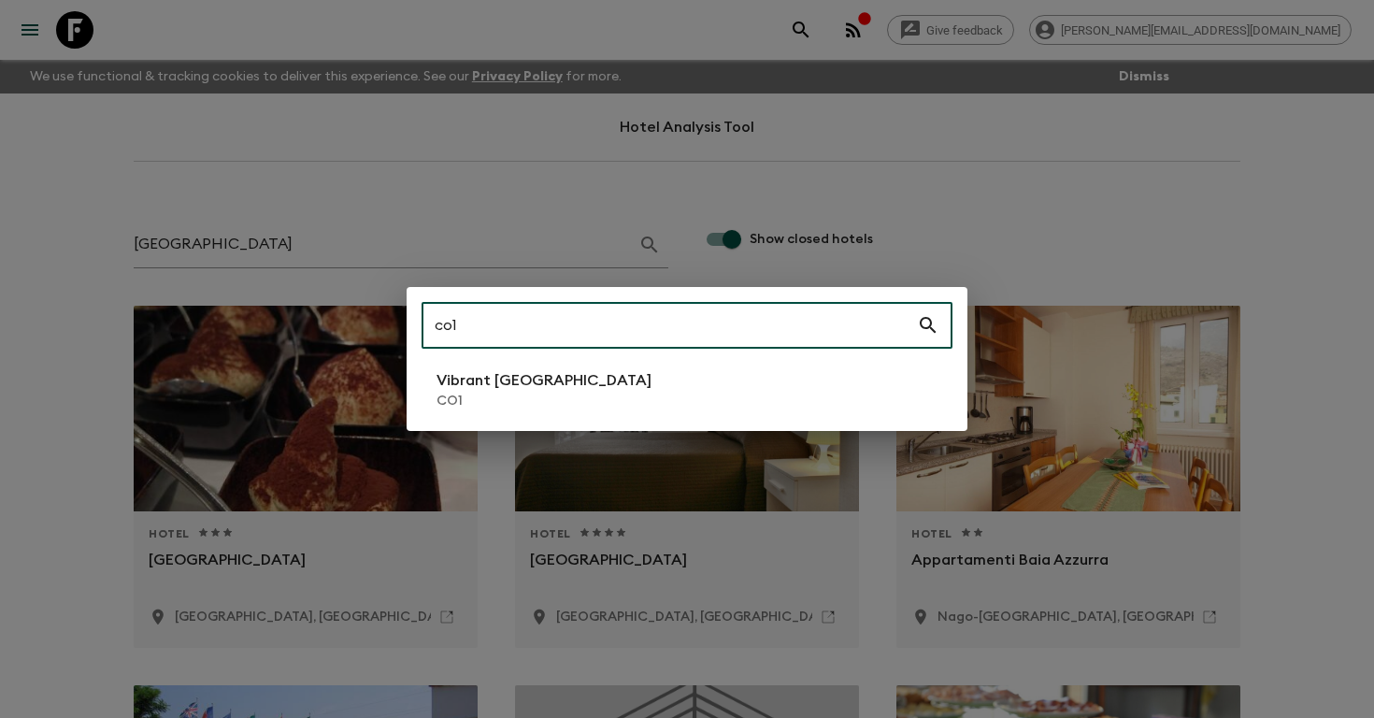
type input "co1"
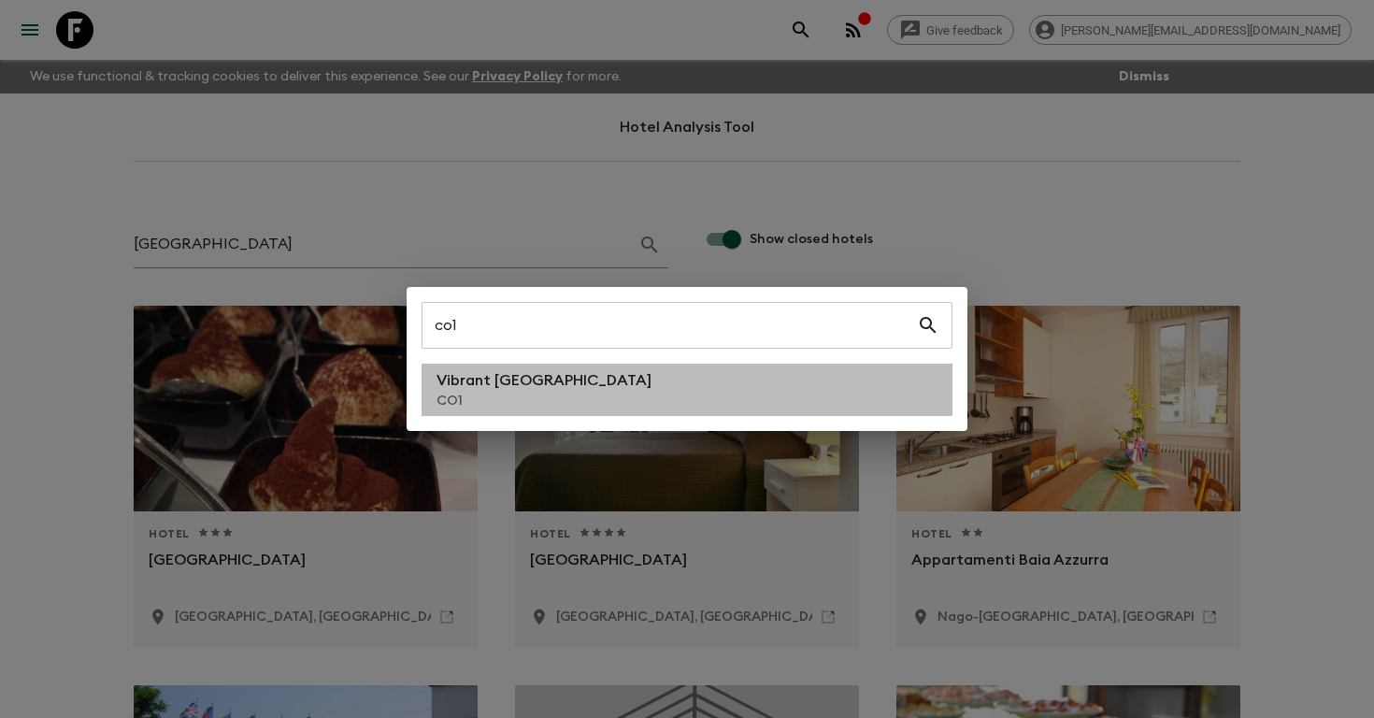
click at [616, 395] on li "Vibrant Colombia CO1" at bounding box center [686, 390] width 531 height 52
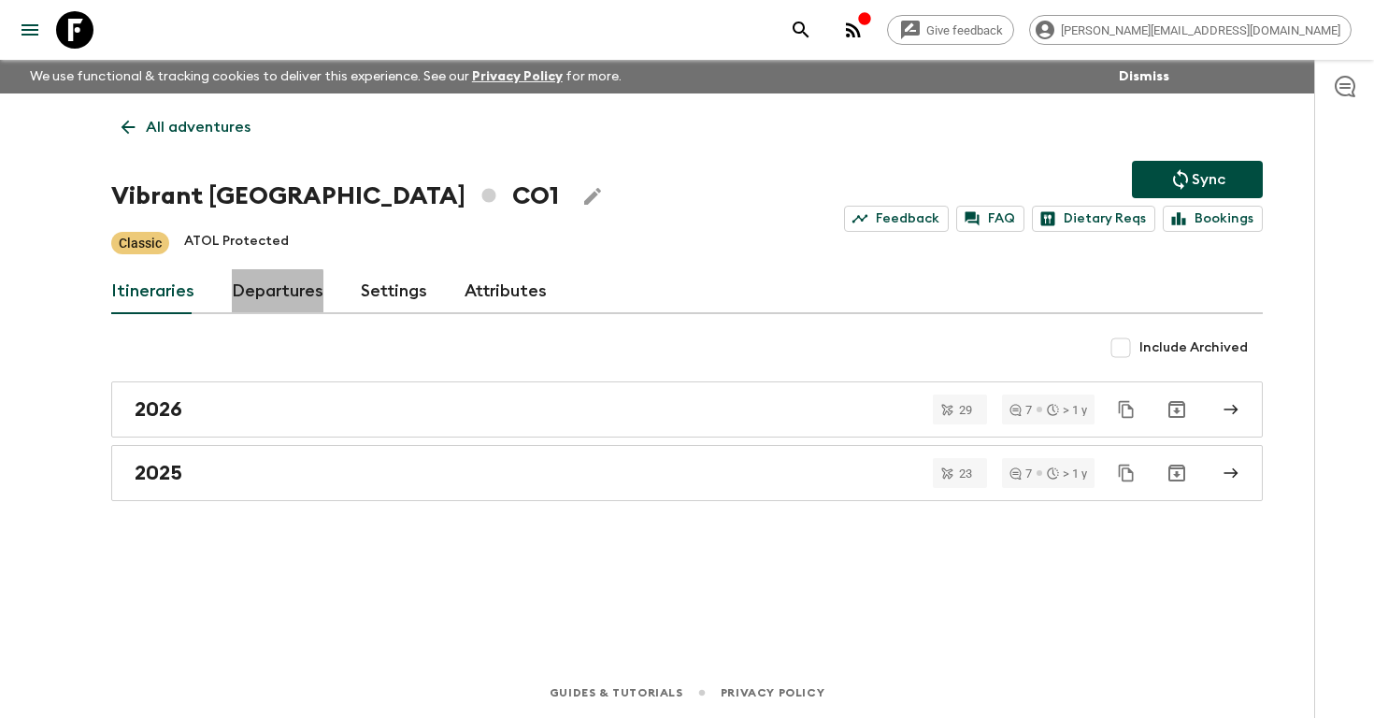
click at [264, 298] on link "Departures" at bounding box center [278, 291] width 92 height 45
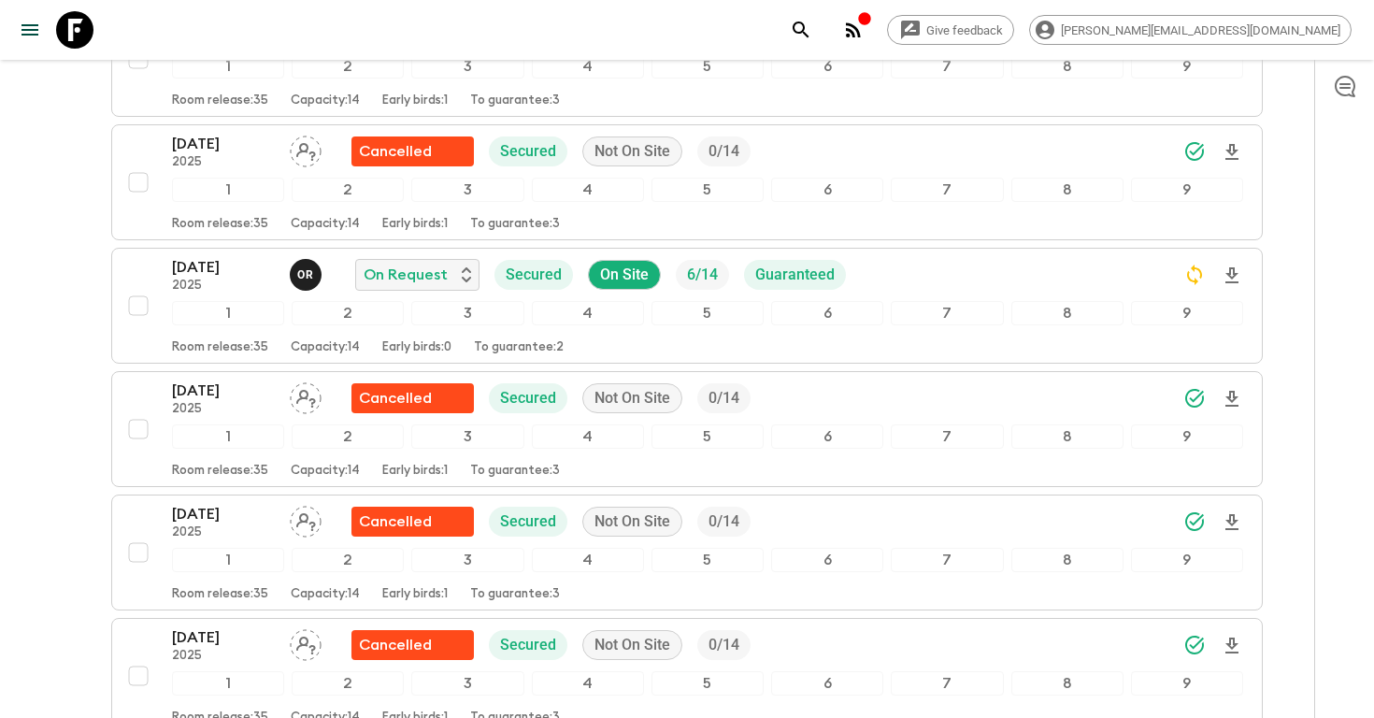
scroll to position [2943, 0]
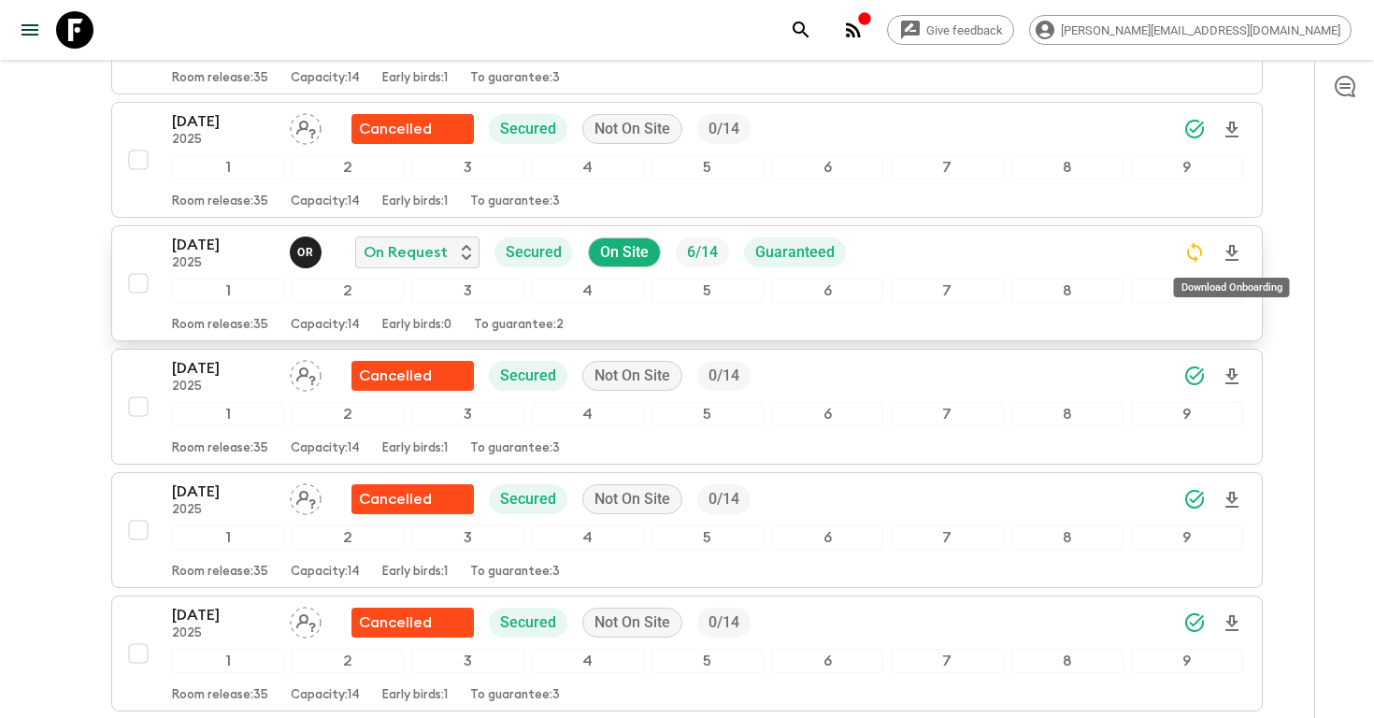
click at [1229, 257] on icon "Download Onboarding" at bounding box center [1232, 253] width 22 height 22
click at [808, 32] on icon "search adventures" at bounding box center [801, 29] width 16 height 16
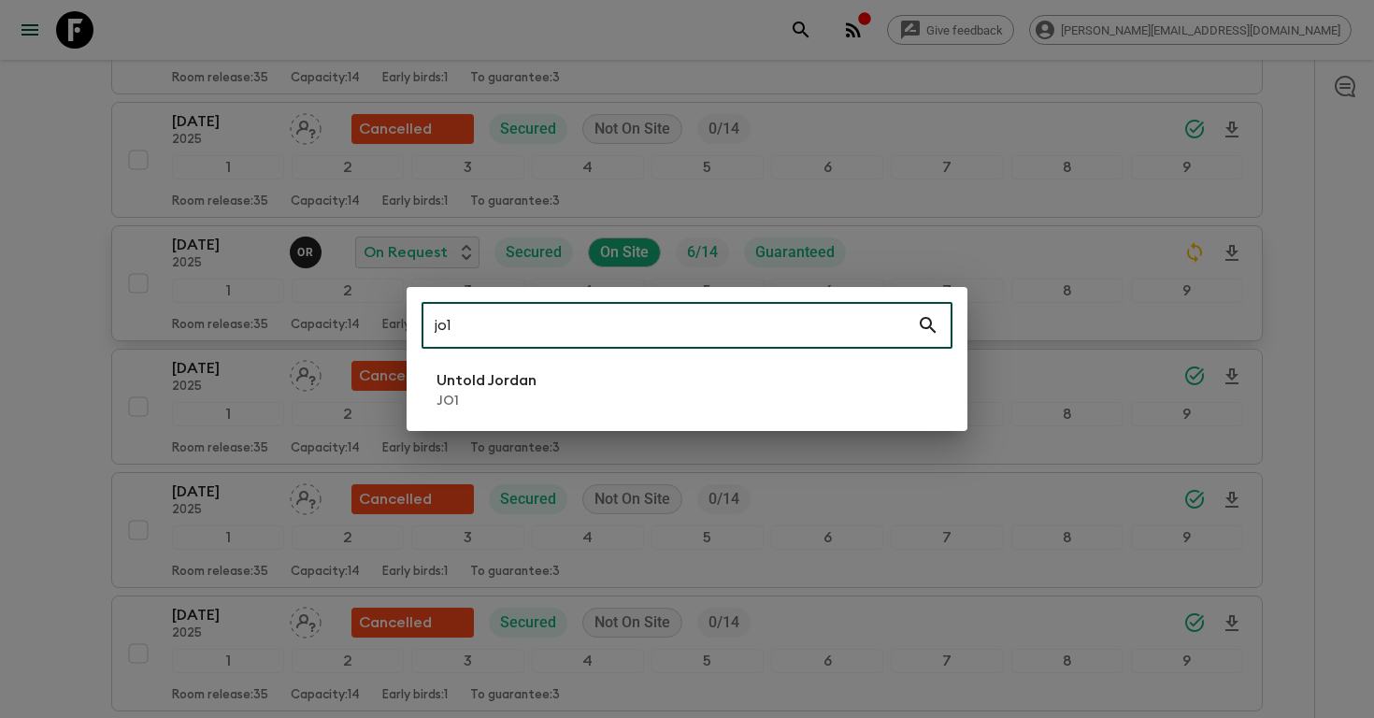
type input "jo1"
click at [581, 395] on li "Untold Jordan JO1" at bounding box center [686, 390] width 531 height 52
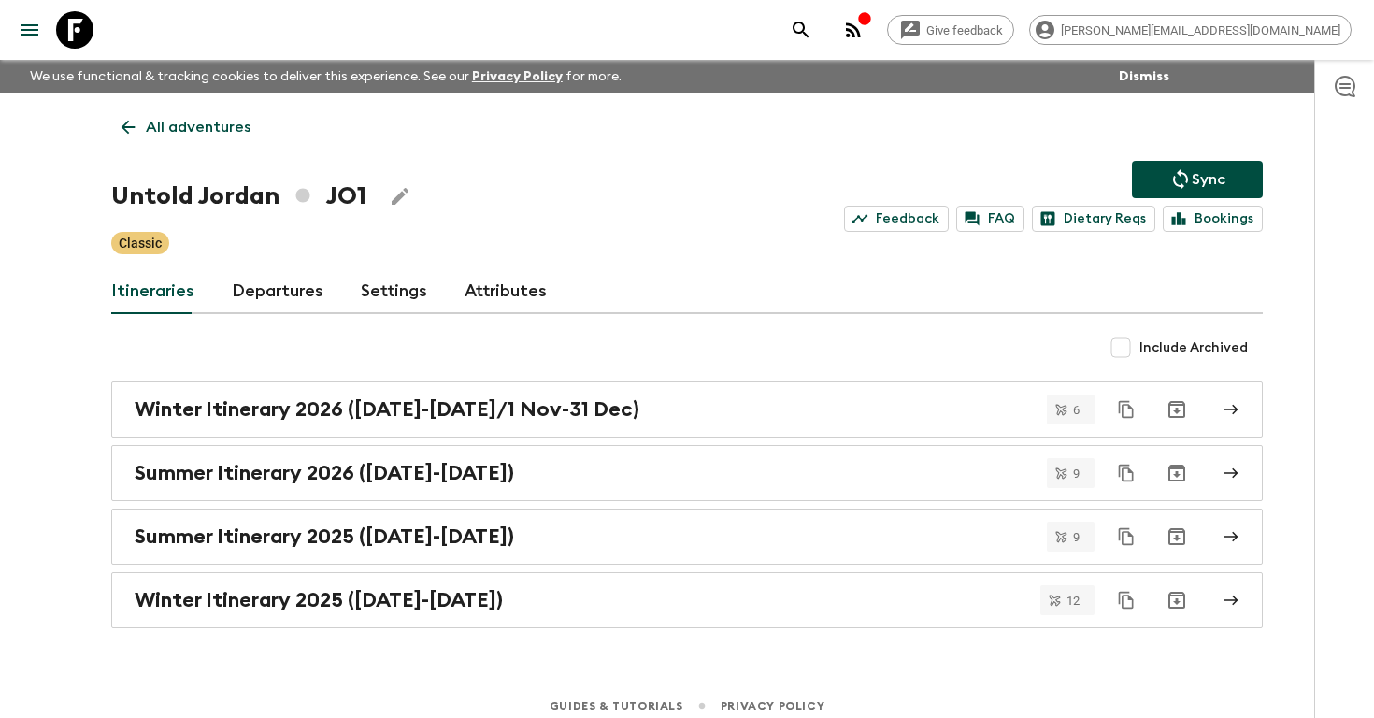
click at [257, 295] on link "Departures" at bounding box center [278, 291] width 92 height 45
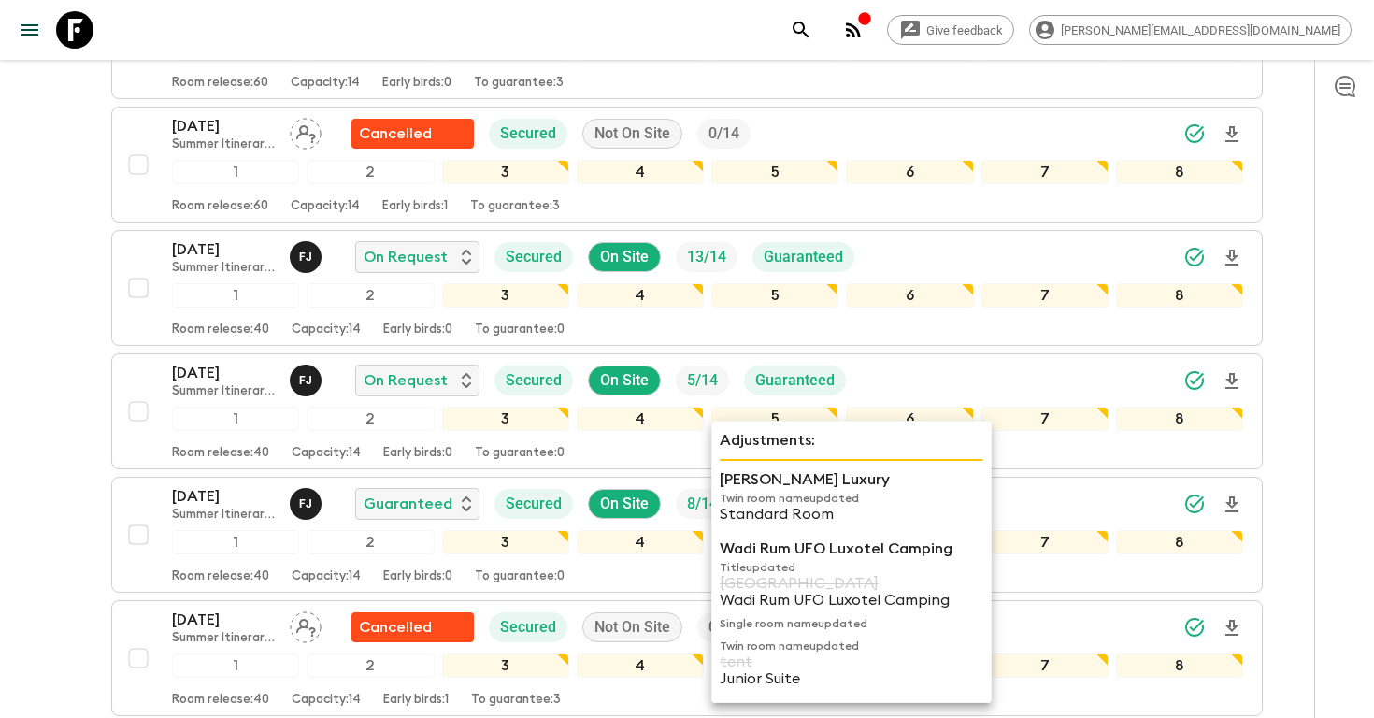
scroll to position [2677, 0]
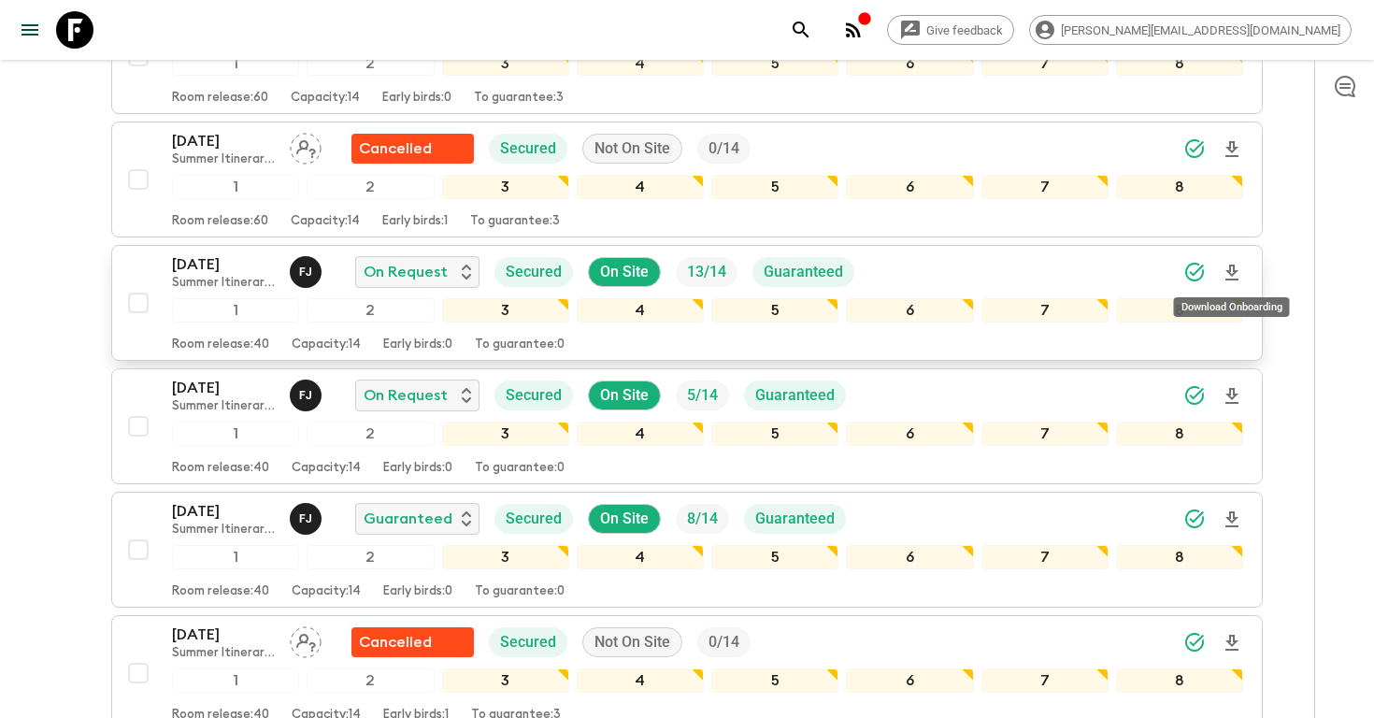
click at [1235, 269] on icon "Download Onboarding" at bounding box center [1232, 273] width 22 height 22
click at [820, 24] on button "search adventures" at bounding box center [800, 29] width 37 height 37
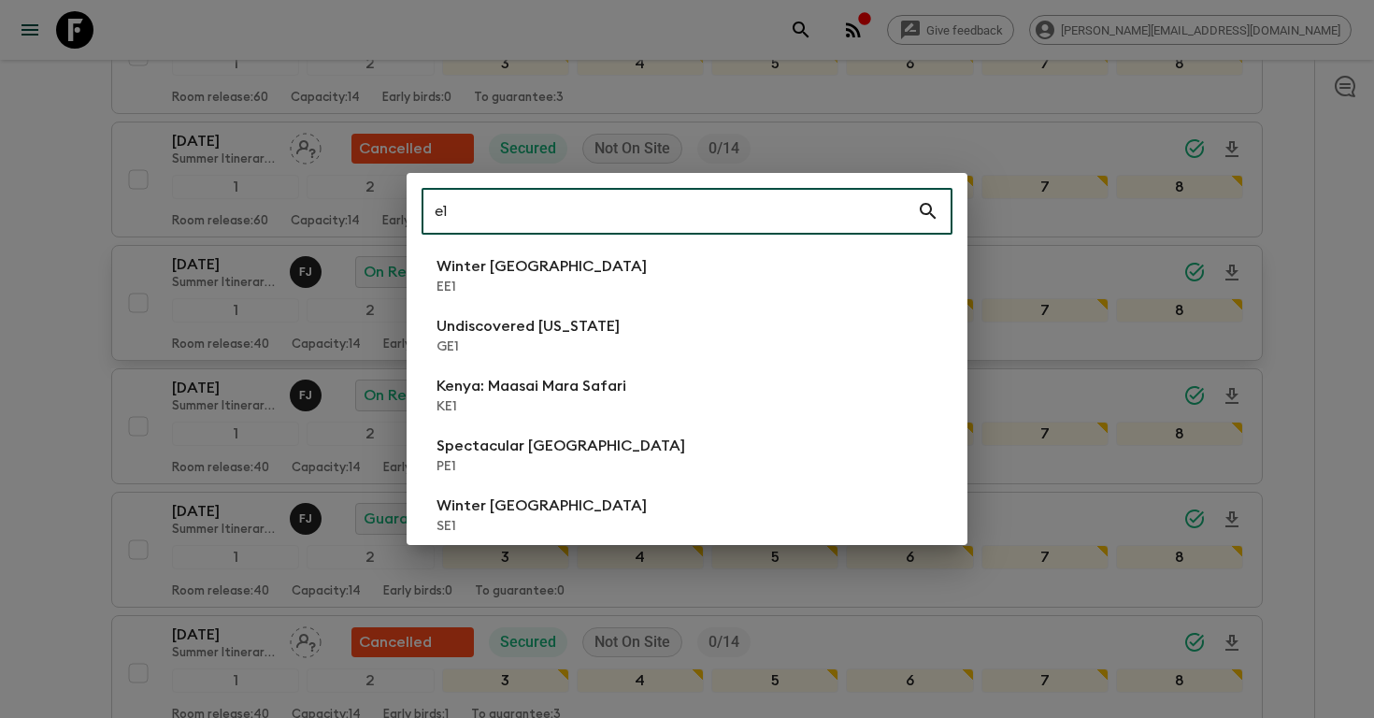
type input "e"
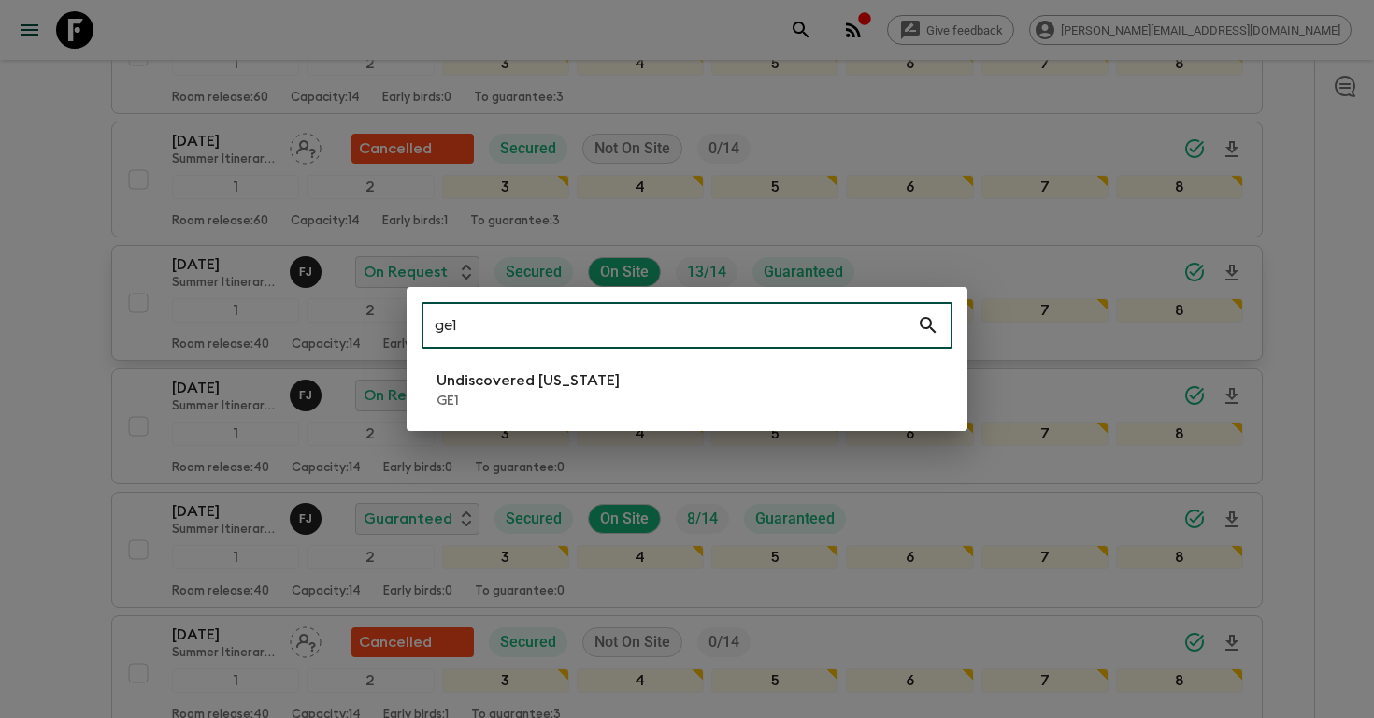
type input "ge1"
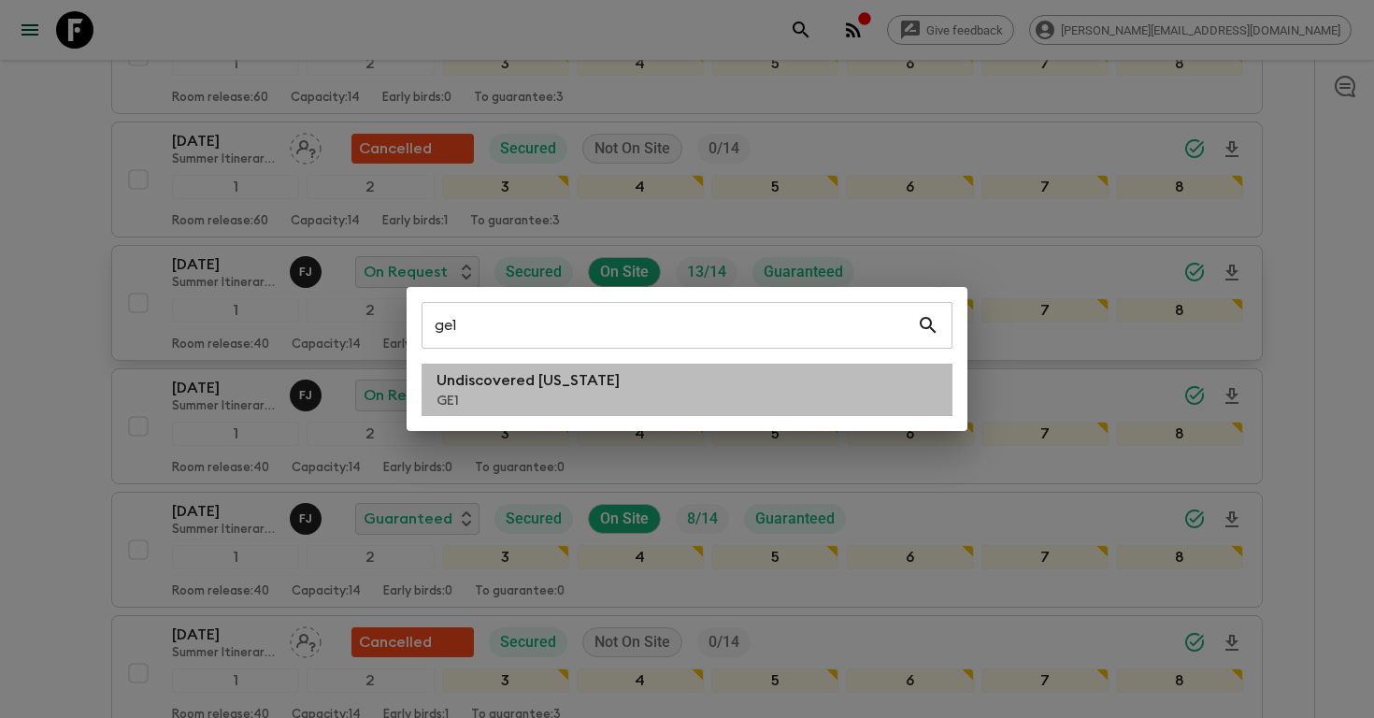
click at [508, 384] on p "Undiscovered [US_STATE]" at bounding box center [527, 380] width 183 height 22
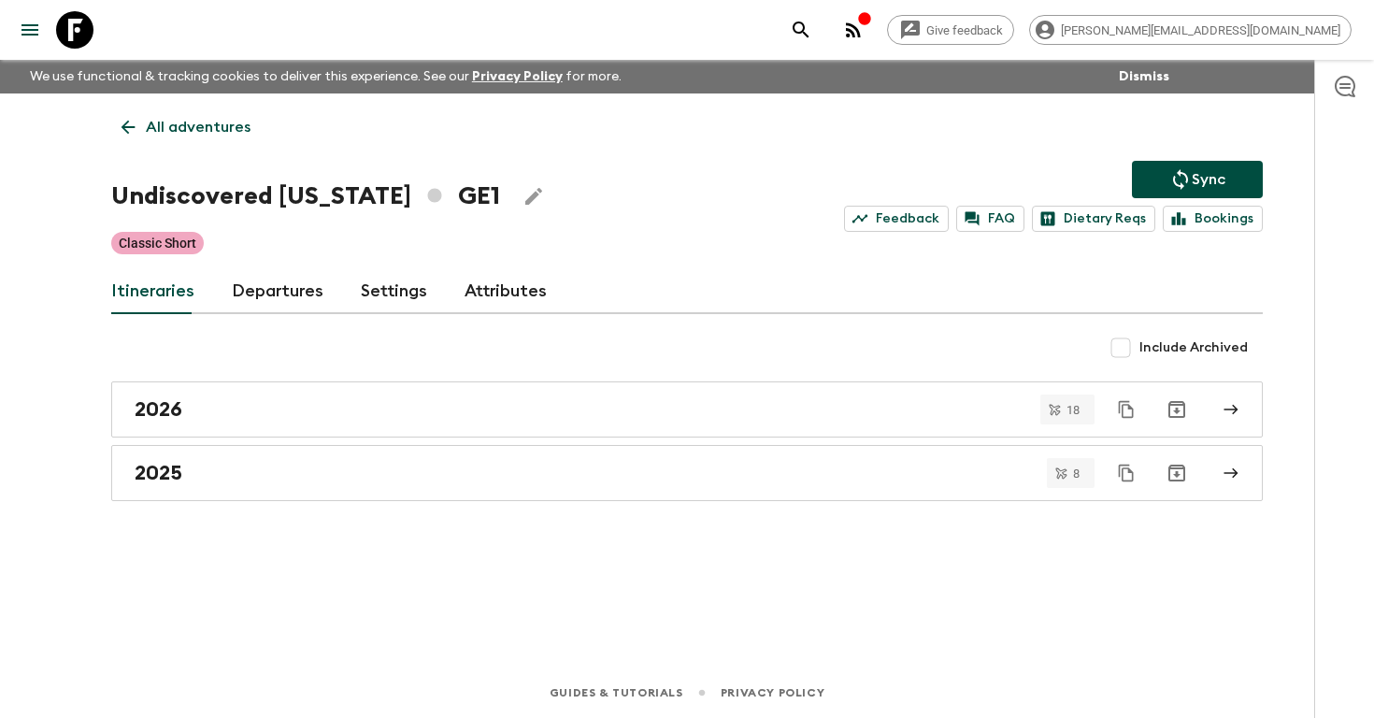
click at [254, 288] on link "Departures" at bounding box center [278, 291] width 92 height 45
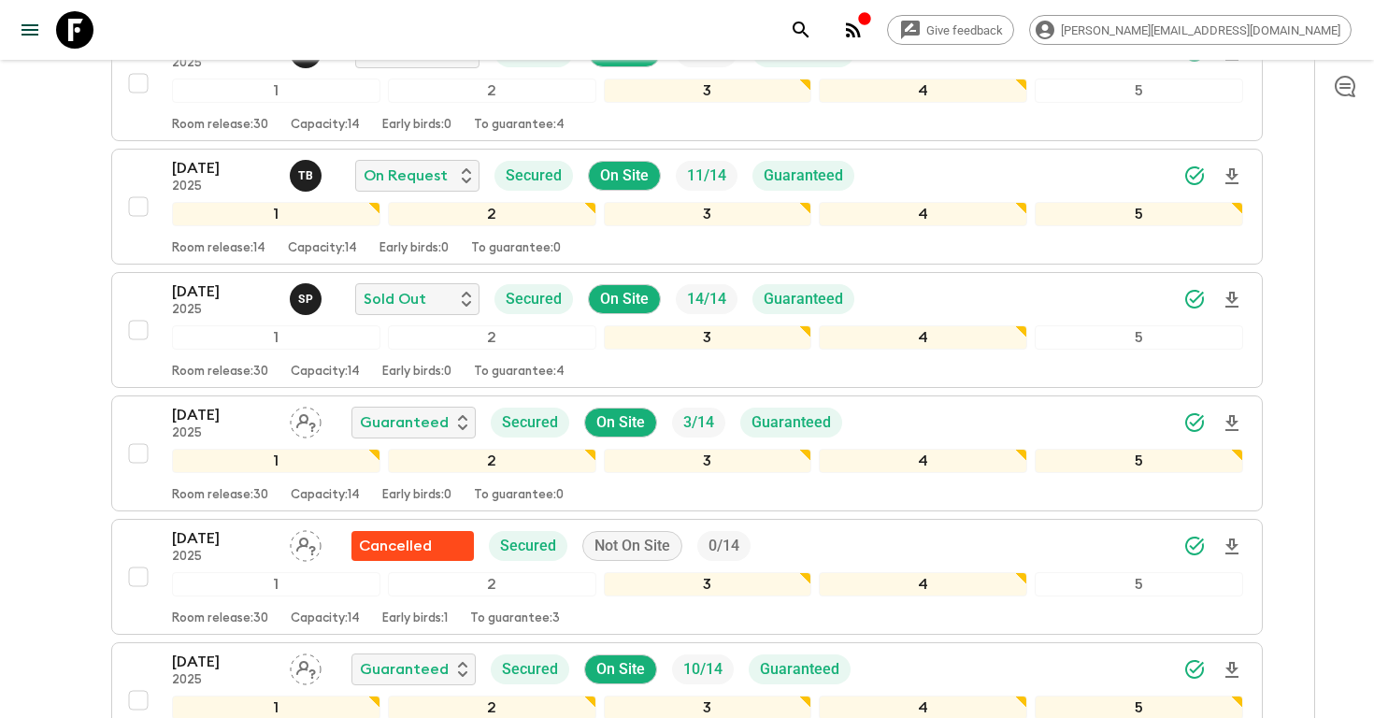
scroll to position [1407, 0]
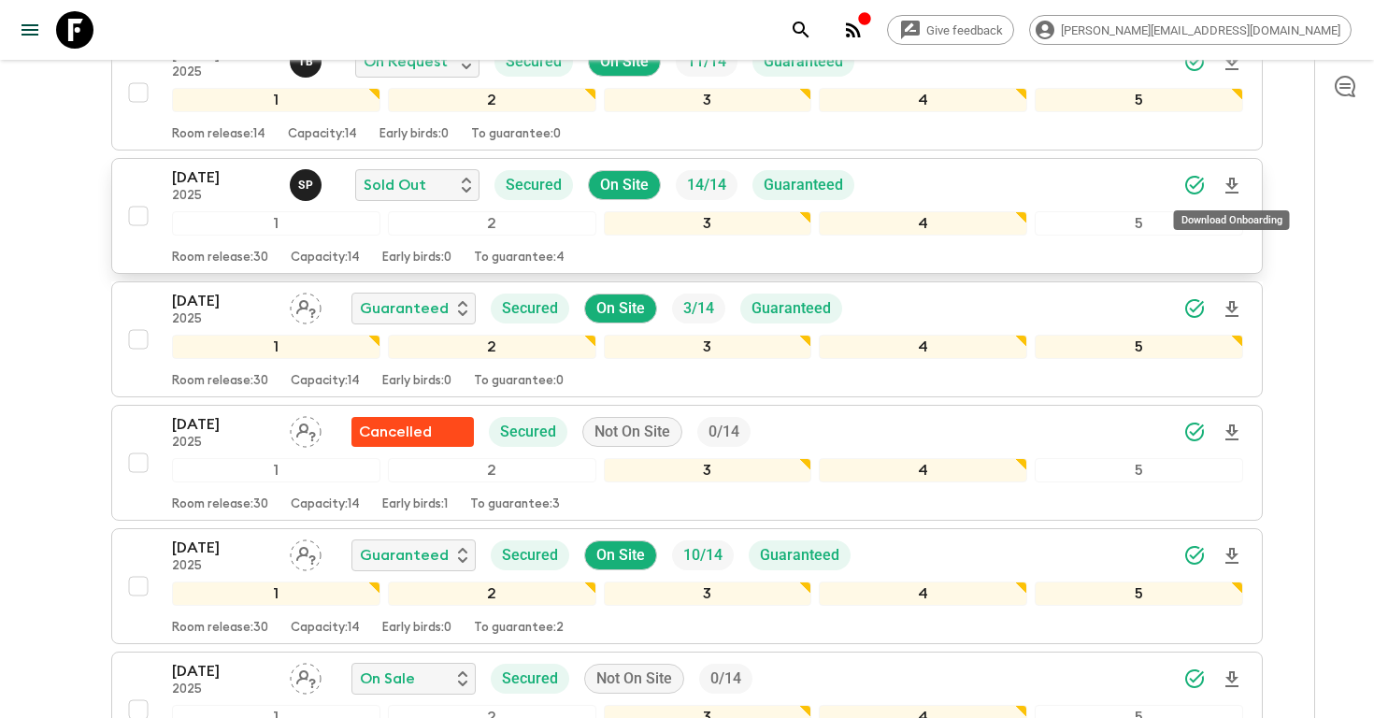
click at [1229, 185] on icon "Download Onboarding" at bounding box center [1231, 186] width 13 height 16
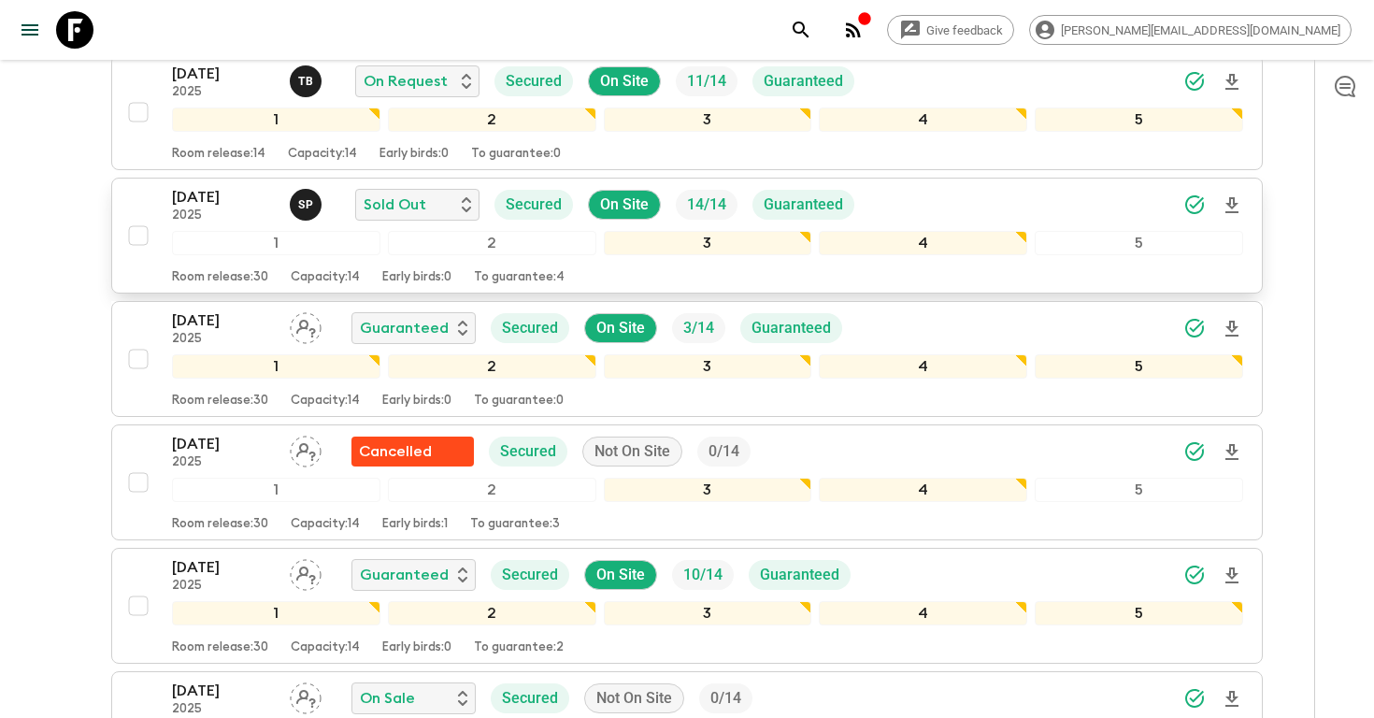
scroll to position [1406, 0]
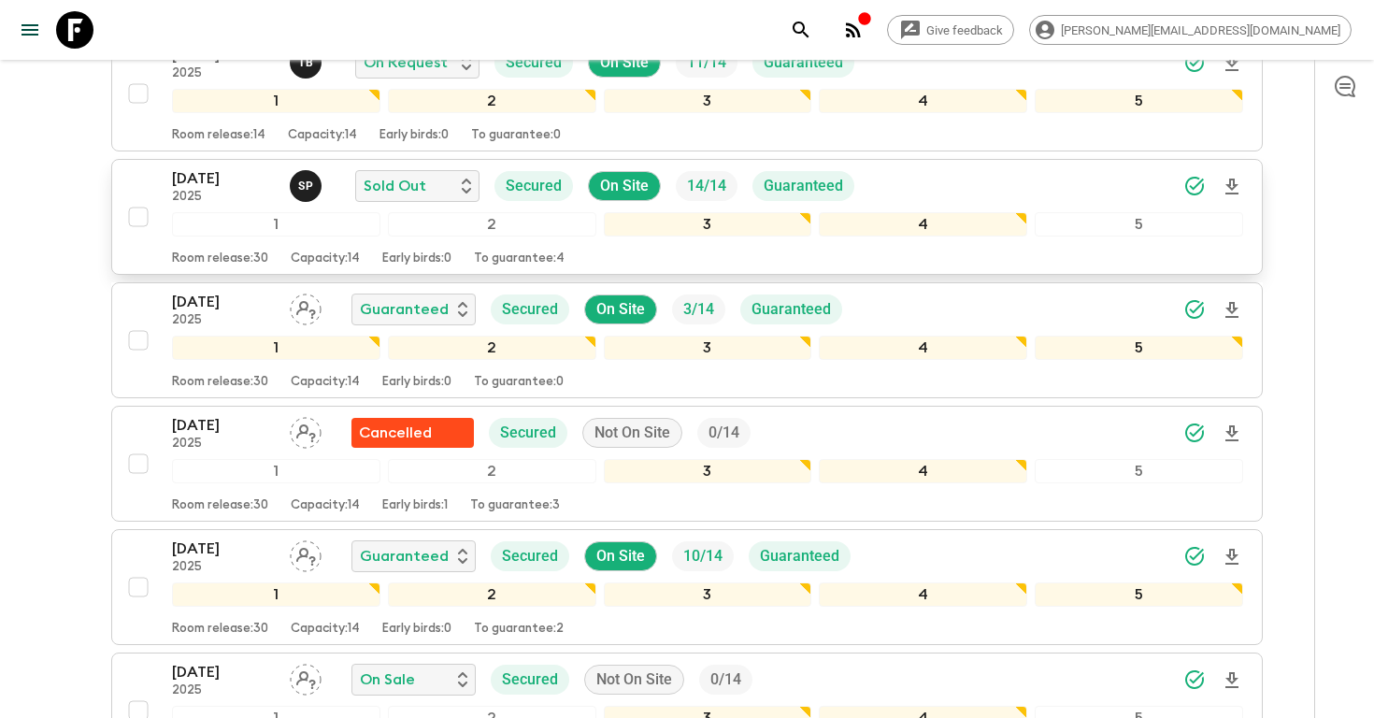
click at [1230, 188] on icon "Download Onboarding" at bounding box center [1231, 187] width 13 height 16
click at [812, 34] on icon "search adventures" at bounding box center [801, 30] width 22 height 22
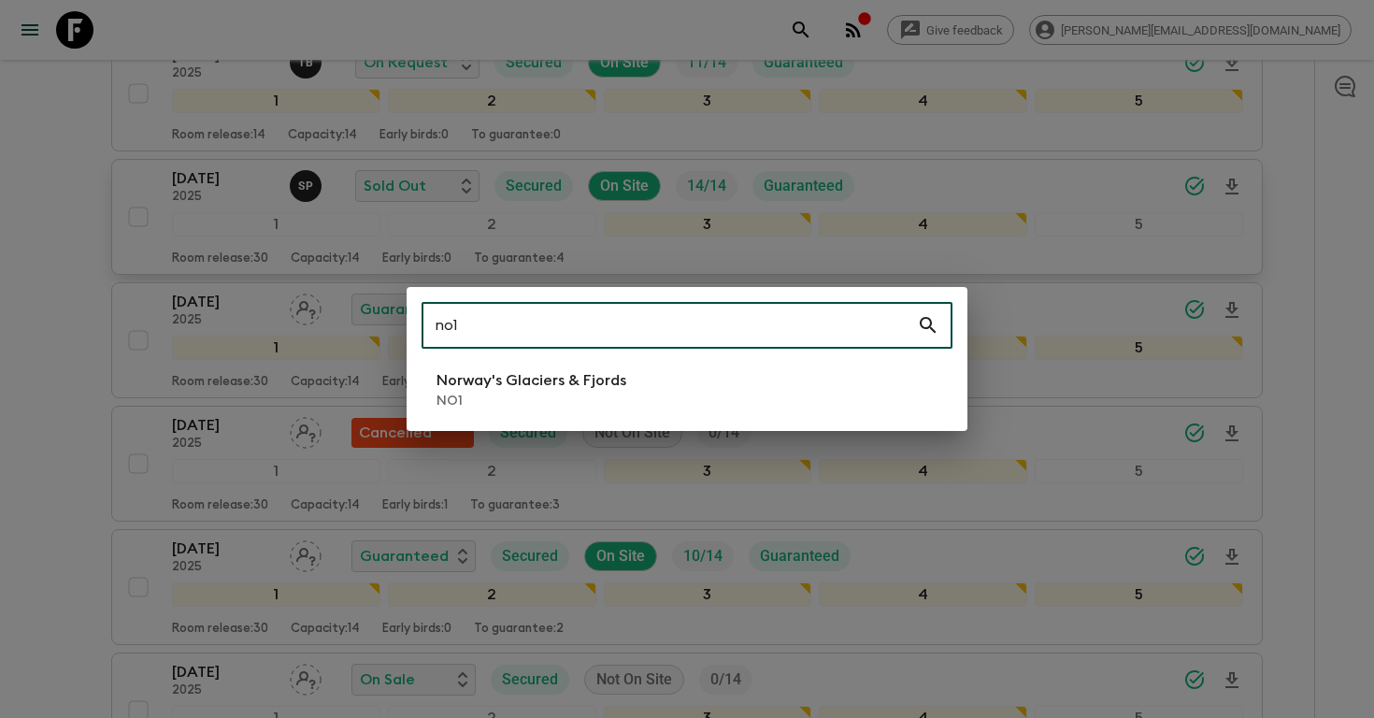
type input "no1"
click at [541, 379] on p "Norway's Glaciers & Fjords" at bounding box center [531, 380] width 190 height 22
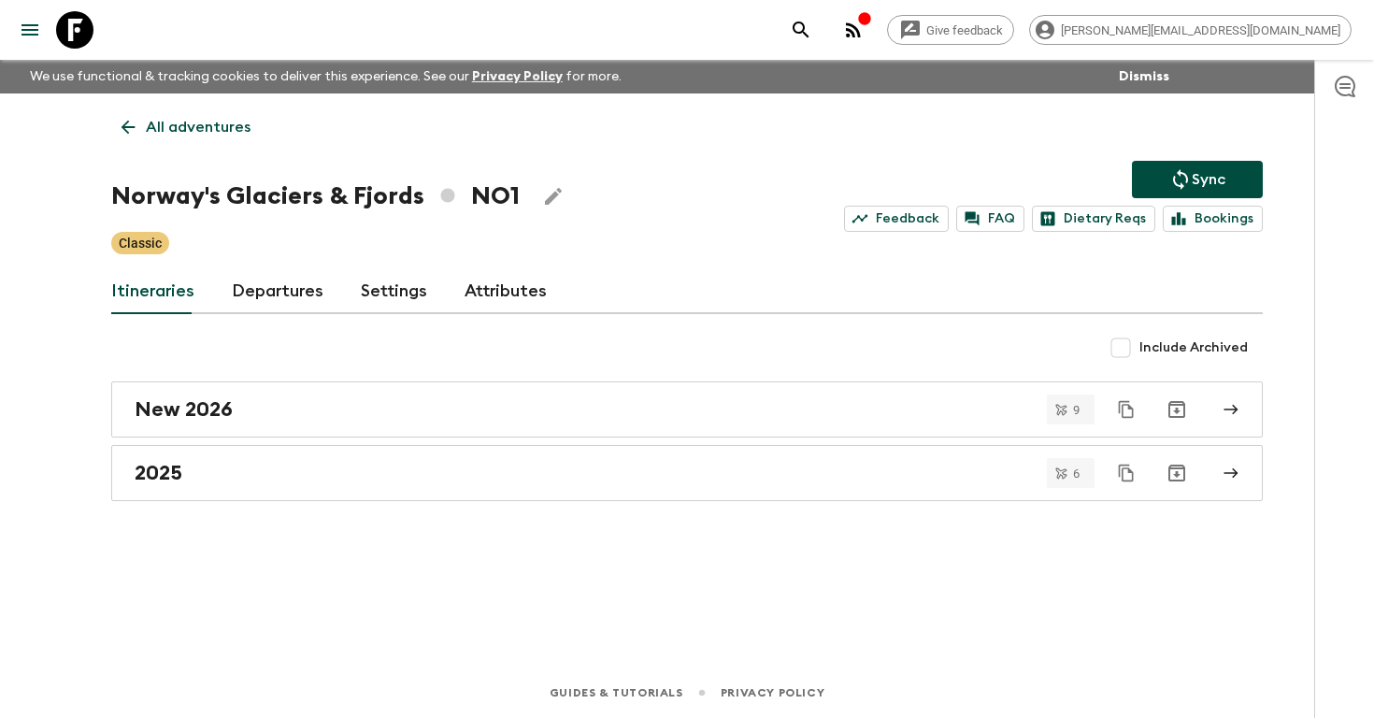
click at [244, 289] on link "Departures" at bounding box center [278, 291] width 92 height 45
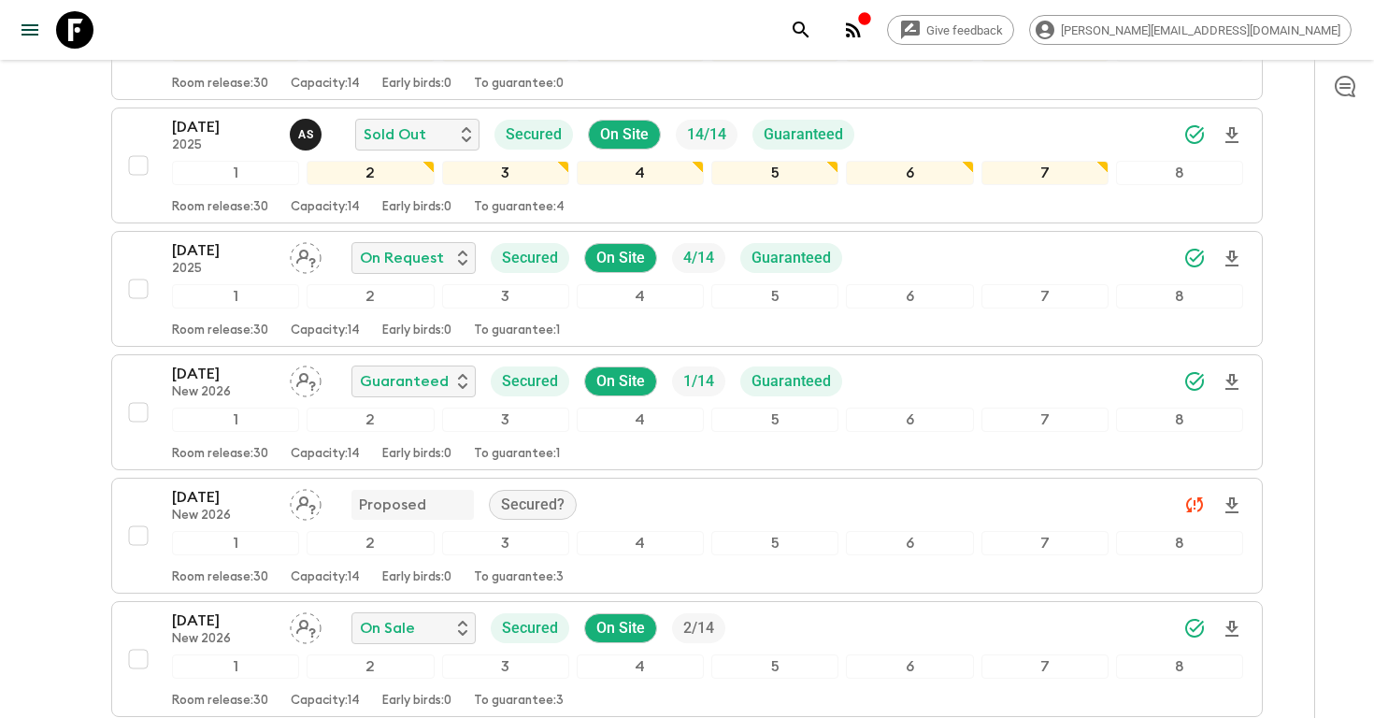
scroll to position [1735, 0]
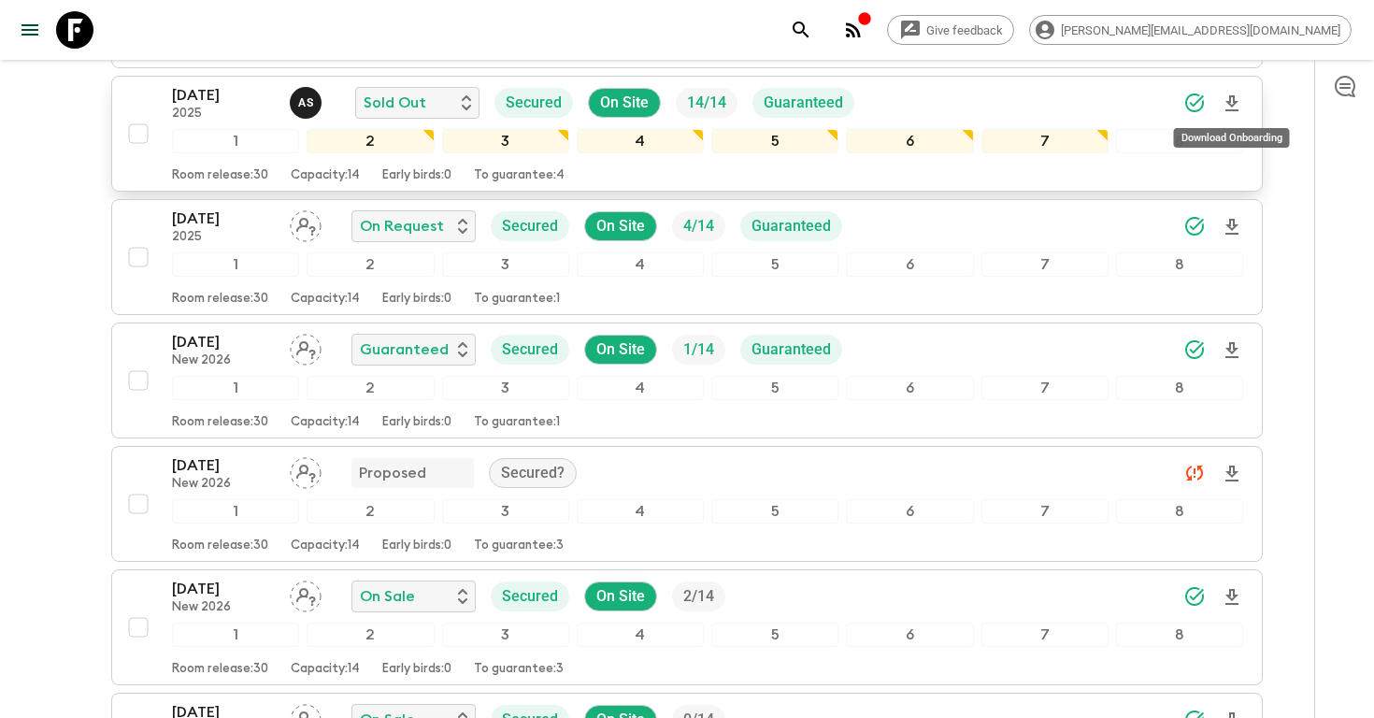
click at [1224, 105] on icon "Download Onboarding" at bounding box center [1232, 104] width 22 height 22
click at [812, 35] on icon "search adventures" at bounding box center [801, 30] width 22 height 22
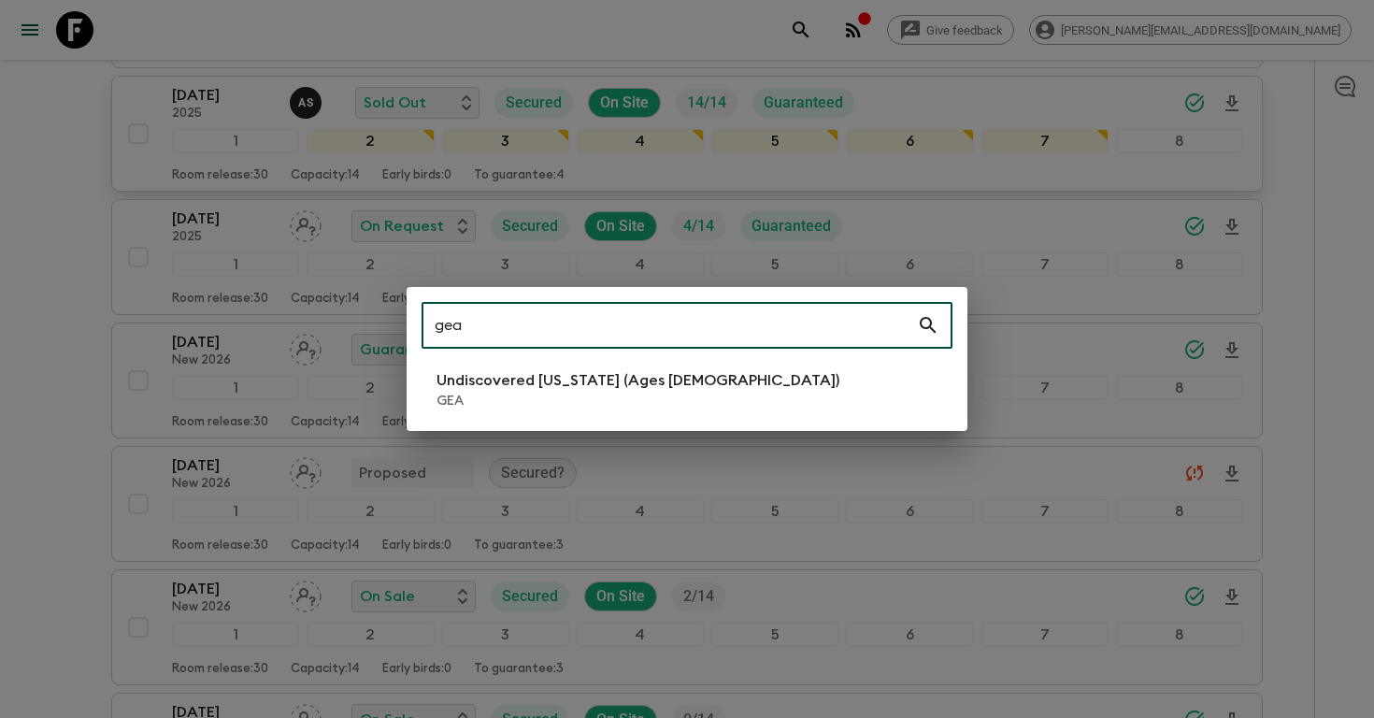
type input "gea"
click at [594, 412] on li "Undiscovered [US_STATE] (Ages [DEMOGRAPHIC_DATA]) GEA" at bounding box center [686, 390] width 531 height 52
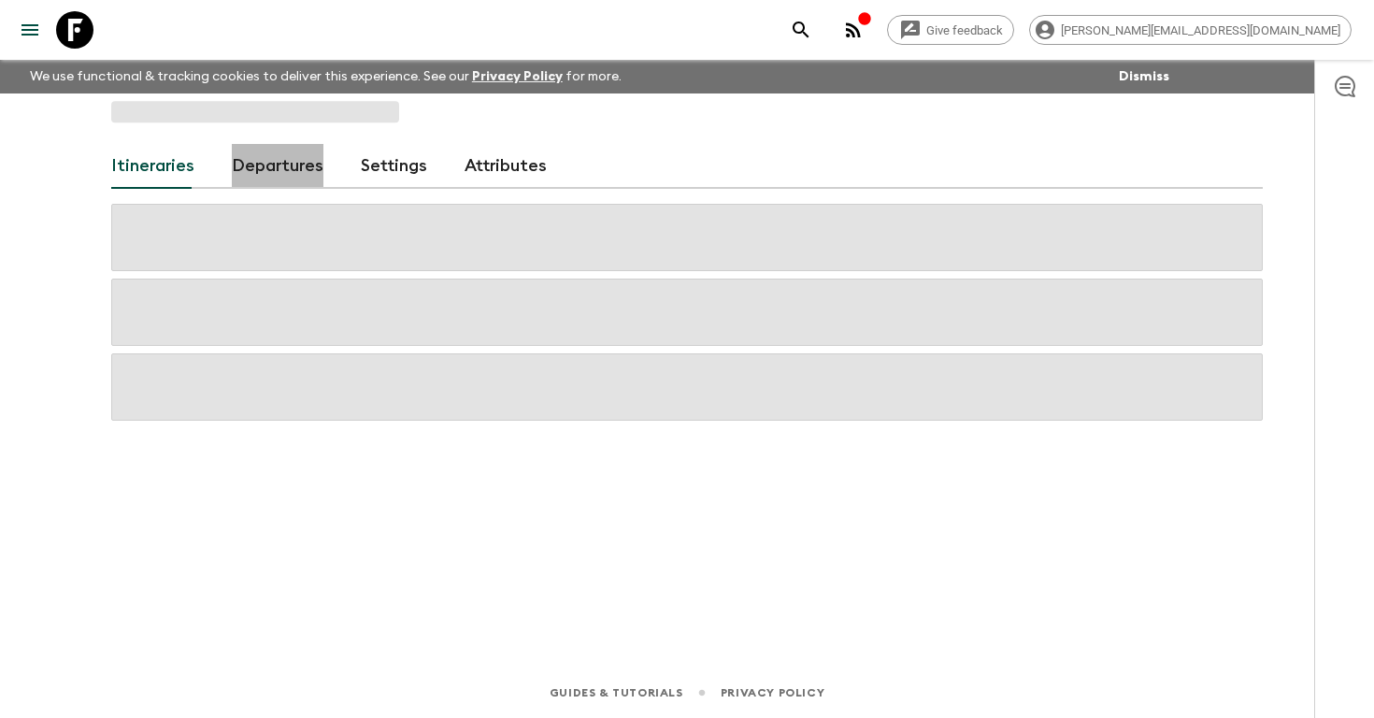
click at [271, 176] on link "Departures" at bounding box center [278, 166] width 92 height 45
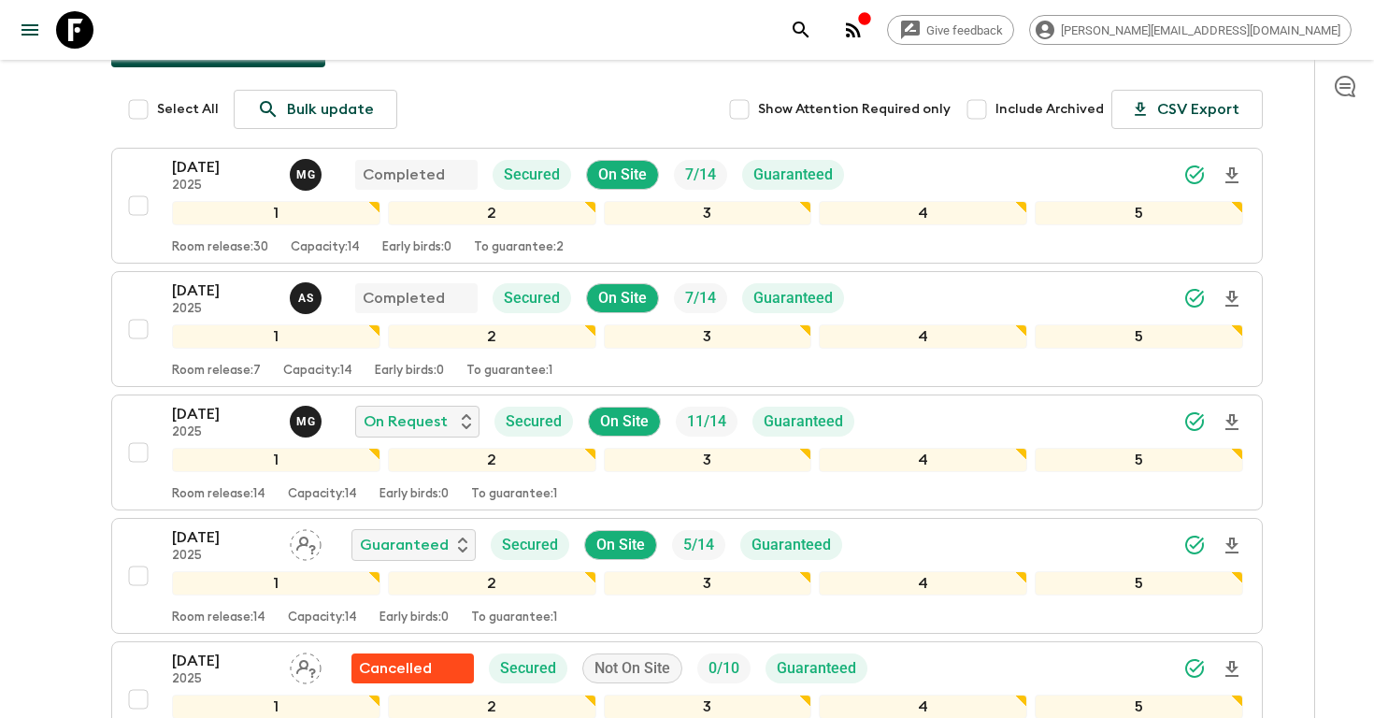
scroll to position [372, 0]
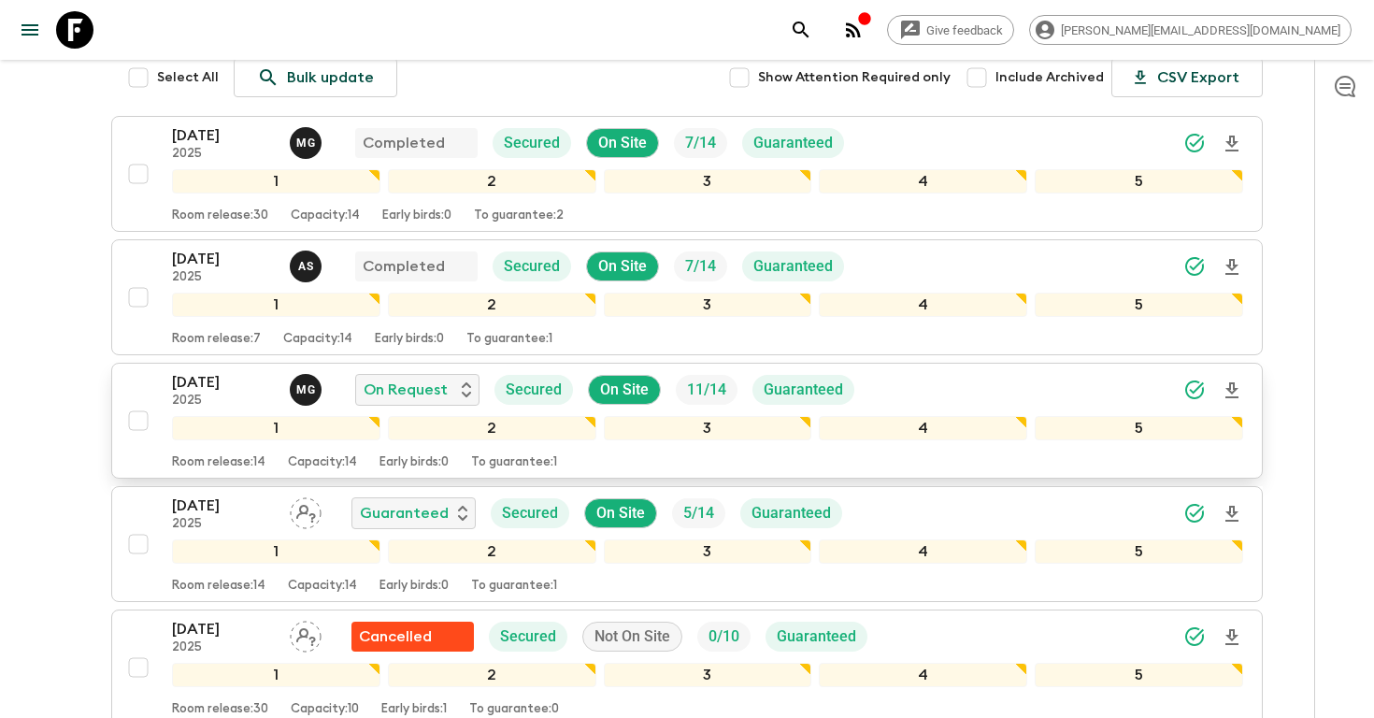
click at [1232, 379] on icon "Download Onboarding" at bounding box center [1232, 390] width 22 height 22
click at [67, 314] on div "Give feedback [PERSON_NAME][EMAIL_ADDRESS][DOMAIN_NAME] We use functional & tra…" at bounding box center [687, 446] width 1374 height 1637
click at [228, 248] on p "[DATE]" at bounding box center [223, 259] width 103 height 22
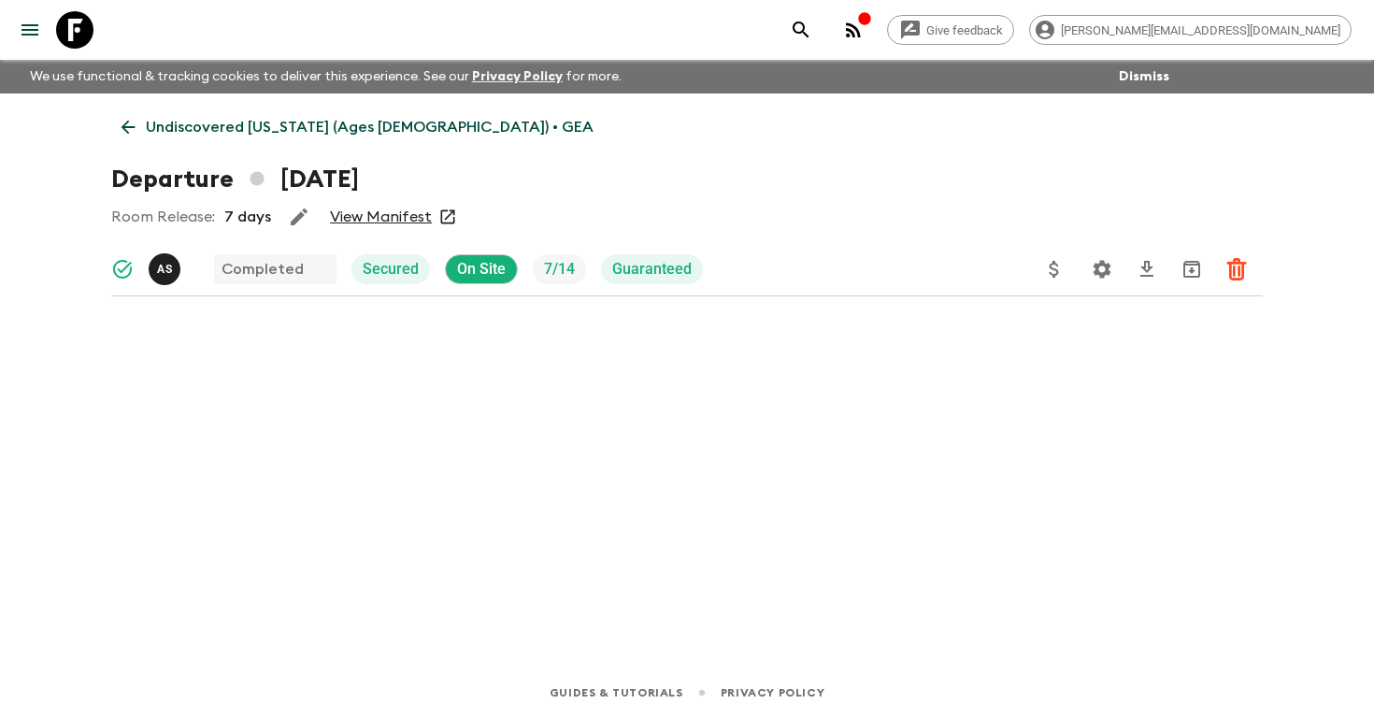
scroll to position [8, 0]
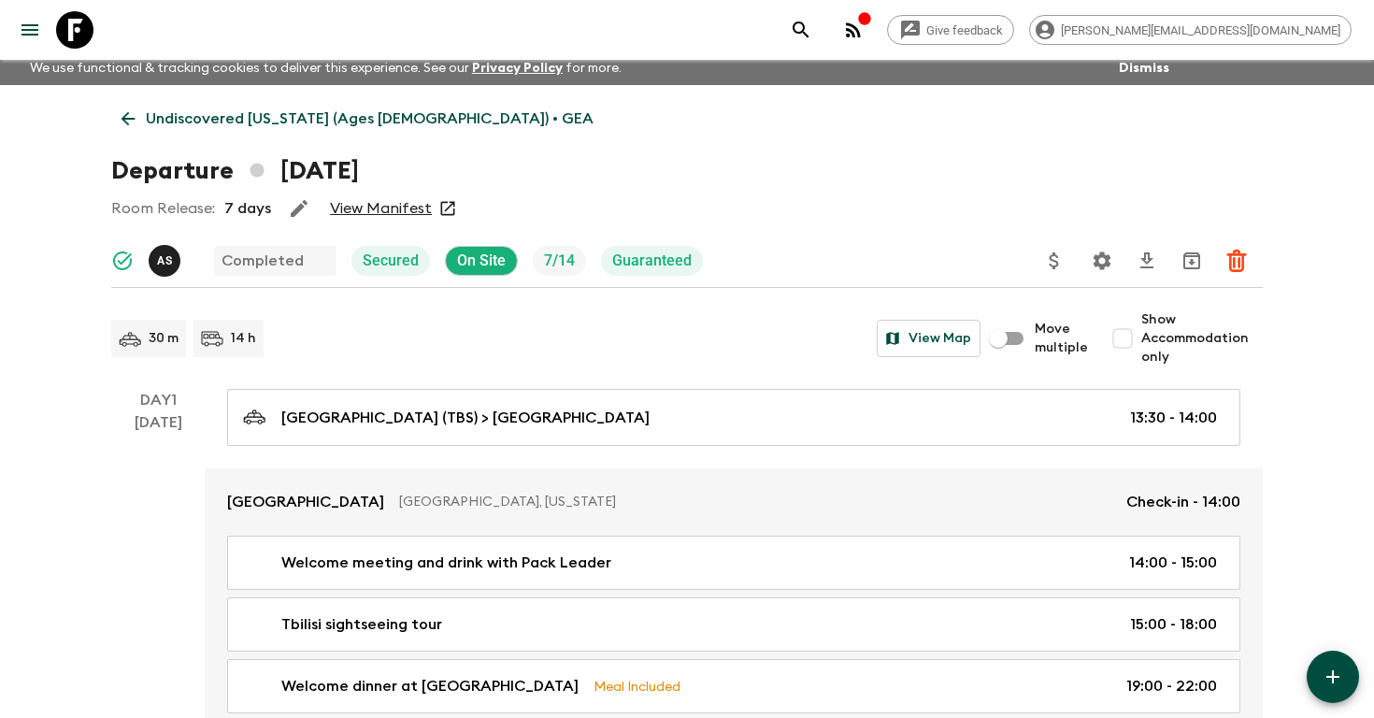
click at [812, 30] on icon "search adventures" at bounding box center [801, 30] width 22 height 22
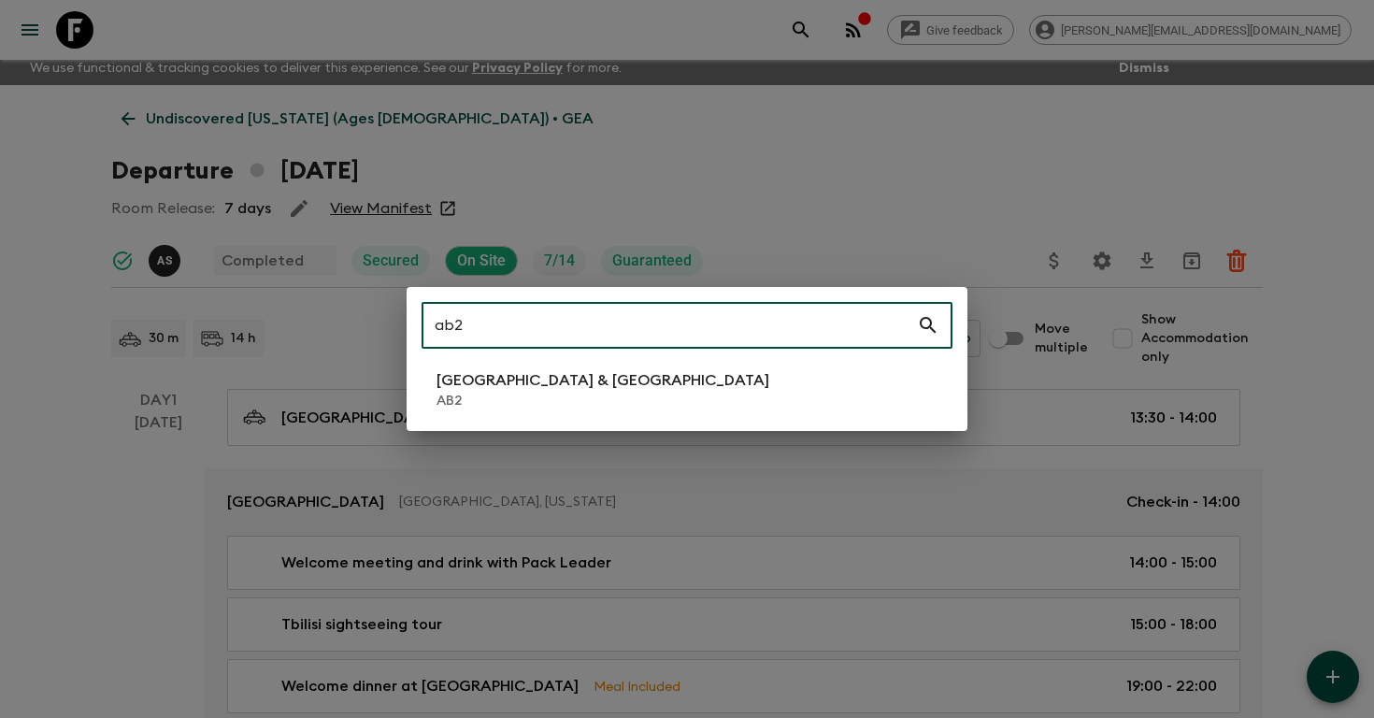
type input "ab2"
click at [586, 378] on li "Argentina & [GEOGRAPHIC_DATA] AB2" at bounding box center [686, 390] width 531 height 52
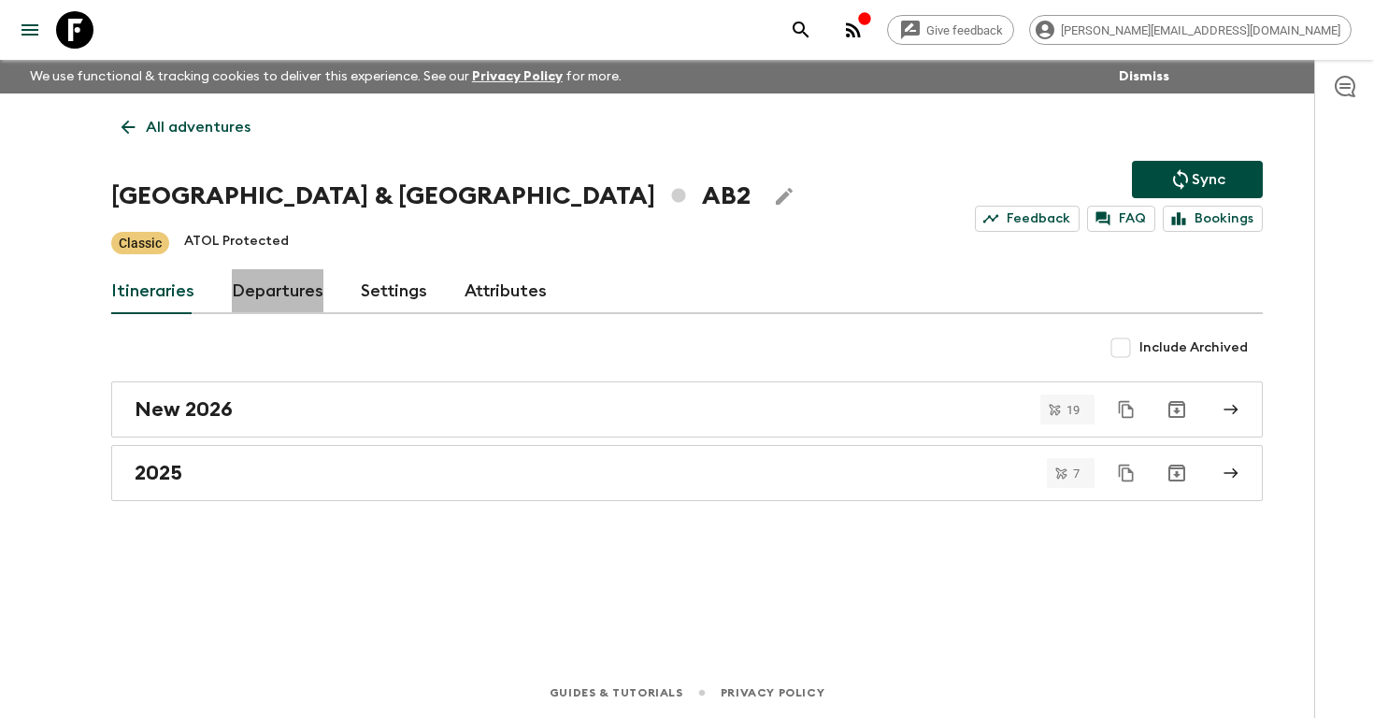
click at [257, 278] on link "Departures" at bounding box center [278, 291] width 92 height 45
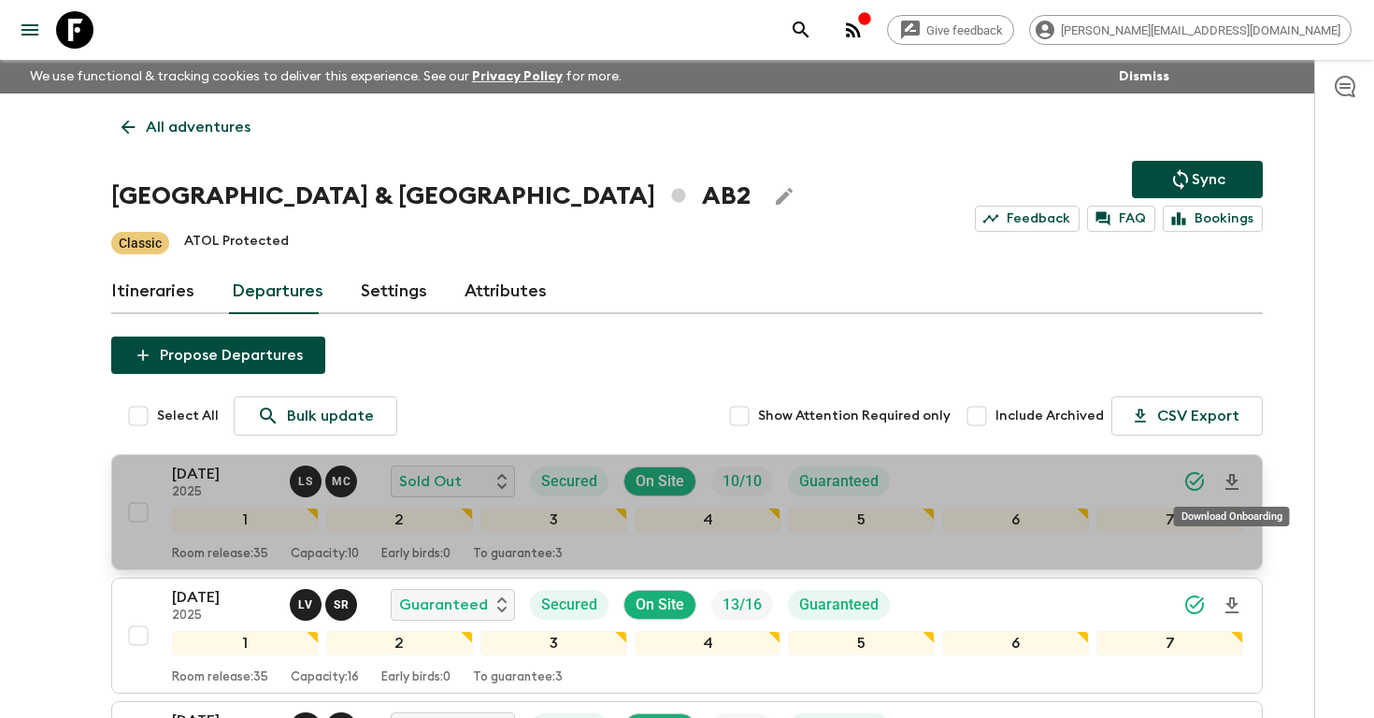
click at [1227, 482] on icon "Download Onboarding" at bounding box center [1232, 482] width 22 height 22
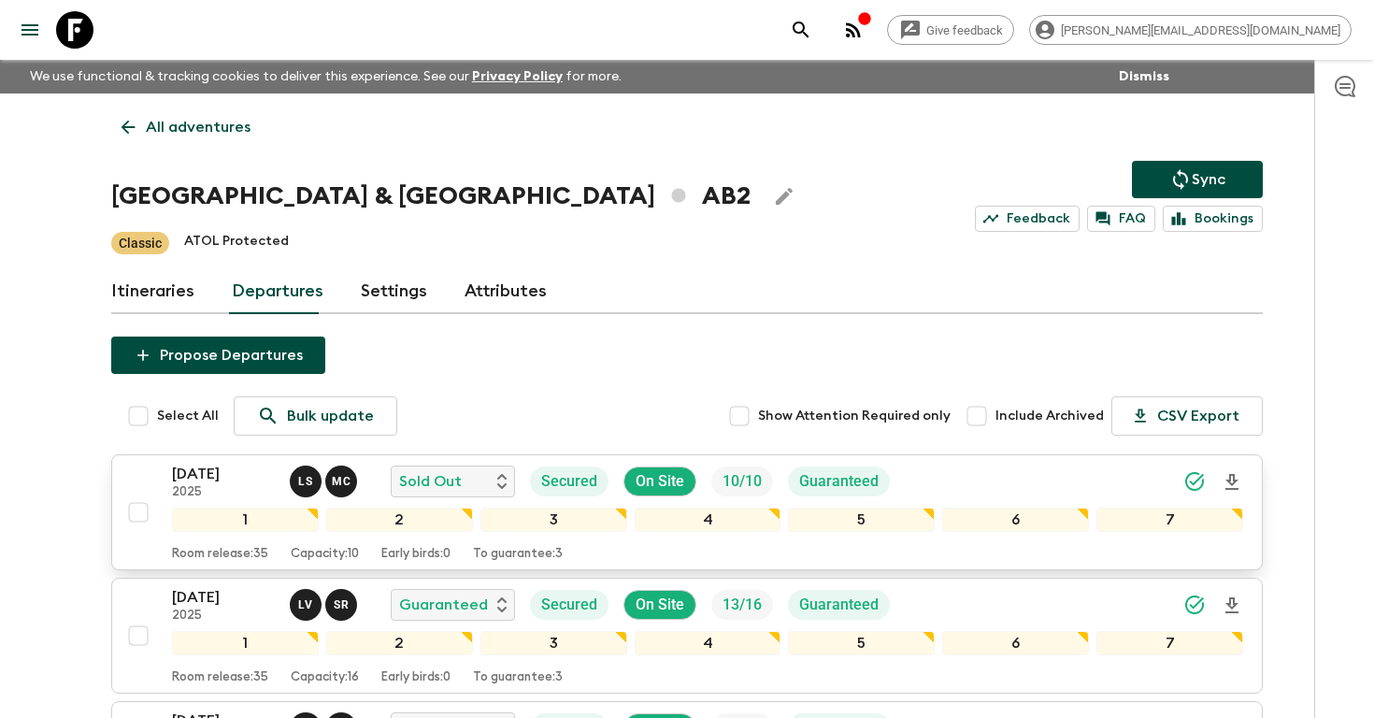
click at [808, 32] on icon "search adventures" at bounding box center [801, 29] width 16 height 16
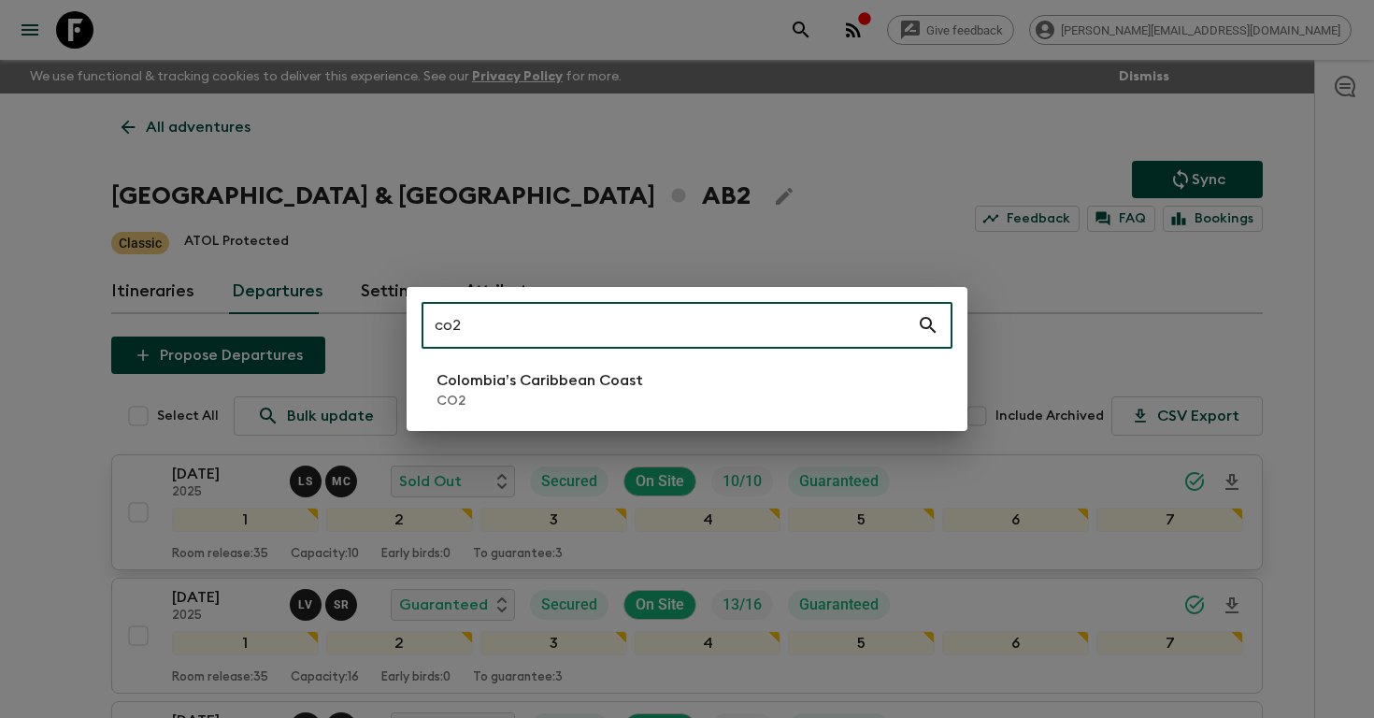
type input "co2"
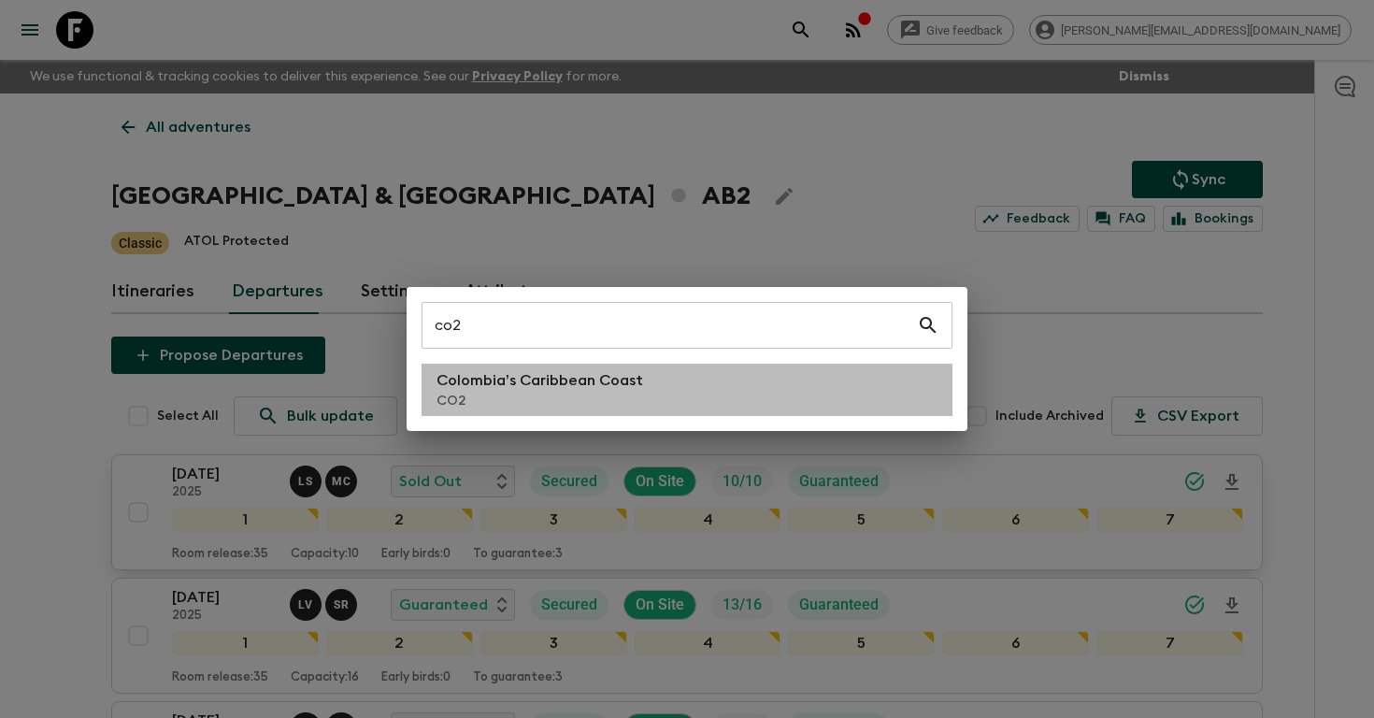
click at [593, 384] on p "Colombia’s Caribbean Coast" at bounding box center [539, 380] width 207 height 22
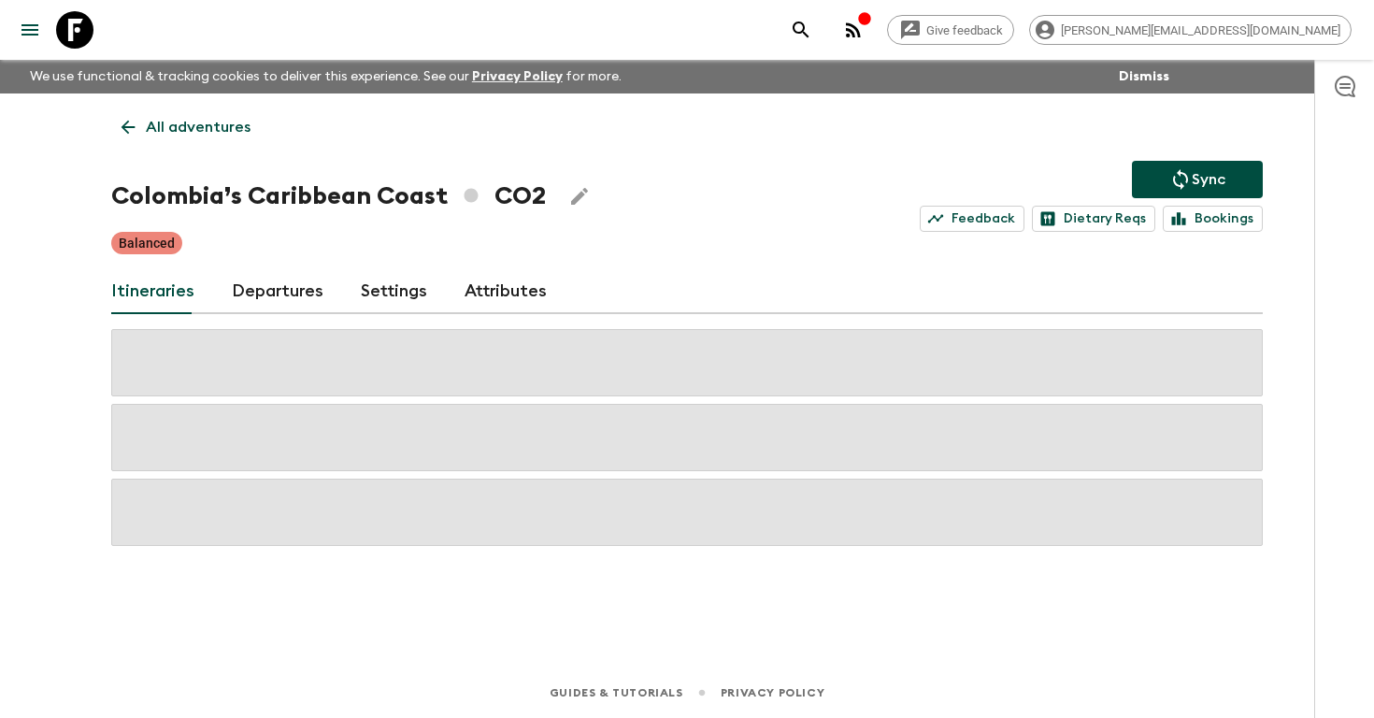
click at [283, 282] on link "Departures" at bounding box center [278, 291] width 92 height 45
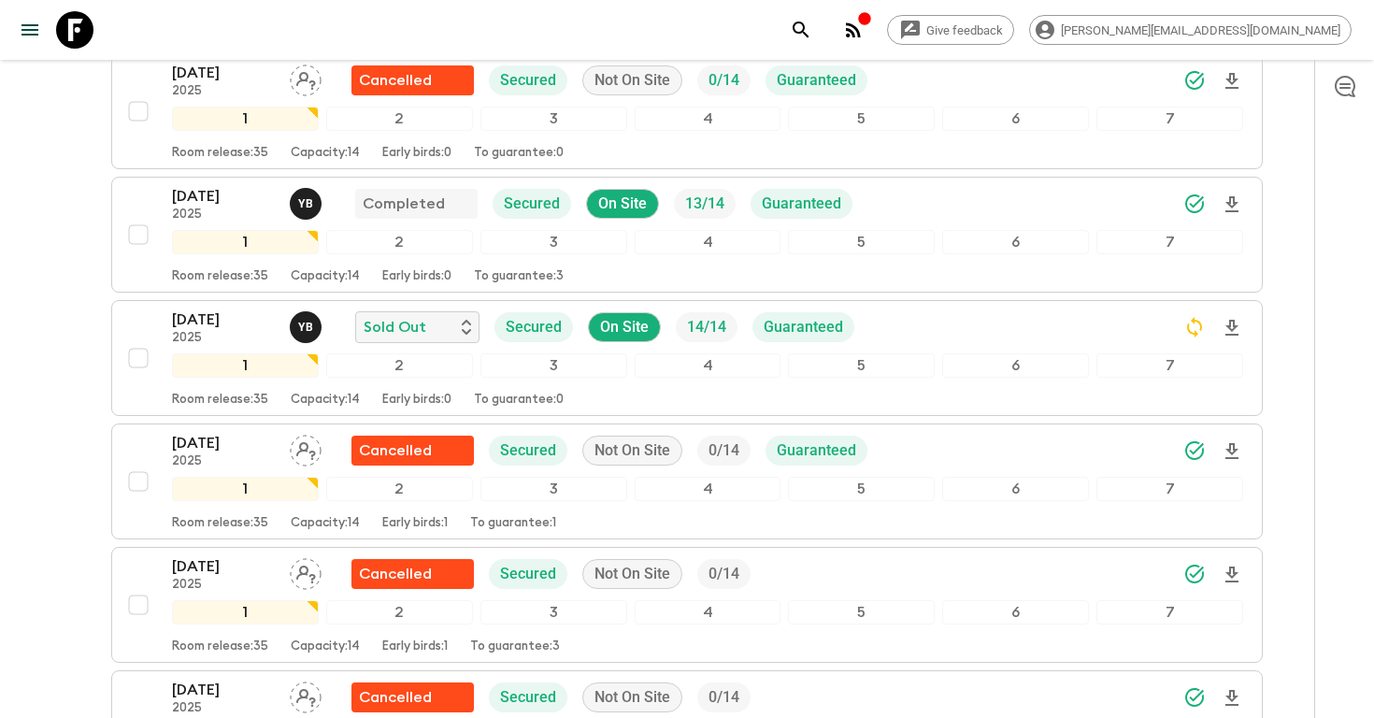
scroll to position [649, 0]
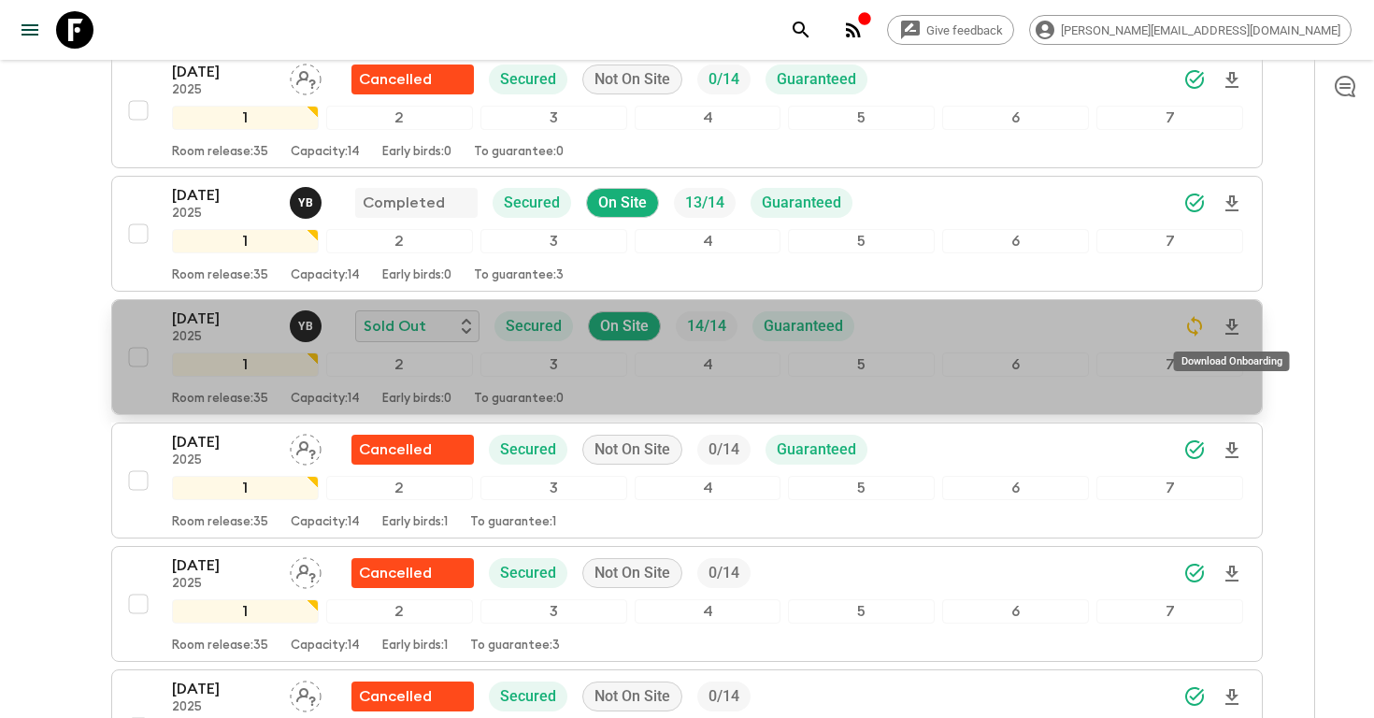
click at [1227, 322] on icon "Download Onboarding" at bounding box center [1232, 327] width 22 height 22
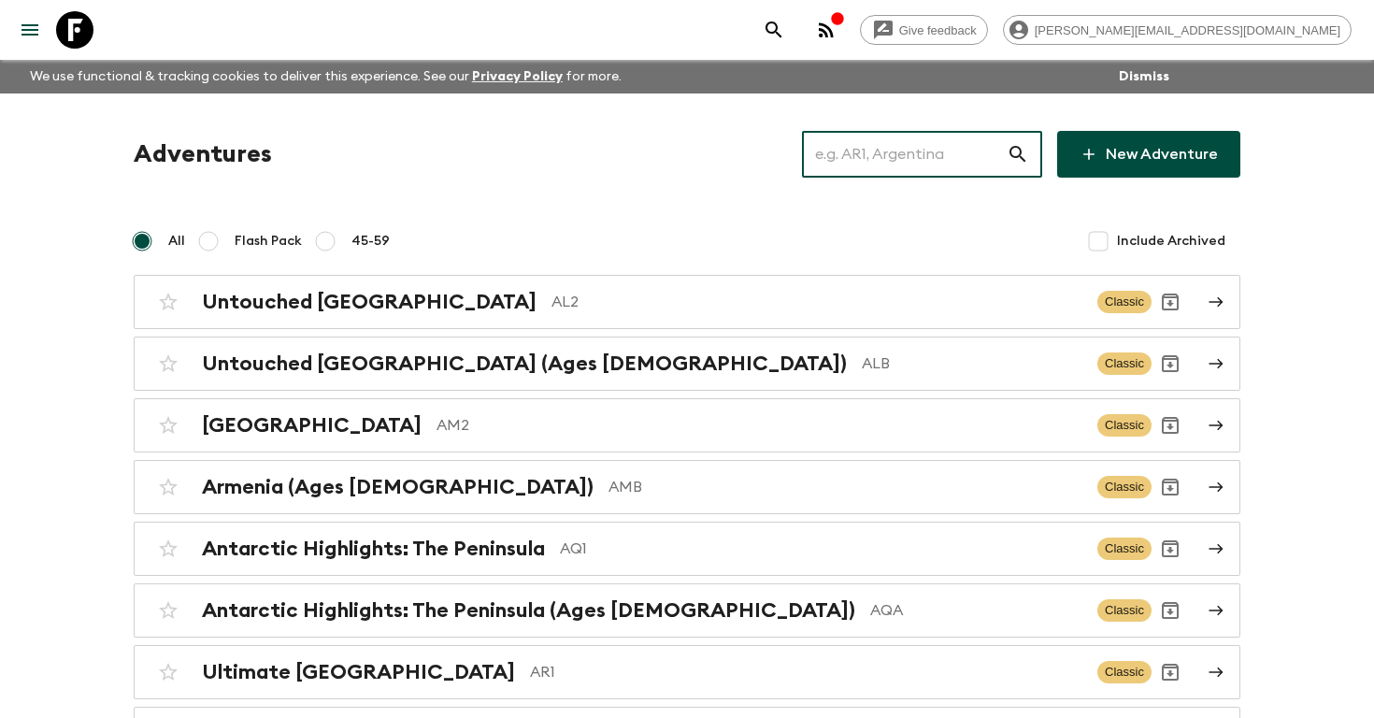
click at [861, 147] on input "text" at bounding box center [904, 154] width 205 height 52
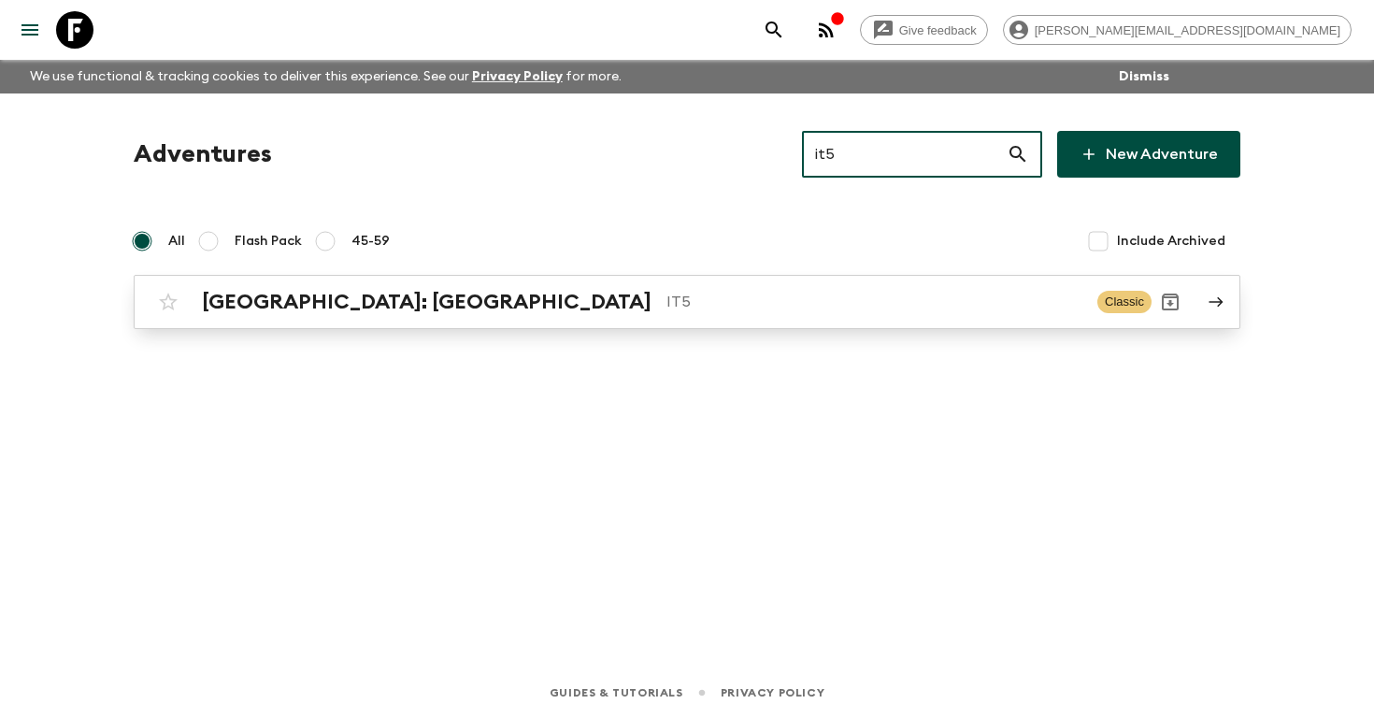
type input "it5"
click at [666, 307] on p "IT5" at bounding box center [874, 302] width 416 height 22
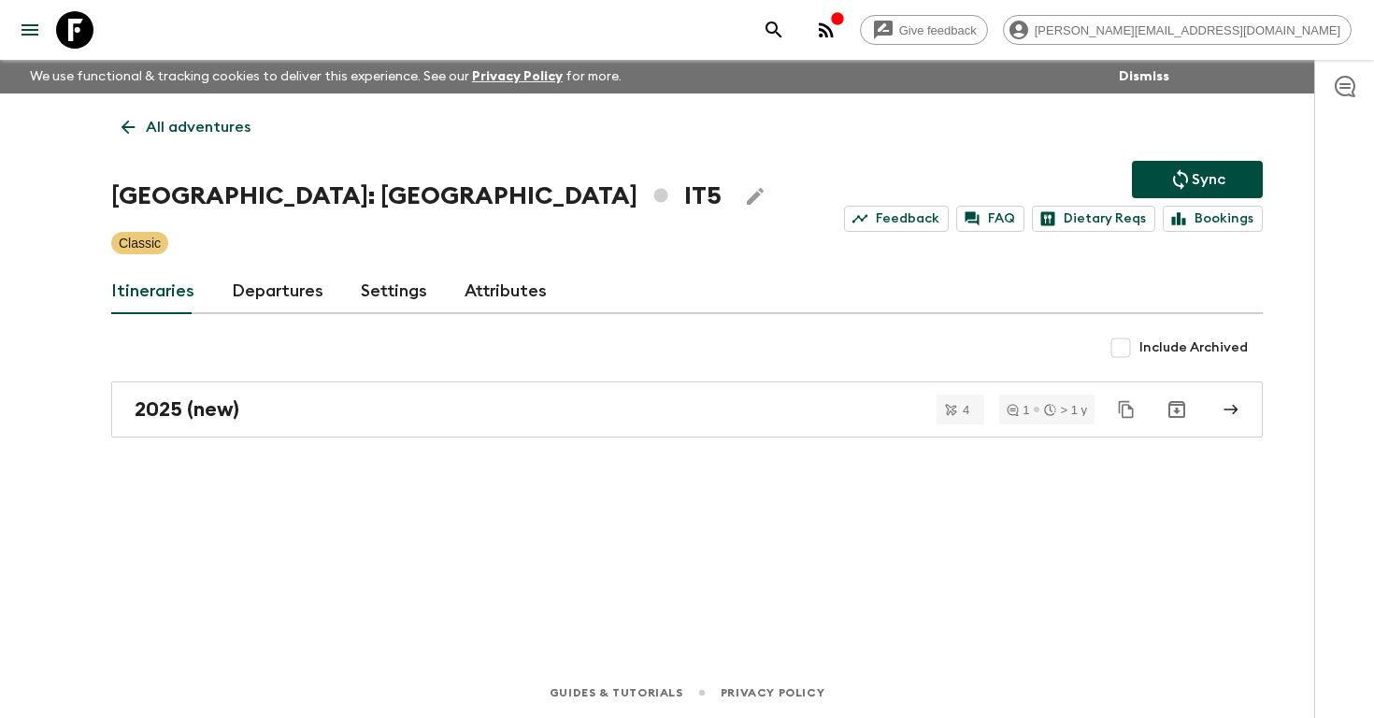
click at [291, 278] on link "Departures" at bounding box center [278, 291] width 92 height 45
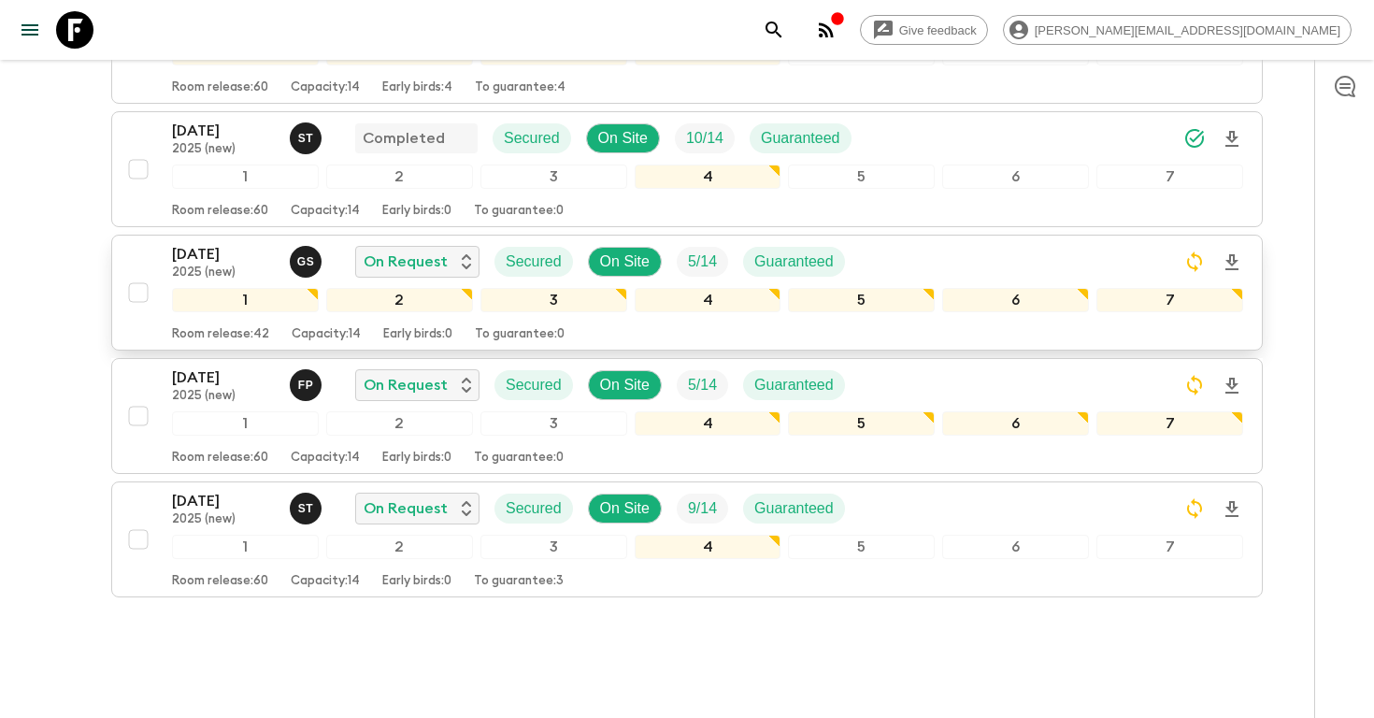
scroll to position [1206, 0]
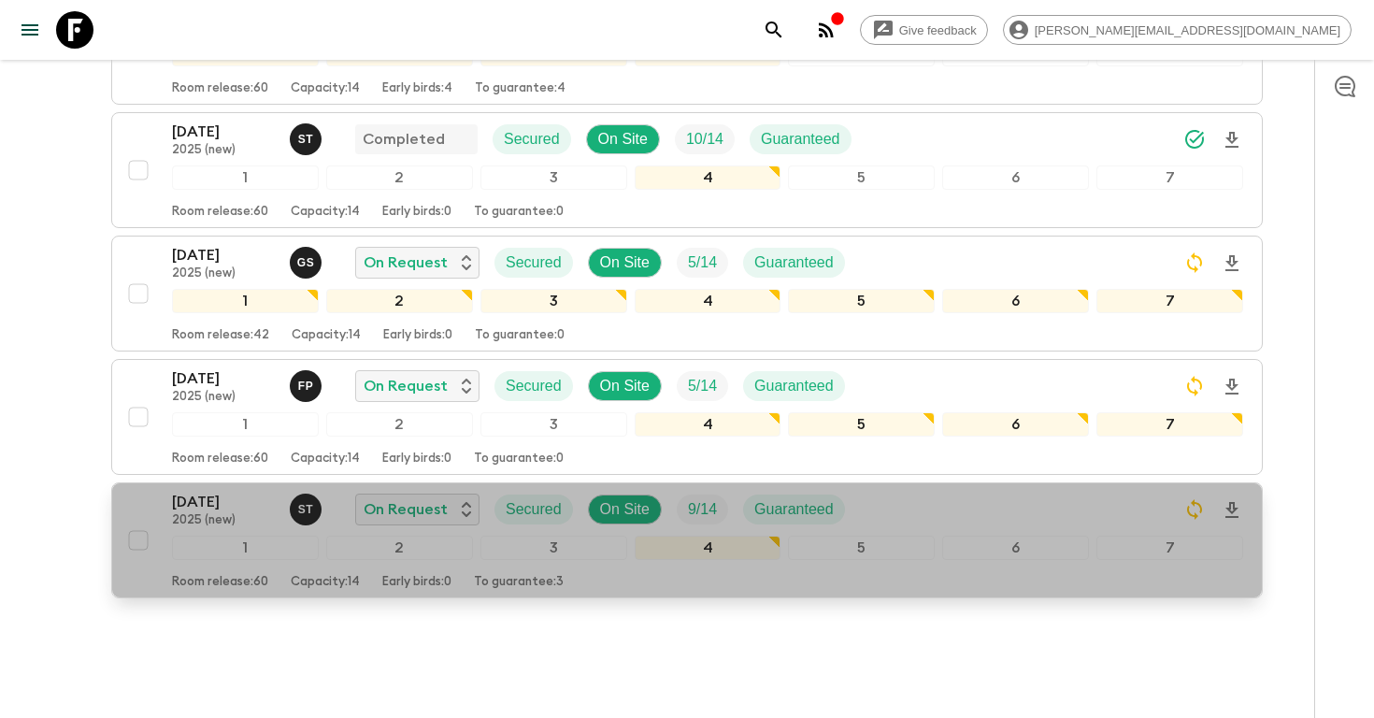
click at [179, 507] on p "[DATE]" at bounding box center [223, 502] width 103 height 22
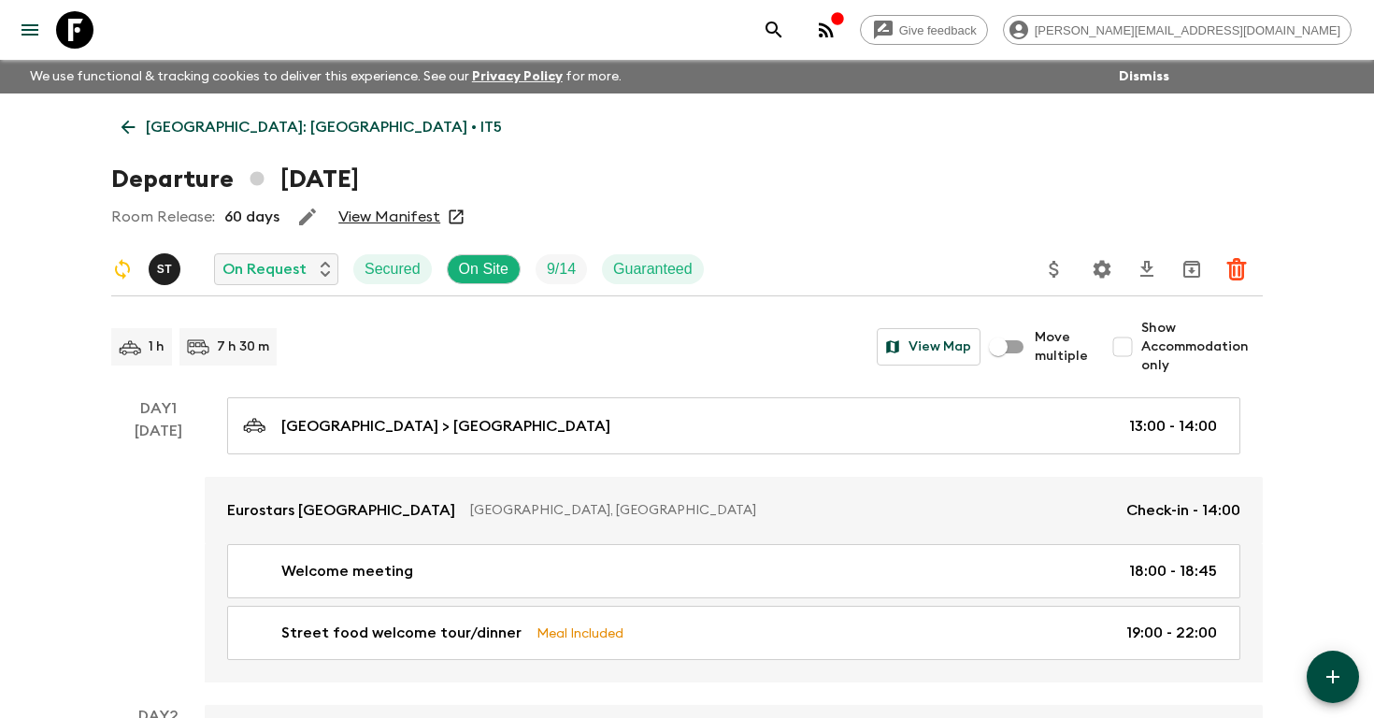
click at [1130, 352] on input "Show Accommodation only" at bounding box center [1122, 346] width 37 height 37
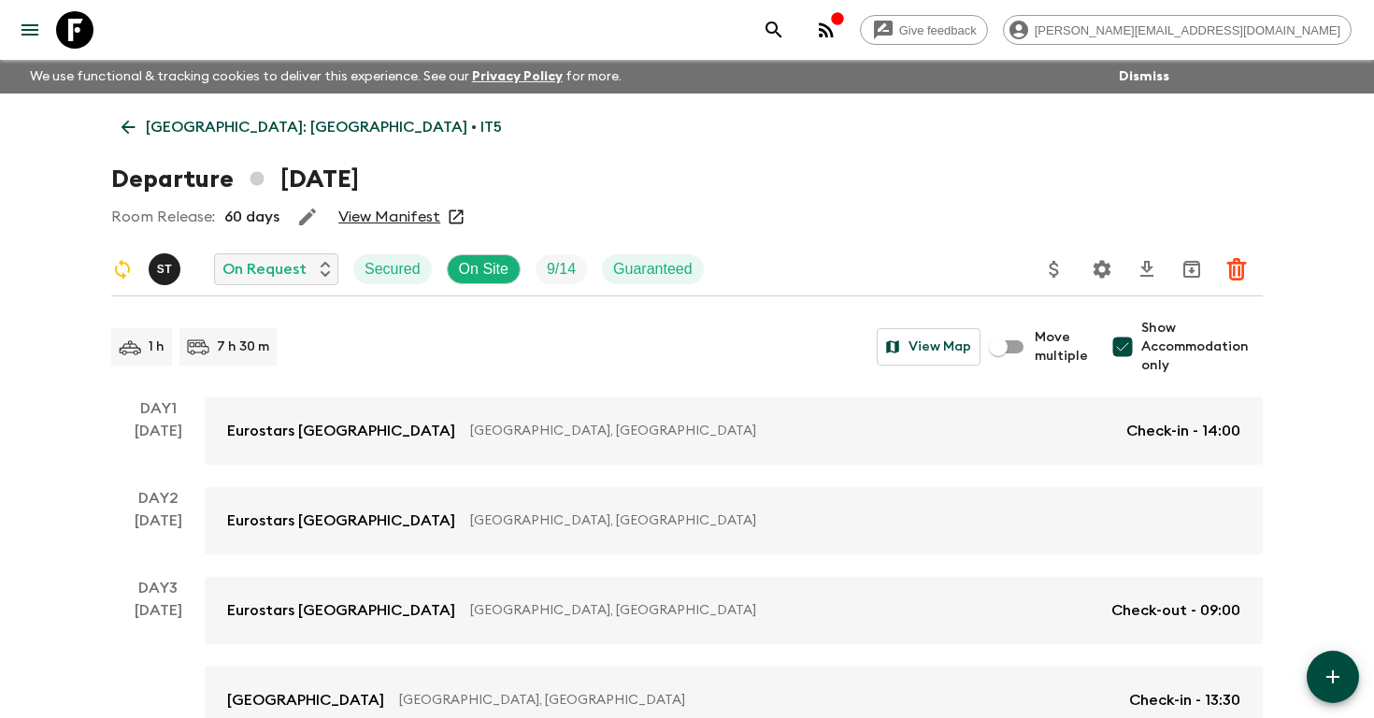
click at [1124, 347] on input "Show Accommodation only" at bounding box center [1122, 346] width 37 height 37
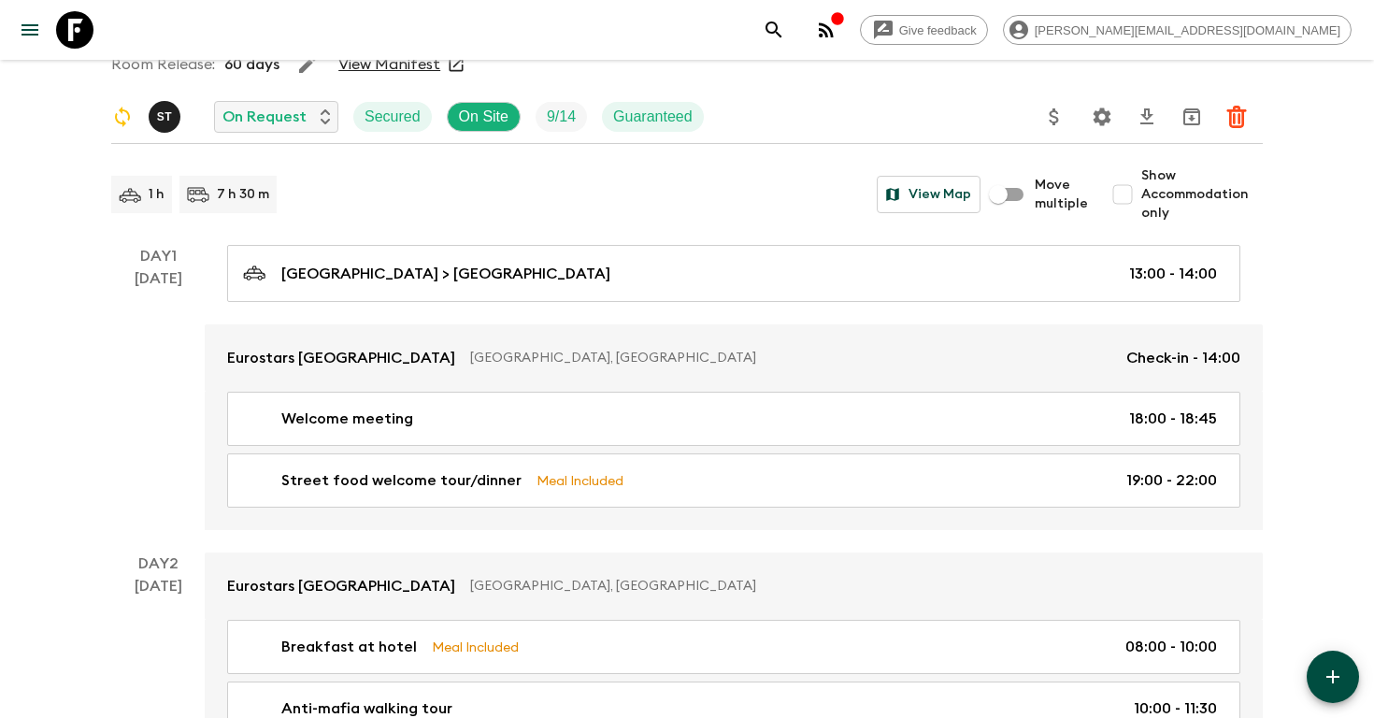
scroll to position [134, 0]
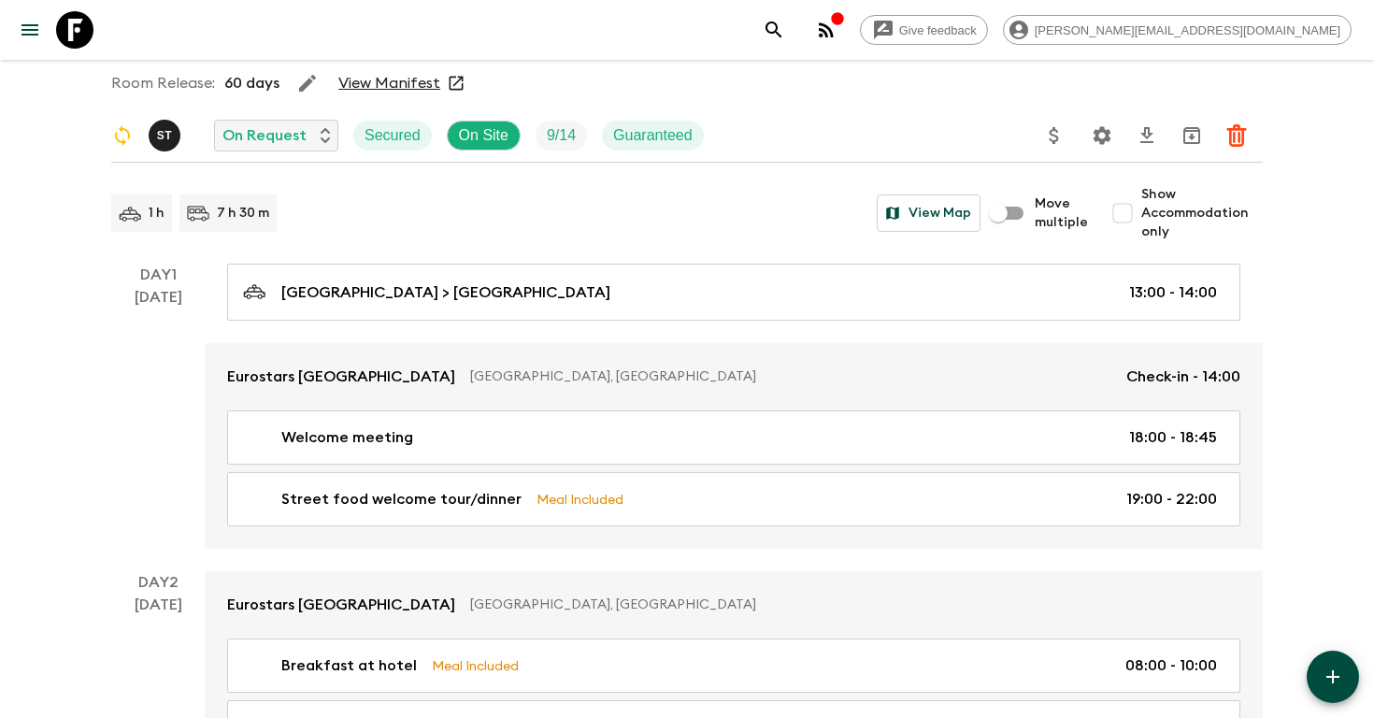
click at [1124, 216] on input "Show Accommodation only" at bounding box center [1122, 212] width 37 height 37
checkbox input "true"
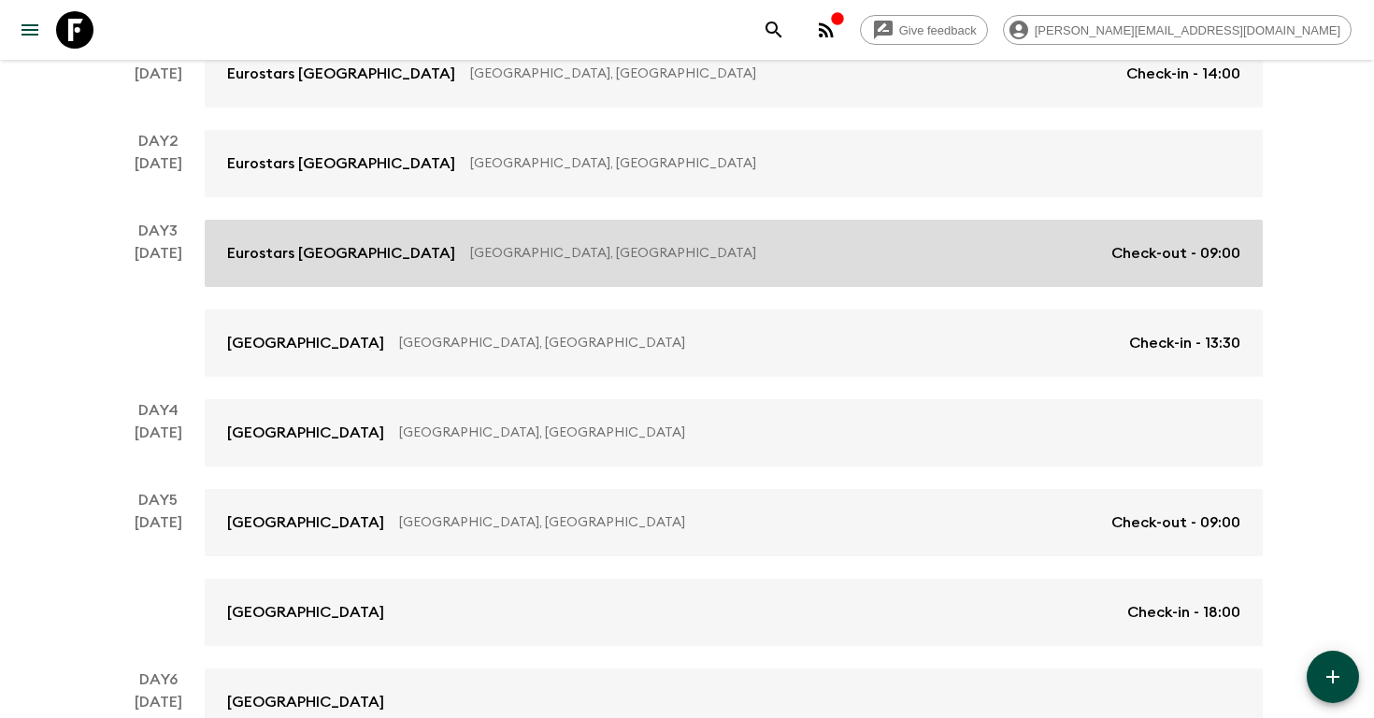
scroll to position [358, 0]
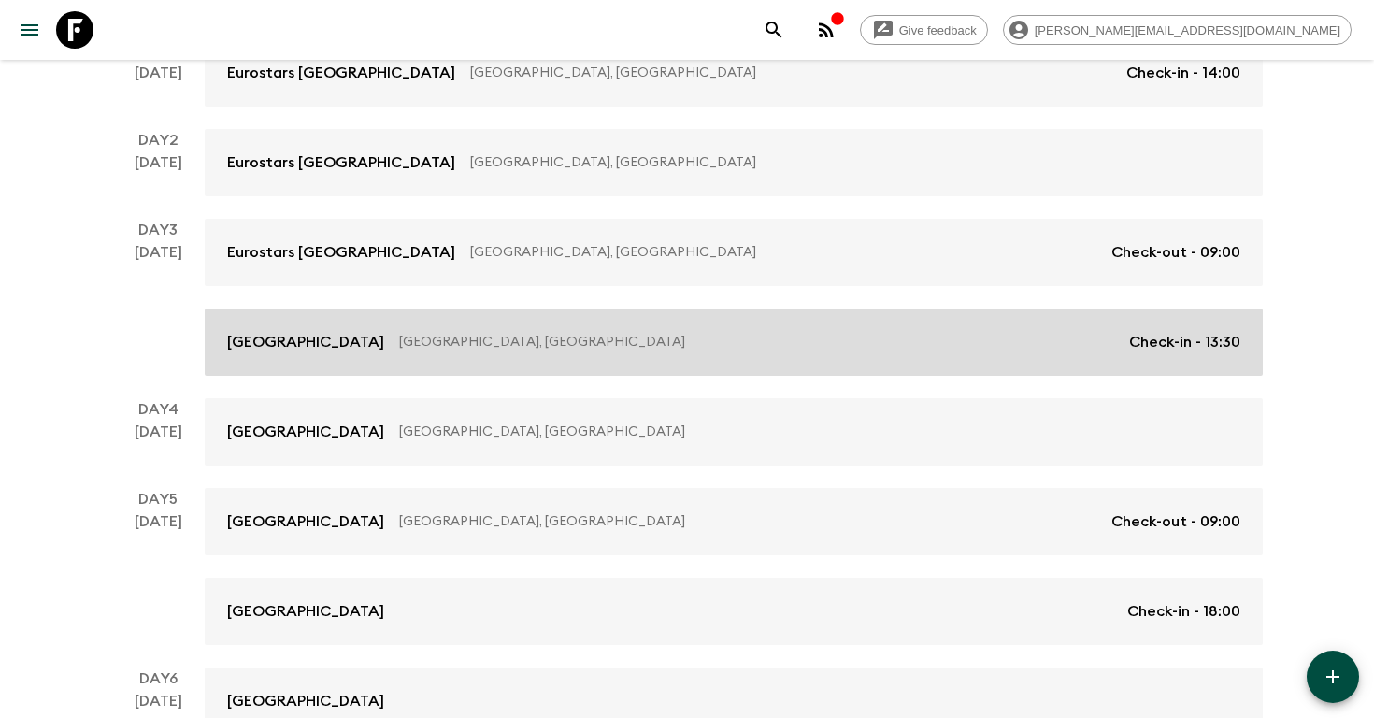
click at [356, 374] on link "Panoramic Hotel Taormina, Italy Check-in - 13:30" at bounding box center [734, 341] width 1058 height 67
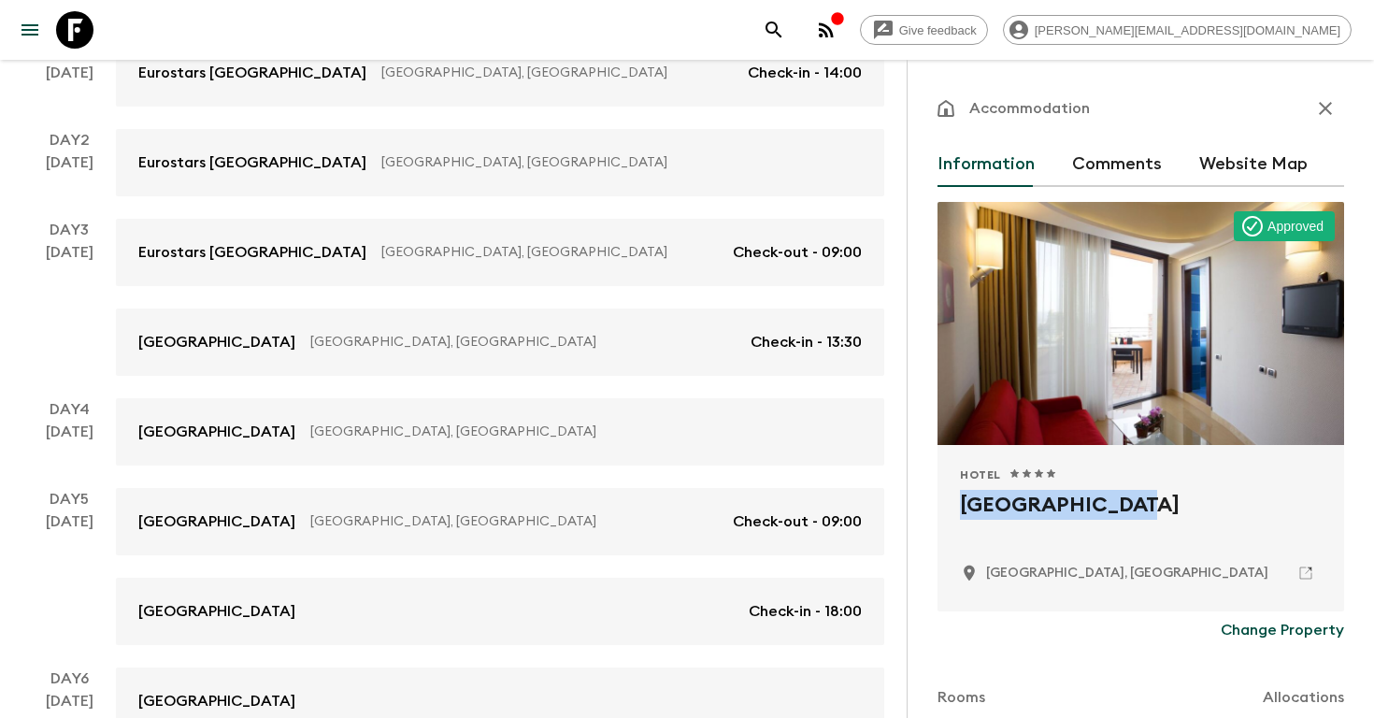
drag, startPoint x: 1139, startPoint y: 504, endPoint x: 957, endPoint y: 504, distance: 182.2
click at [957, 504] on div "Hotel 1 Star 2 Stars 3 Stars 4 Stars 5 Stars Panoramic Hotel Taormina, Italy" at bounding box center [1140, 528] width 407 height 166
copy h2 "Panoramic Hotel"
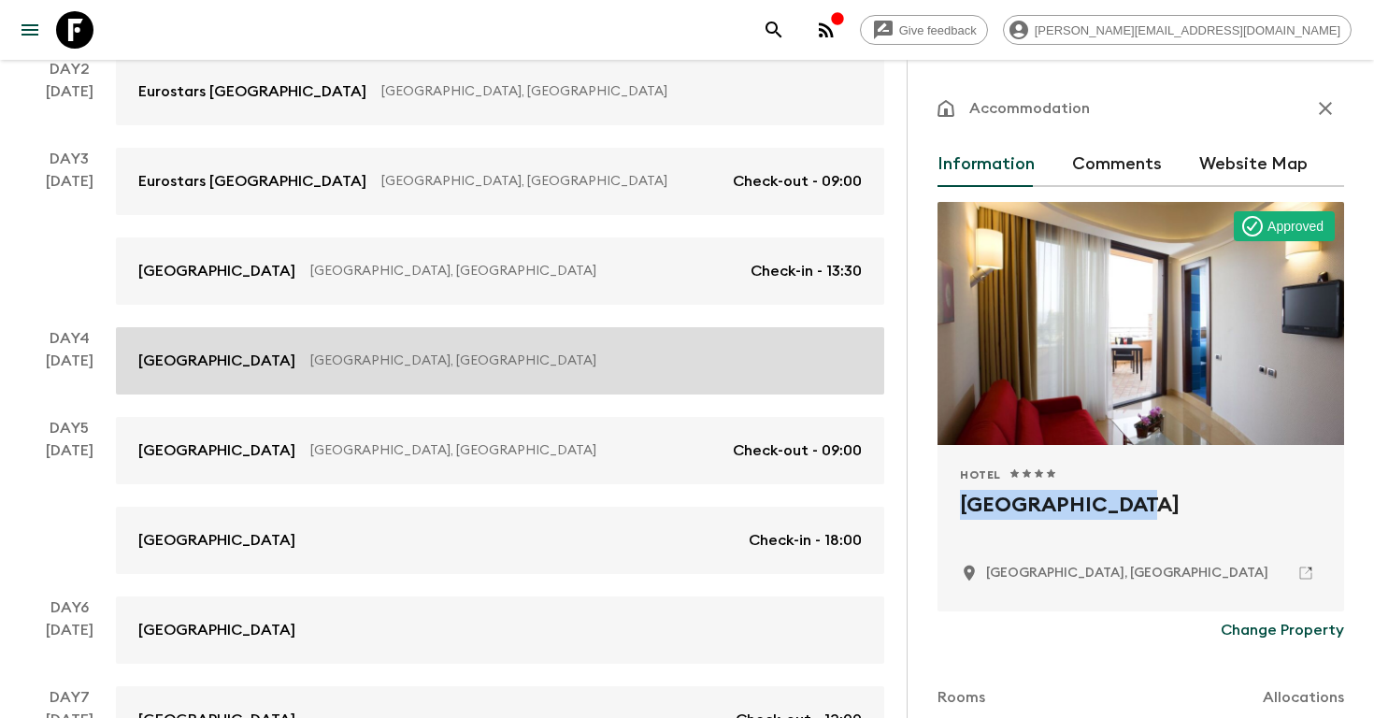
scroll to position [440, 0]
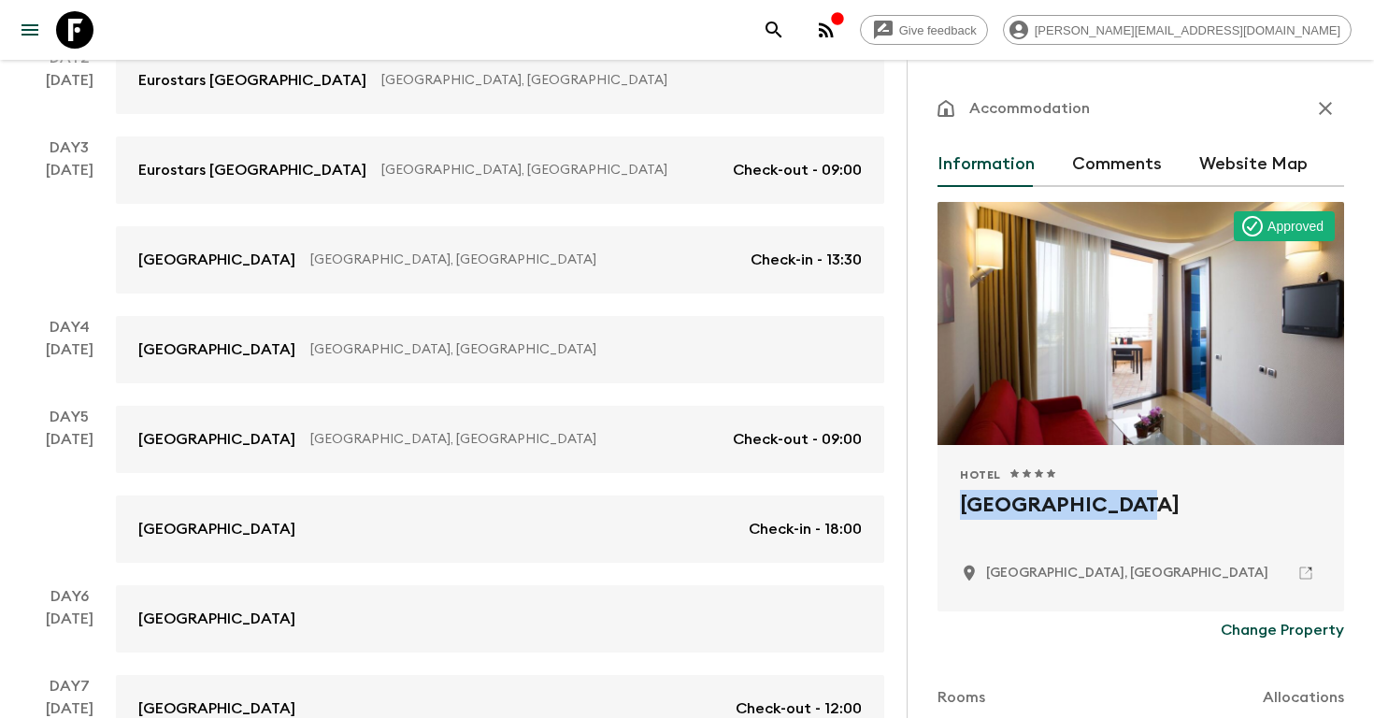
copy h2 "Panoramic Hotel"
